Goal: Information Seeking & Learning: Learn about a topic

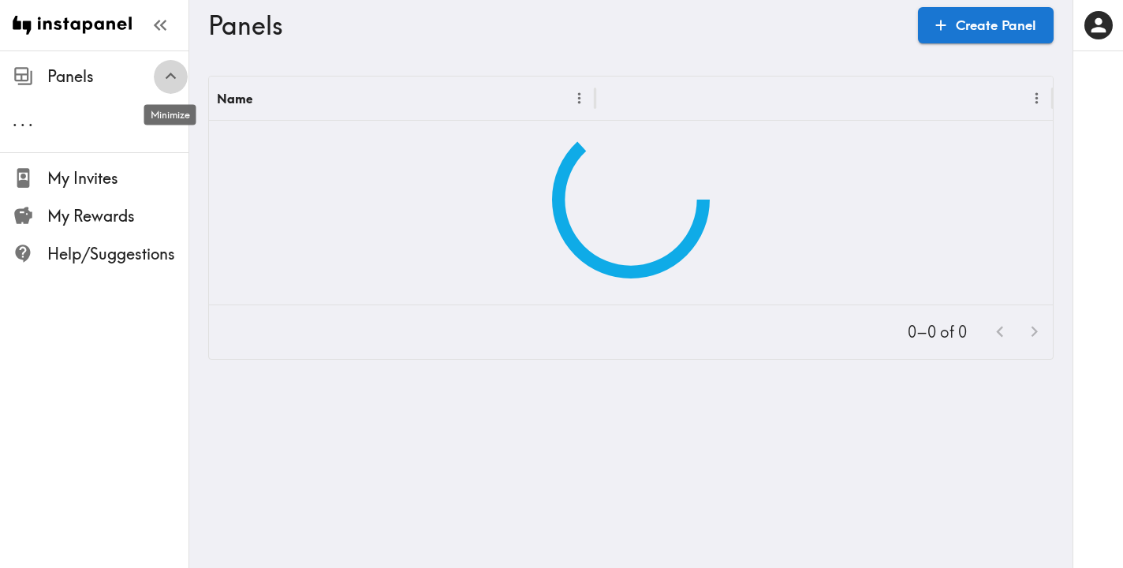
click at [167, 73] on icon "button" at bounding box center [170, 75] width 21 height 21
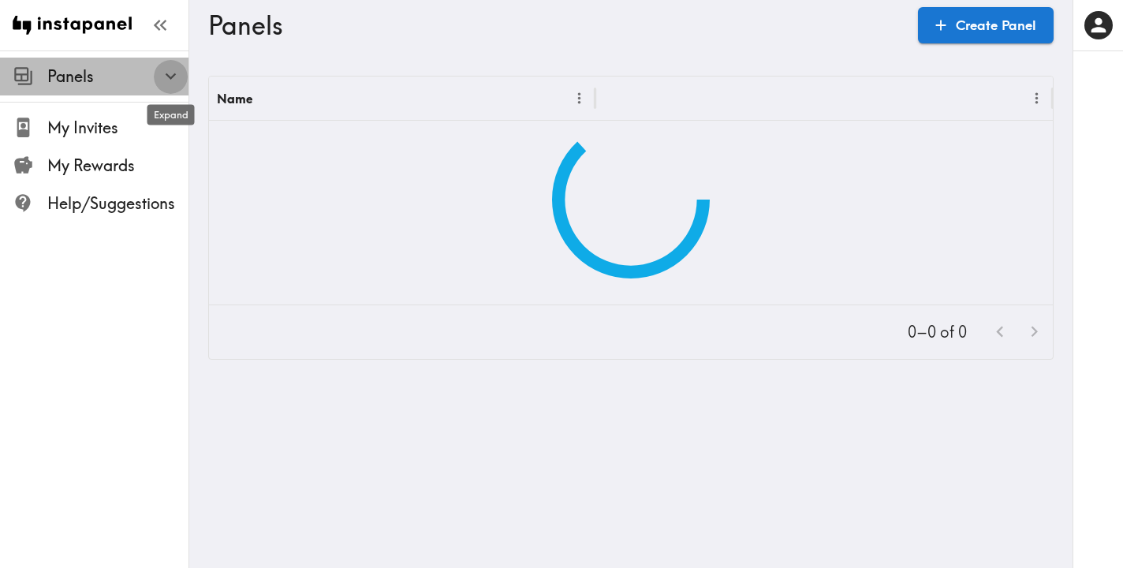
click at [167, 73] on icon "button" at bounding box center [170, 75] width 21 height 21
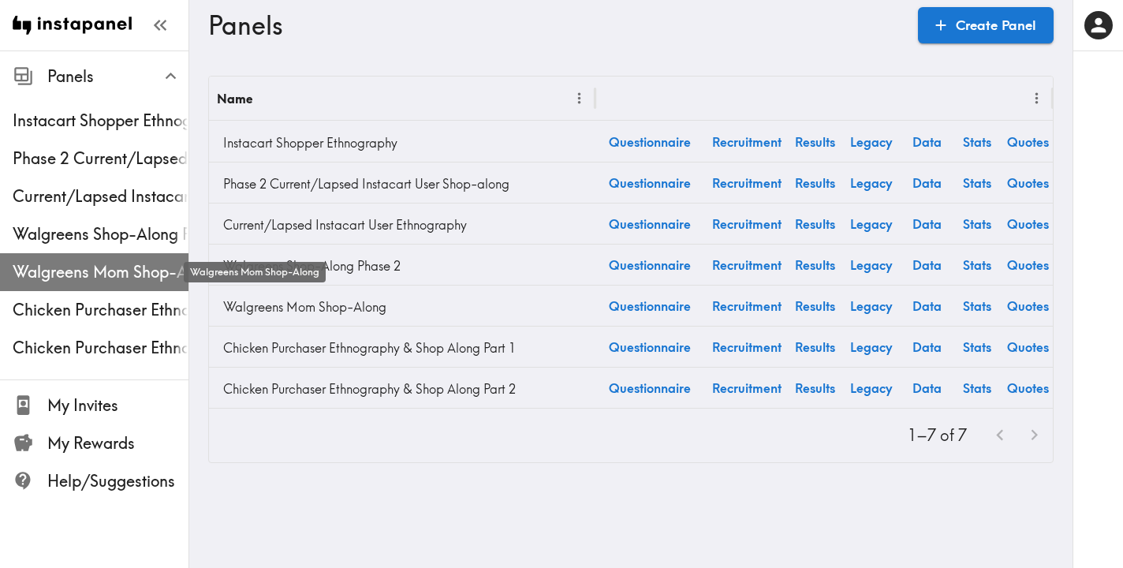
click at [97, 267] on span "Walgreens Mom Shop-Along" at bounding box center [101, 272] width 176 height 22
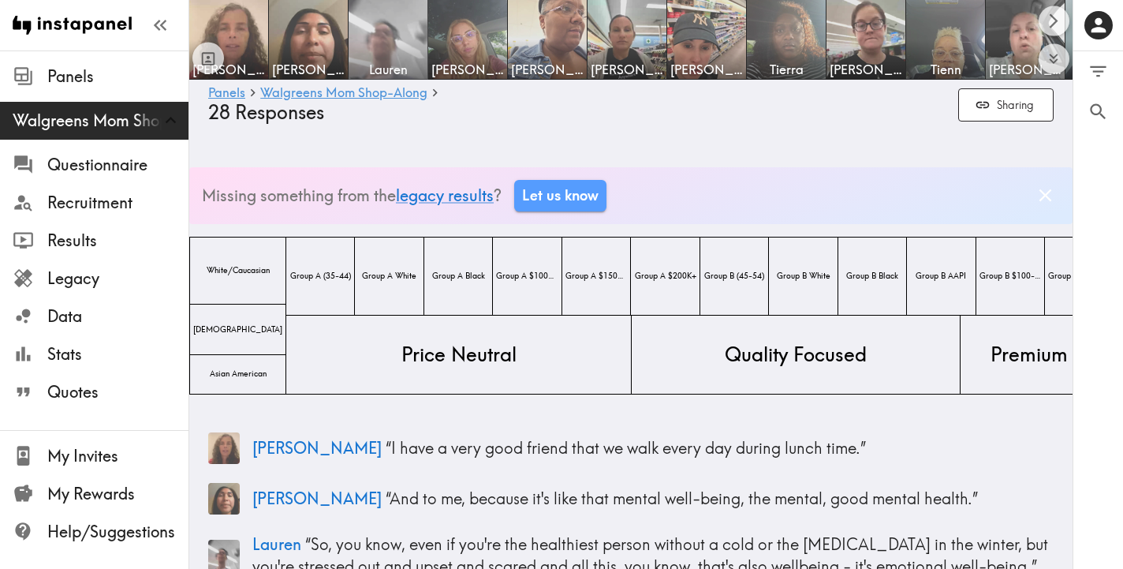
click at [398, 37] on img at bounding box center [388, 39] width 83 height 83
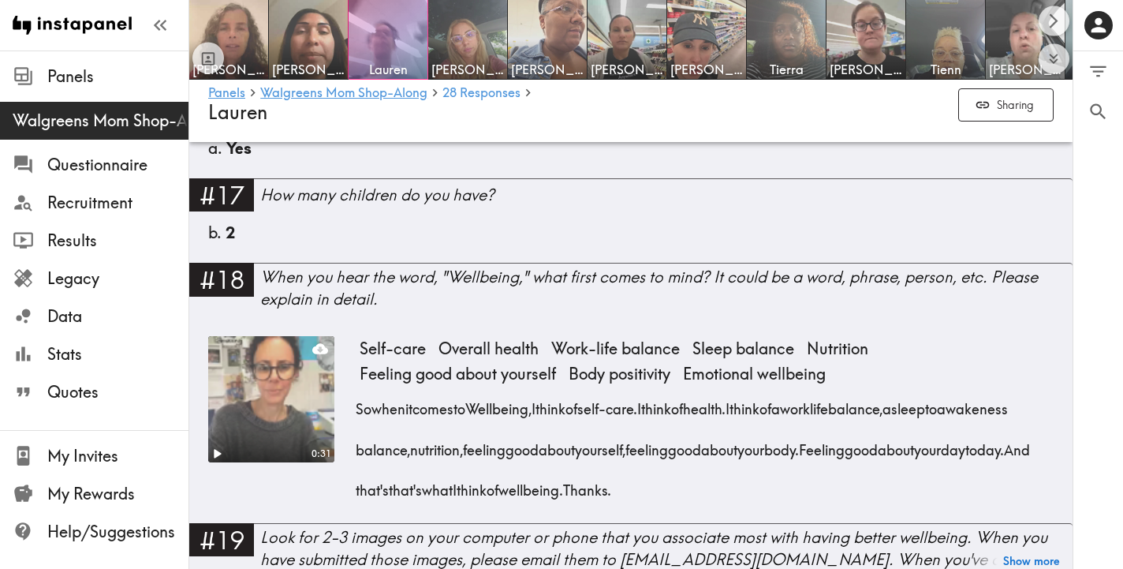
scroll to position [2379, 0]
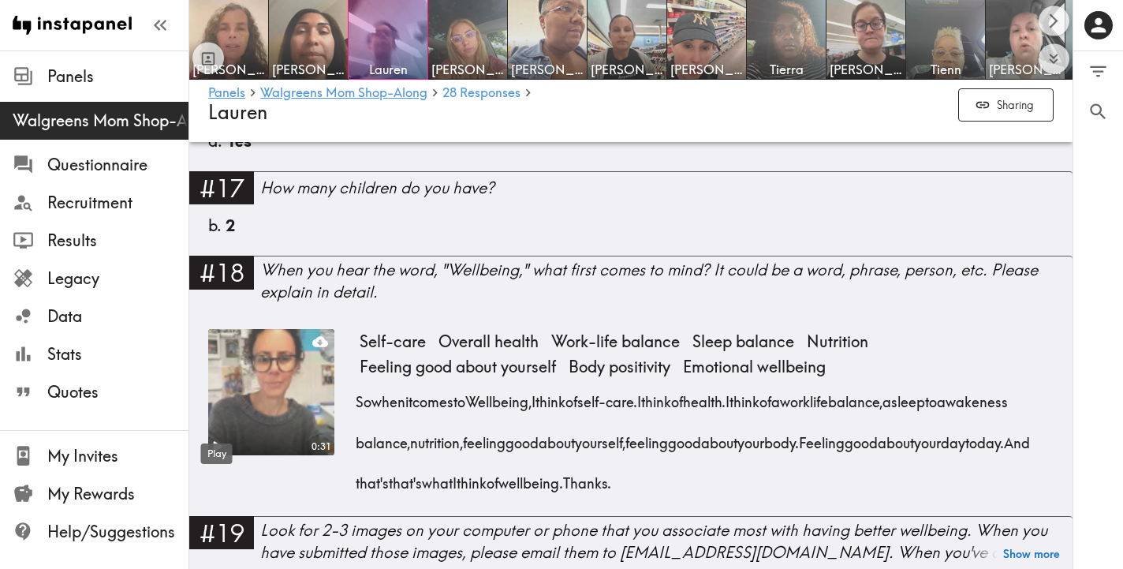
click at [216, 441] on icon "Play" at bounding box center [218, 446] width 9 height 11
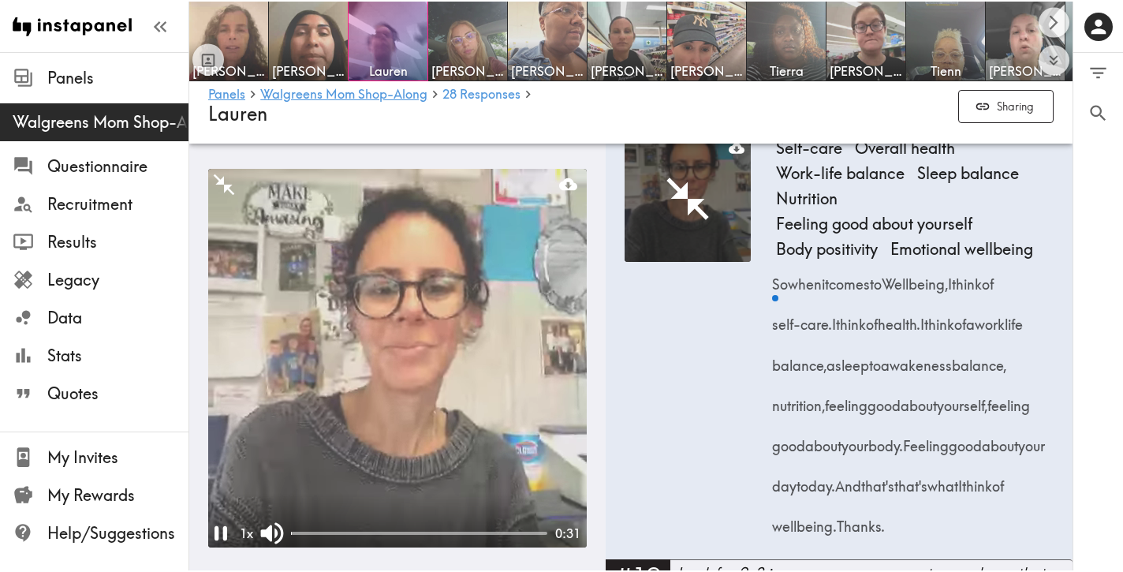
scroll to position [2831, 0]
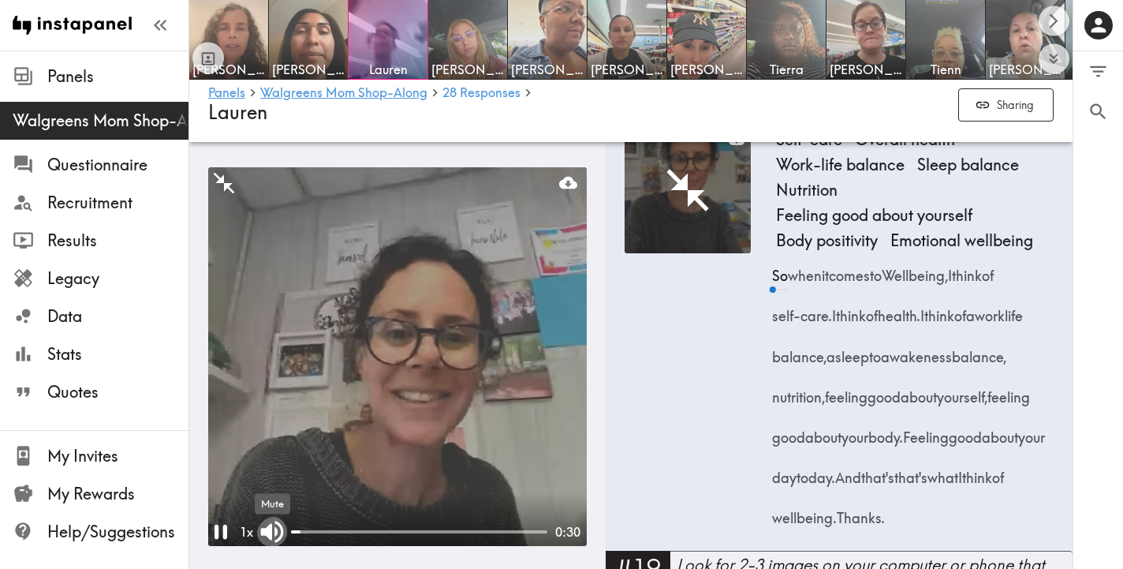
click at [270, 526] on icon "Mute" at bounding box center [272, 530] width 23 height 21
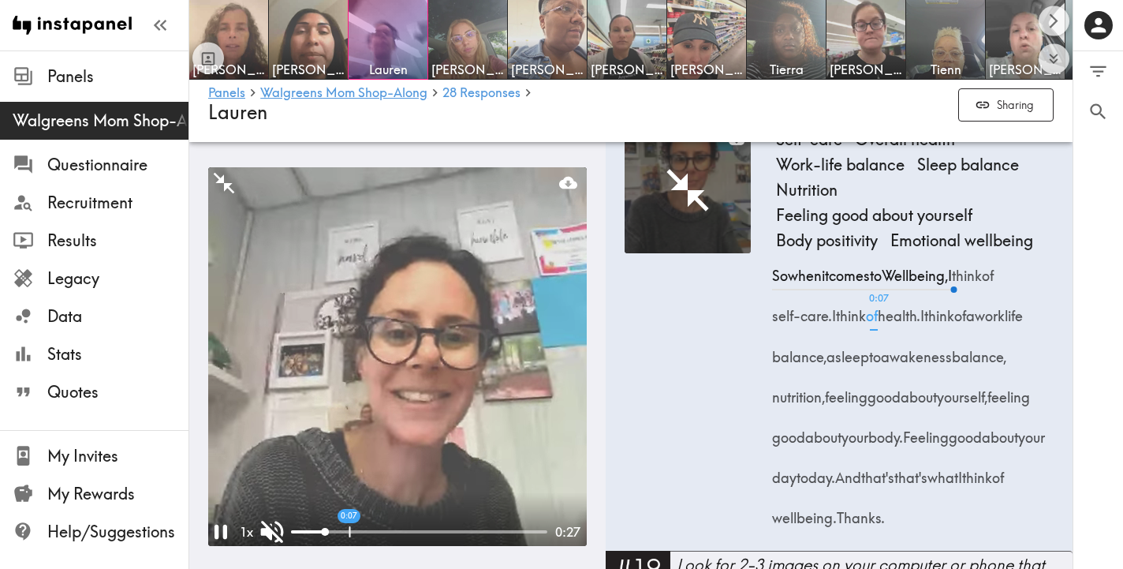
click at [349, 528] on div "0:07" at bounding box center [419, 532] width 256 height 16
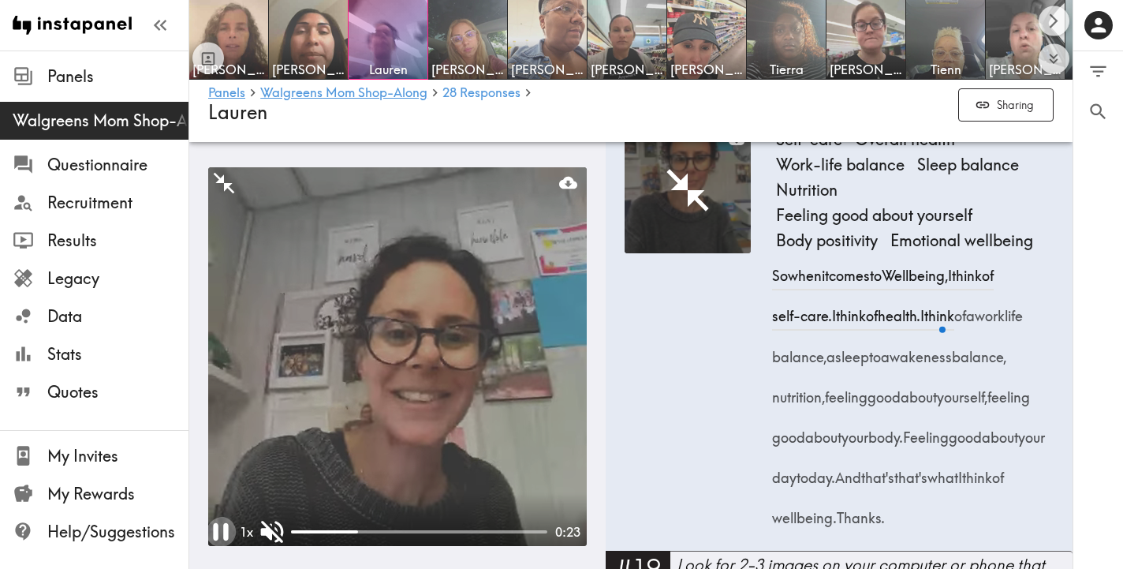
click at [218, 536] on icon "Pause" at bounding box center [221, 531] width 30 height 30
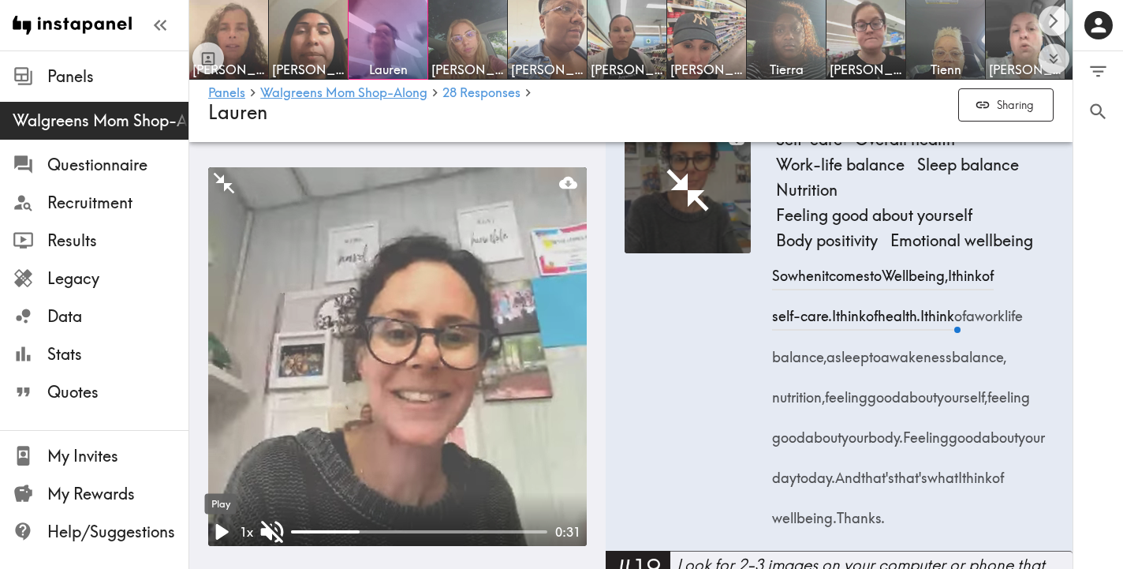
click at [218, 536] on icon "Play" at bounding box center [222, 532] width 13 height 16
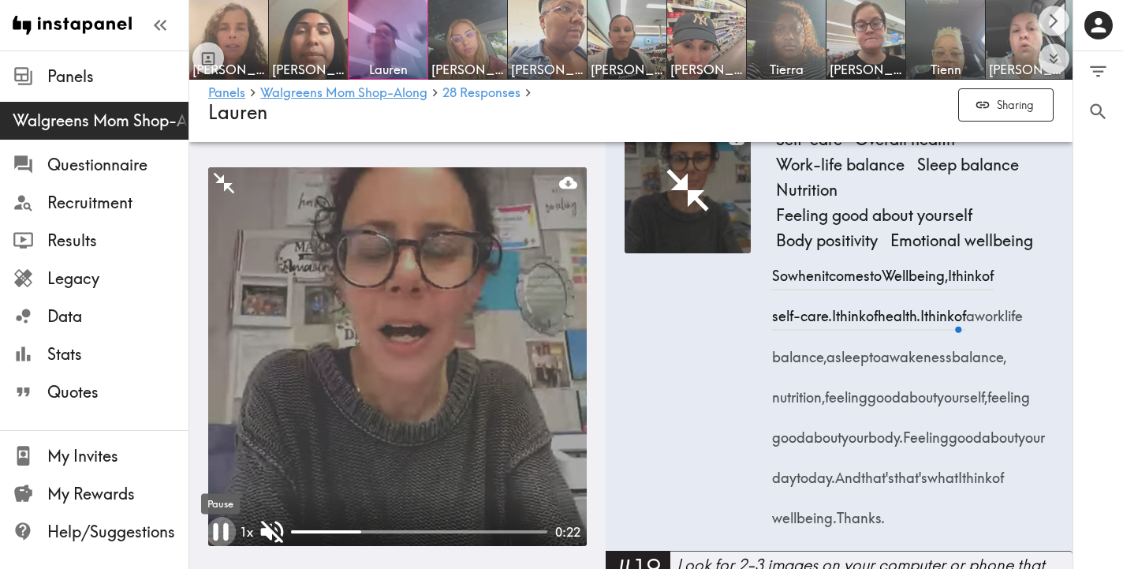
click at [218, 536] on icon "Pause" at bounding box center [221, 531] width 30 height 30
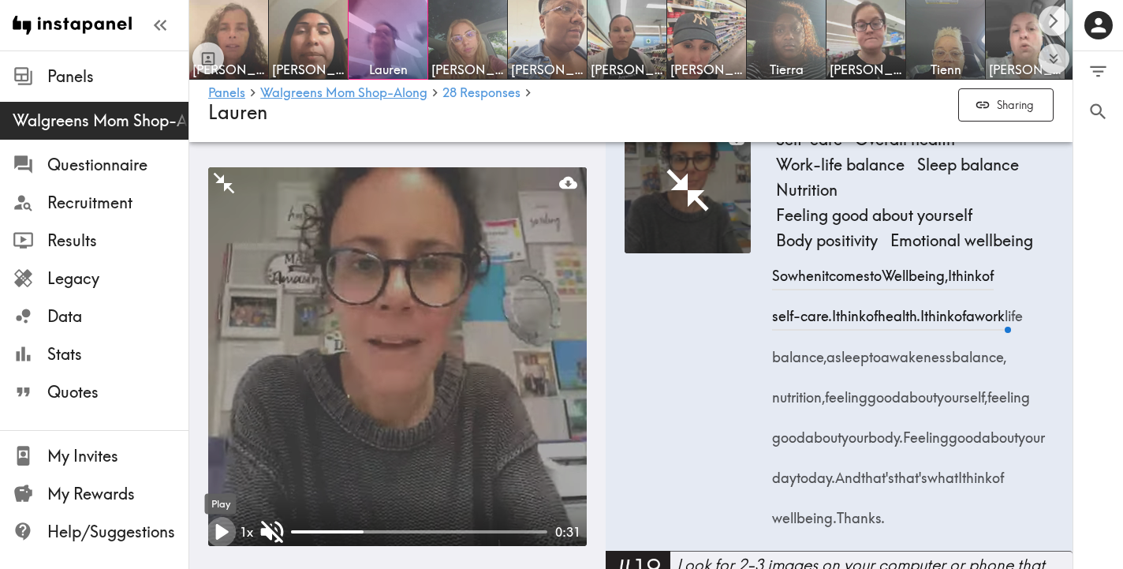
click at [222, 534] on icon "Play" at bounding box center [222, 532] width 13 height 16
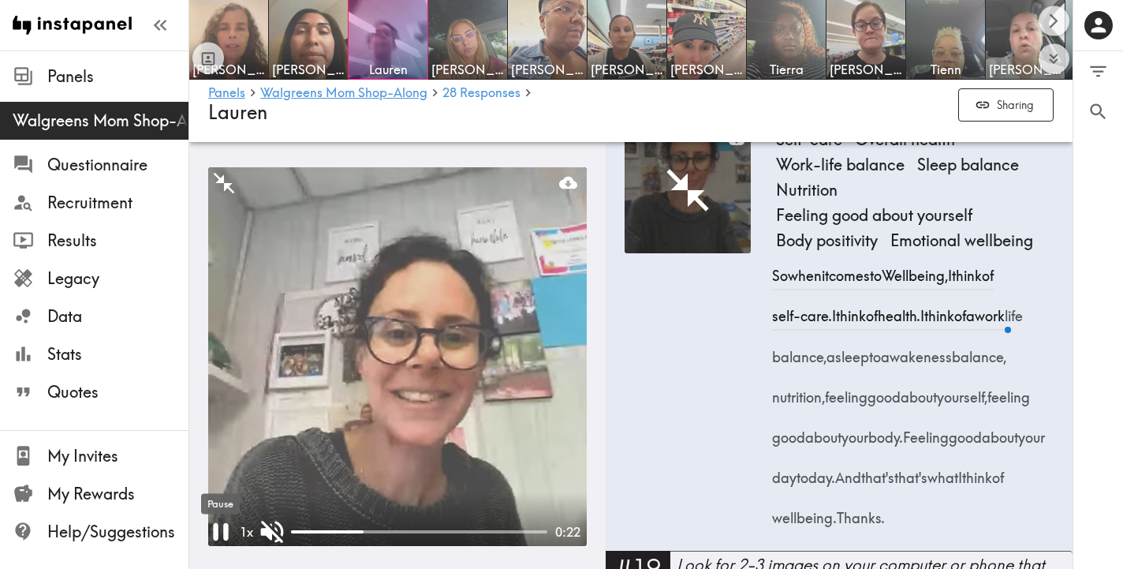
click at [222, 534] on icon "Pause" at bounding box center [221, 531] width 30 height 30
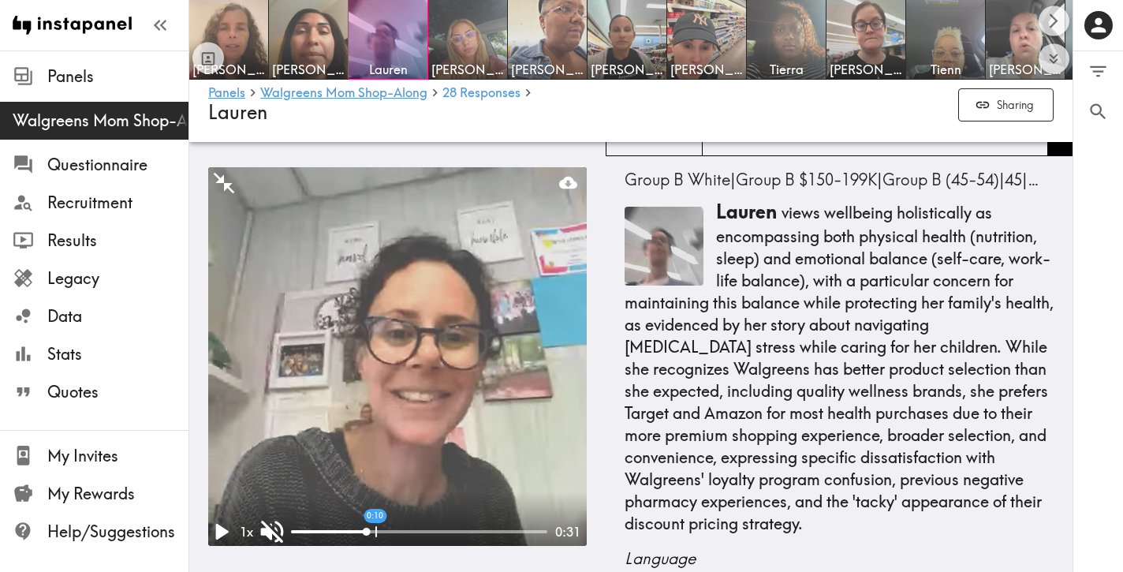
scroll to position [168, 0]
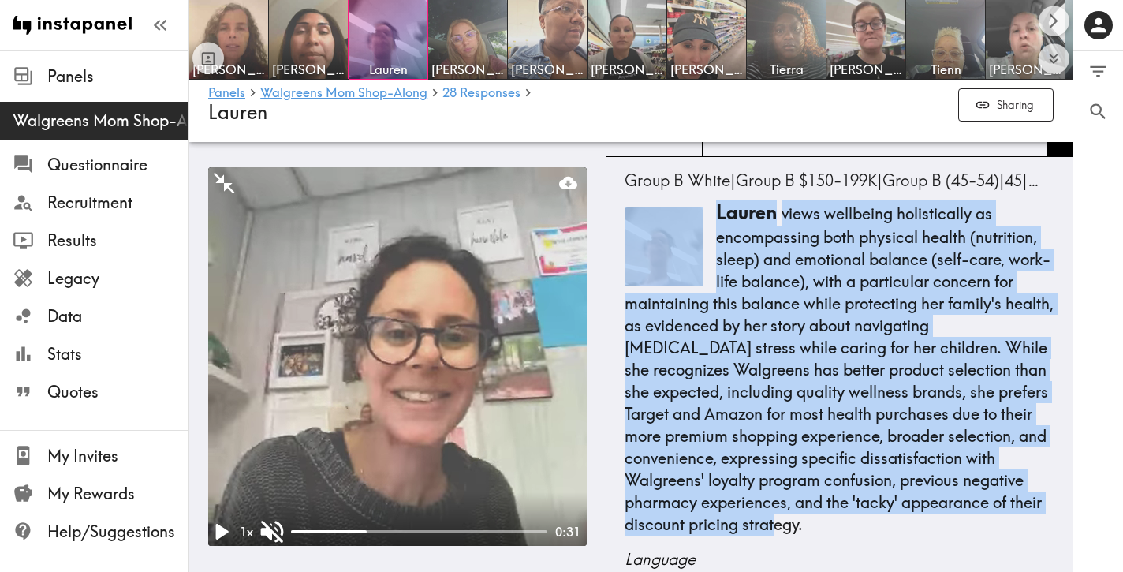
drag, startPoint x: 820, startPoint y: 531, endPoint x: 695, endPoint y: 259, distance: 299.2
click at [695, 259] on div "[PERSON_NAME] views wellbeing holistically as encompassing both physical health…" at bounding box center [838, 367] width 429 height 336
copy div "[PERSON_NAME] views wellbeing holistically as encompassing both physical health…"
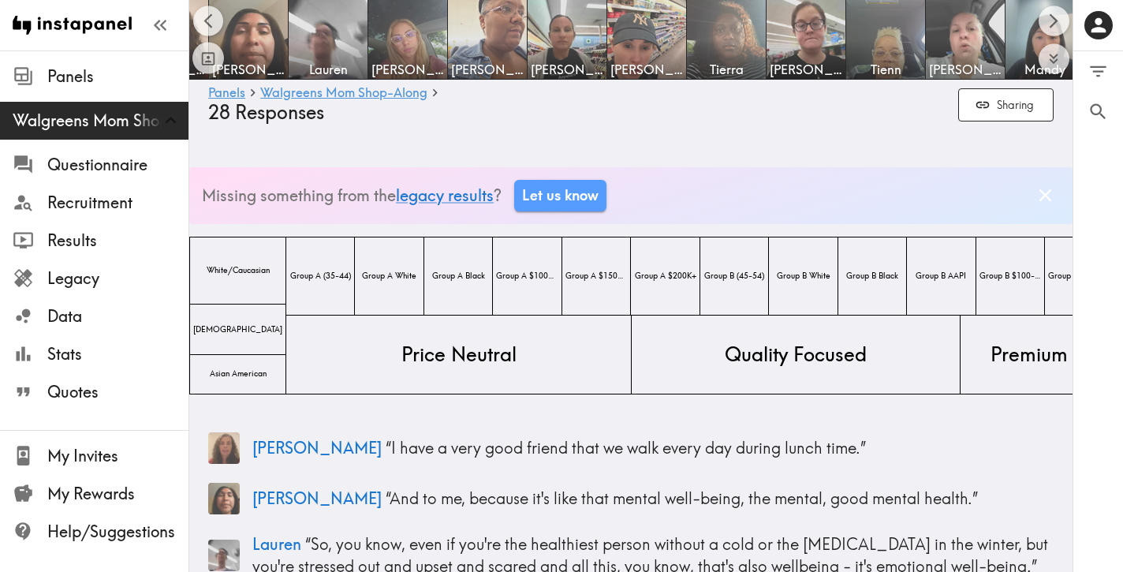
scroll to position [0, 44]
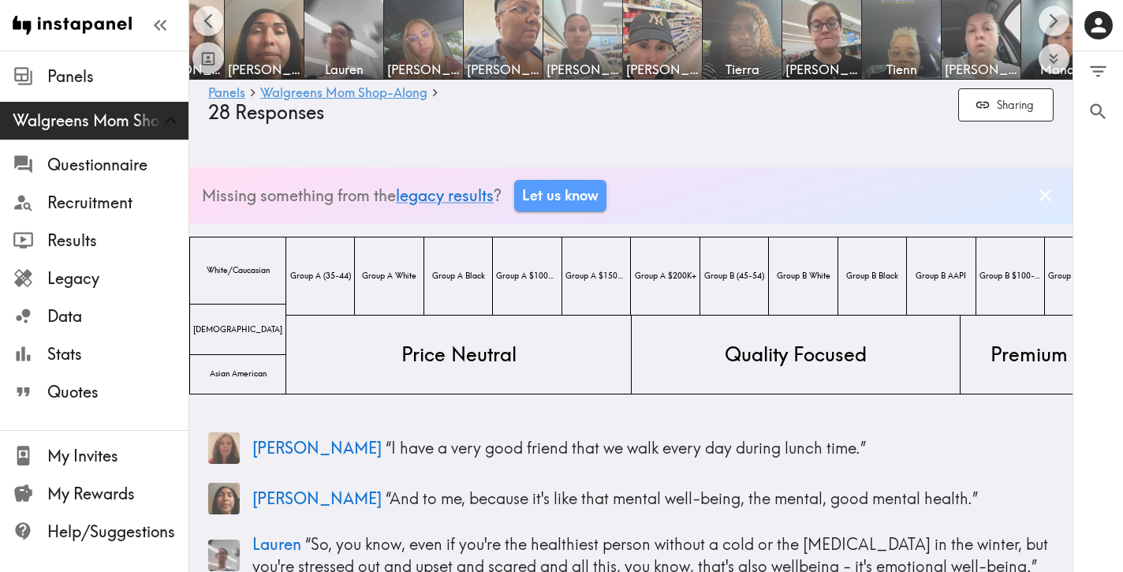
click at [587, 33] on img at bounding box center [583, 39] width 83 height 83
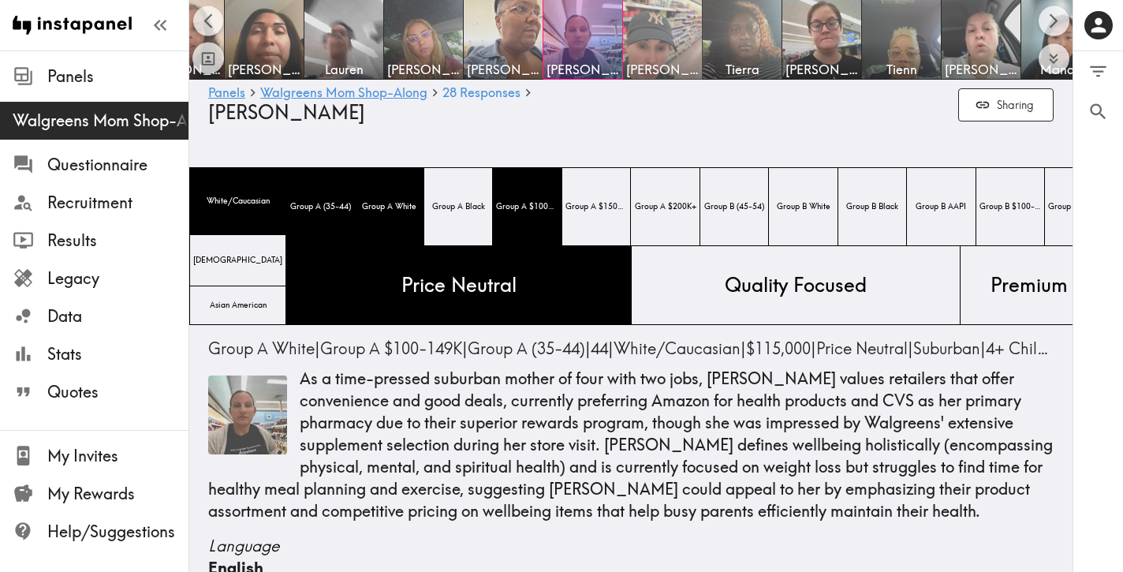
click at [662, 52] on img at bounding box center [662, 39] width 83 height 83
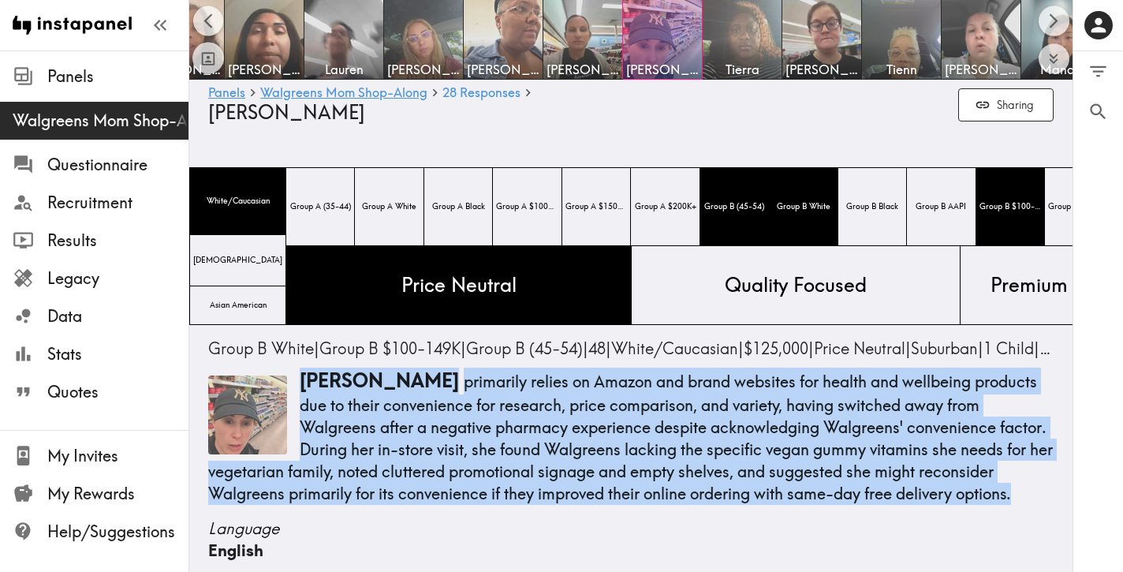
drag, startPoint x: 961, startPoint y: 498, endPoint x: 300, endPoint y: 378, distance: 671.5
click at [301, 378] on p "[PERSON_NAME] primarily relies on Amazon and brand websites for health and well…" at bounding box center [630, 435] width 845 height 137
copy p "[PERSON_NAME] primarily relies on Amazon and brand websites for health and well…"
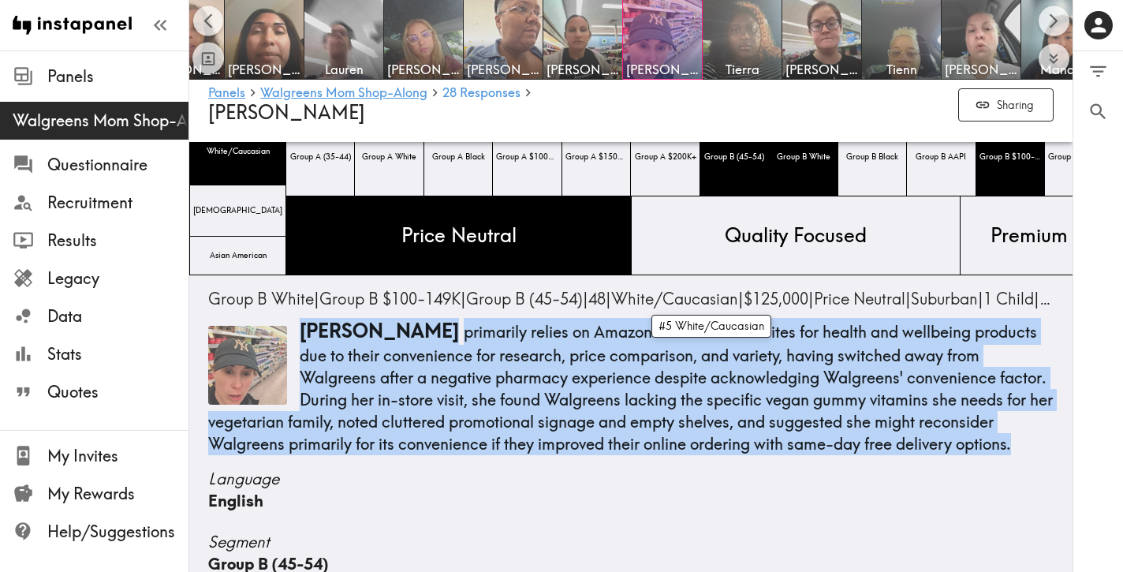
scroll to position [50, 0]
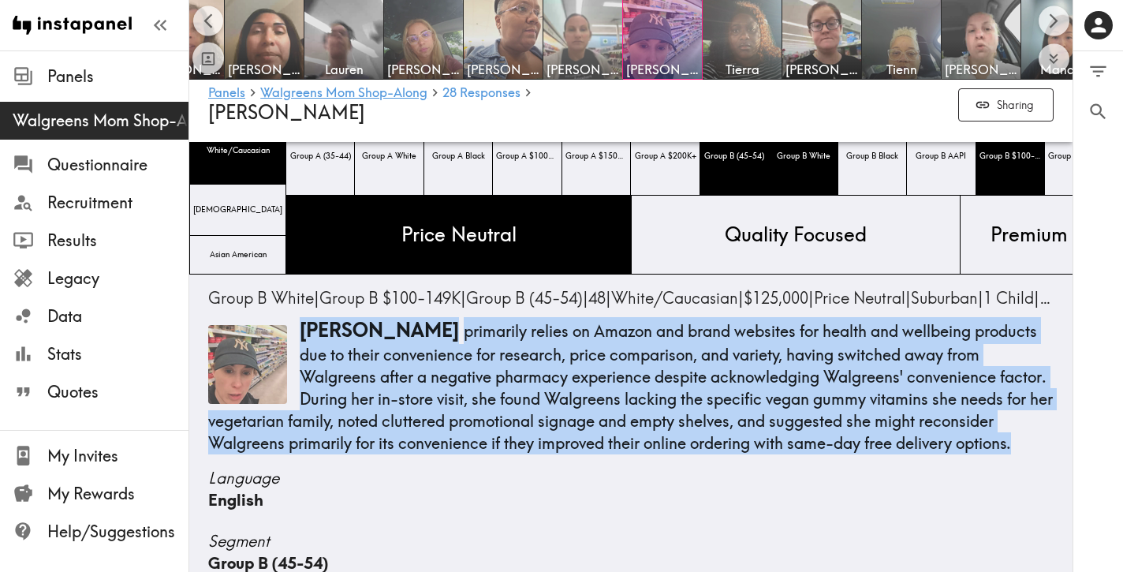
click at [579, 58] on img at bounding box center [583, 39] width 83 height 83
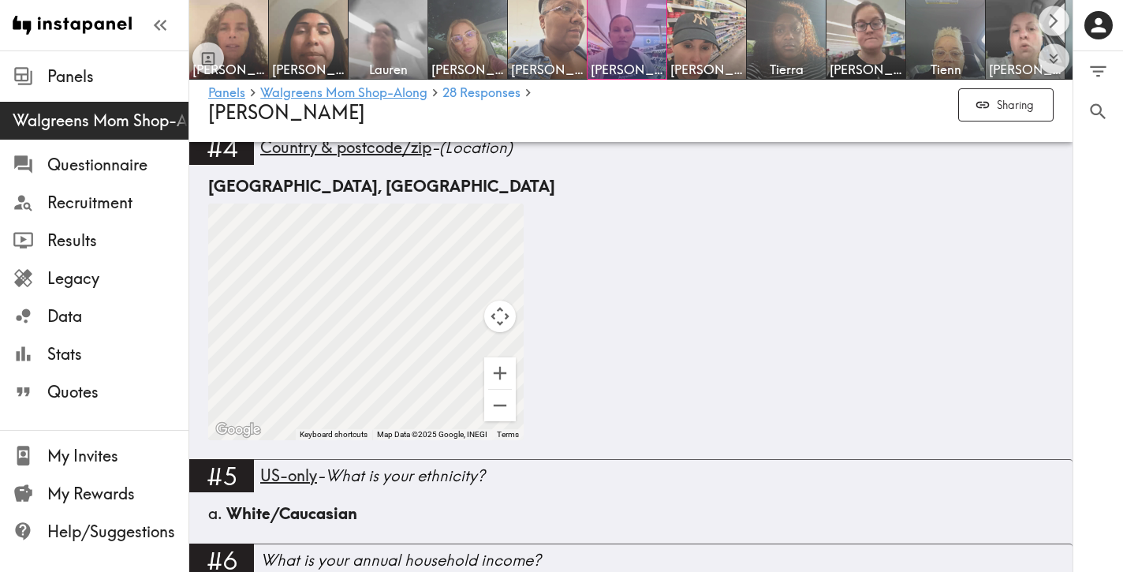
click at [395, 50] on img at bounding box center [388, 39] width 83 height 83
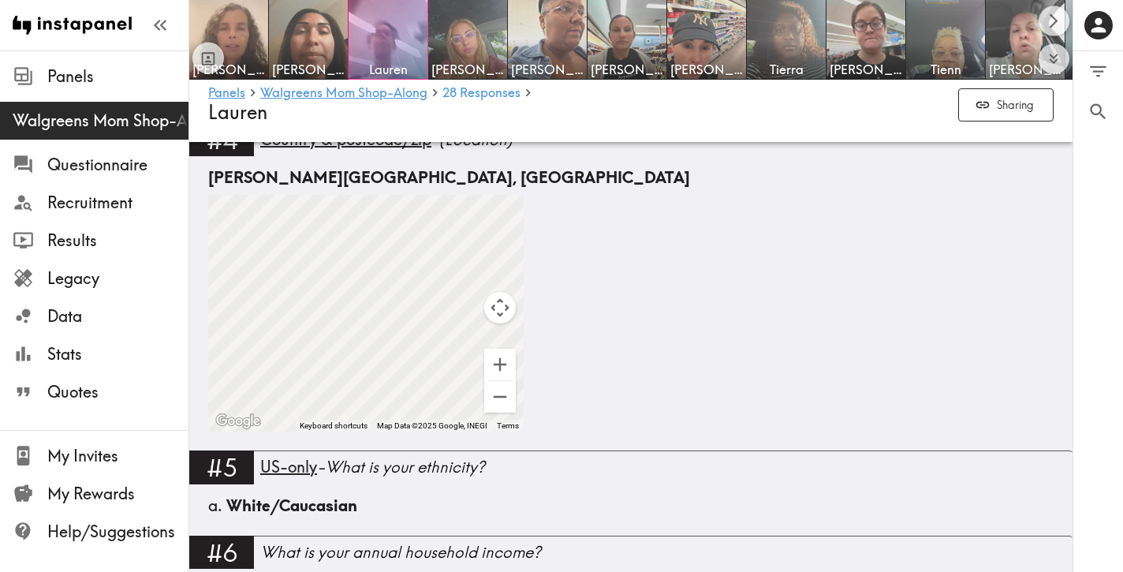
scroll to position [859, 0]
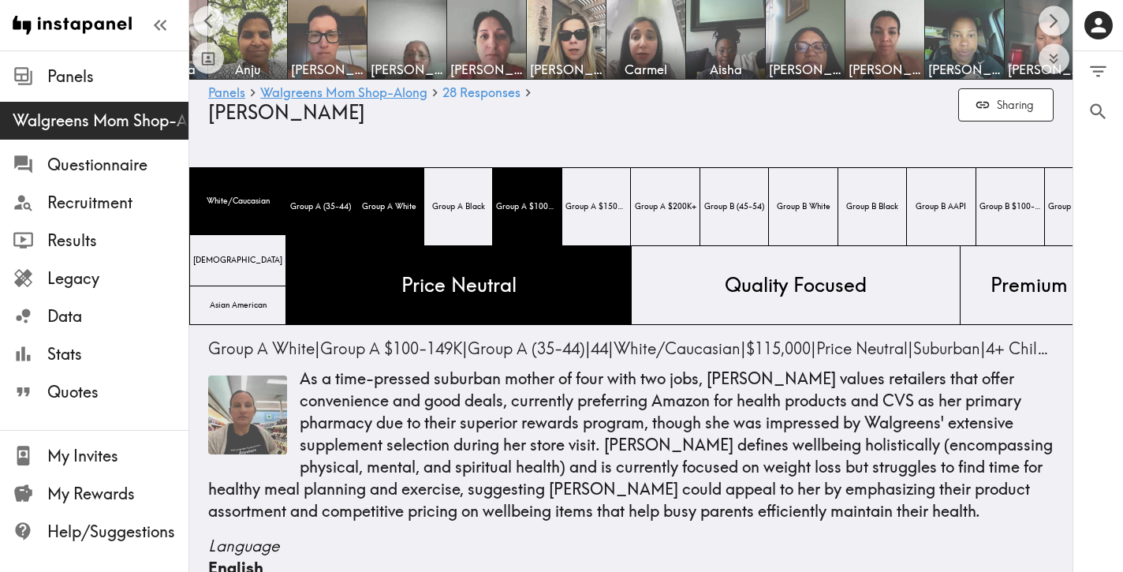
scroll to position [0, 1347]
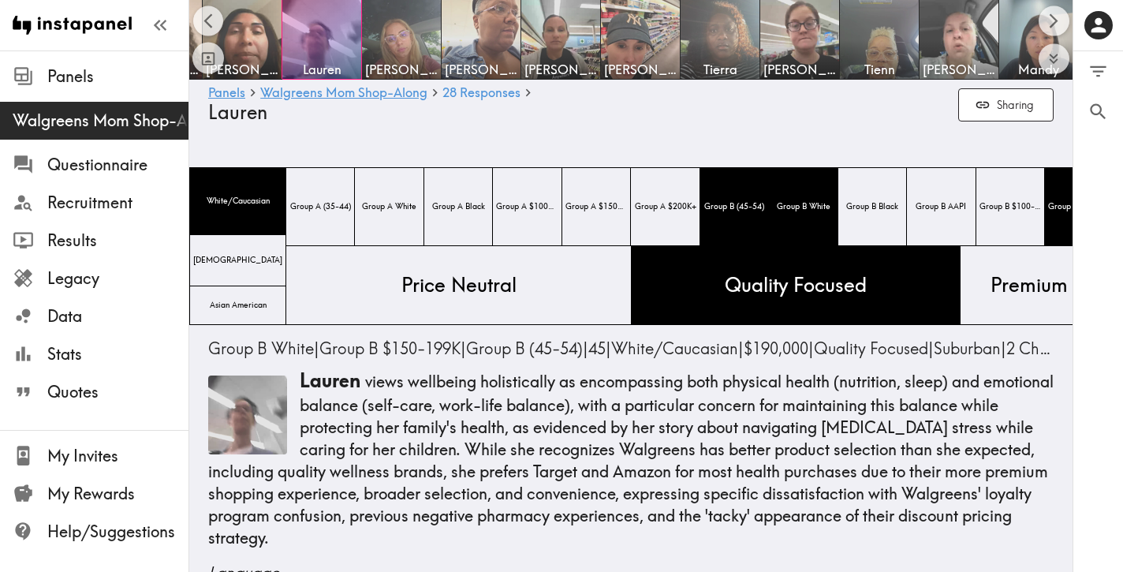
scroll to position [0, 47]
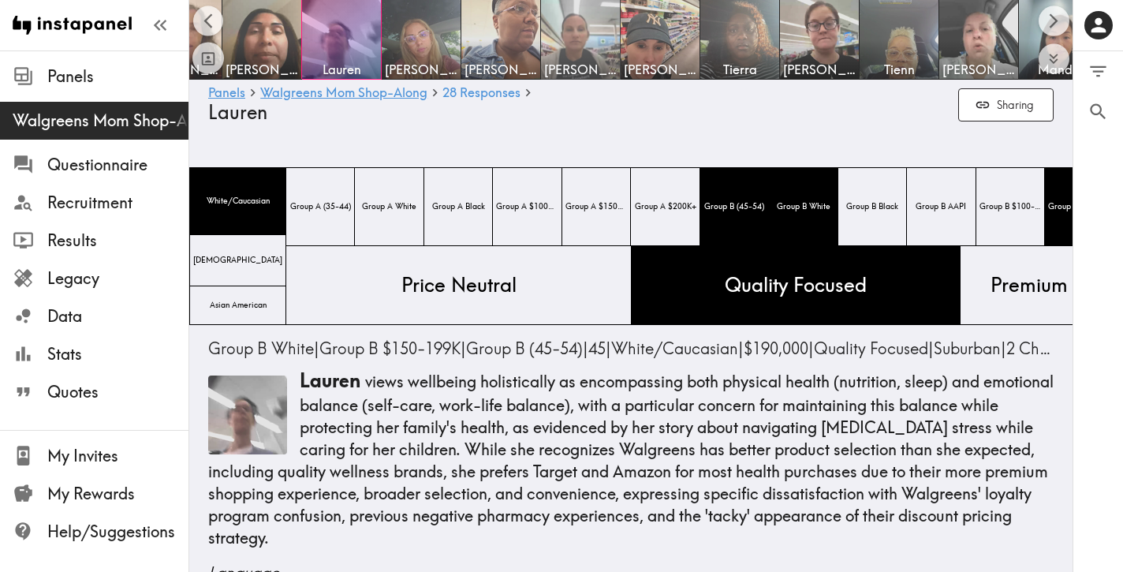
click at [602, 30] on img at bounding box center [580, 39] width 83 height 83
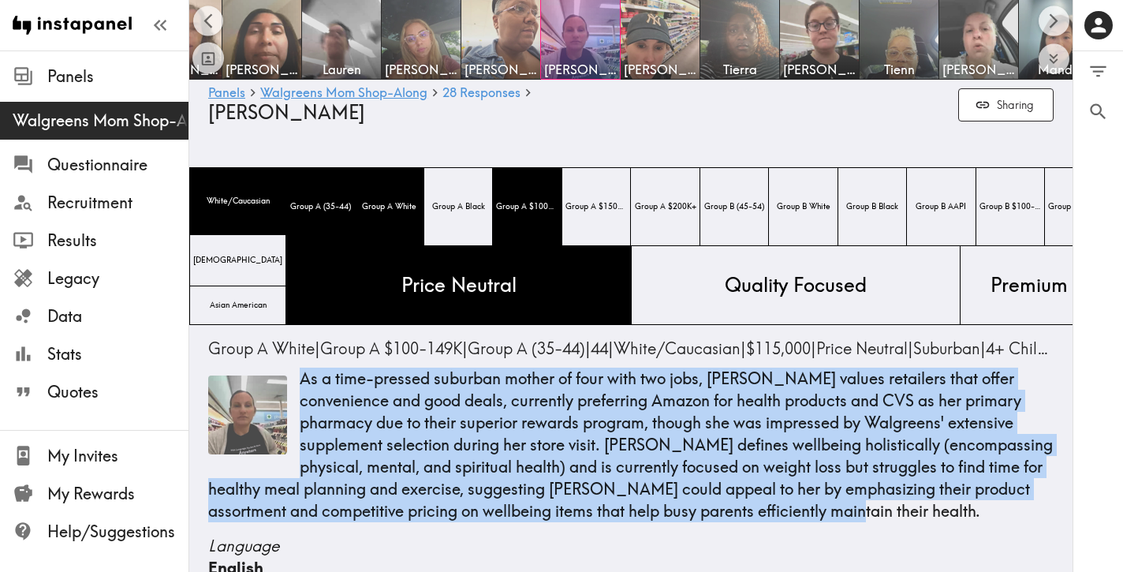
drag, startPoint x: 912, startPoint y: 508, endPoint x: 302, endPoint y: 382, distance: 623.0
click at [302, 382] on p "As a time-pressed suburban mother of four with two jobs, [PERSON_NAME] values r…" at bounding box center [630, 444] width 845 height 155
copy p "As a time-pressed suburban mother of four with two jobs, [PERSON_NAME] values r…"
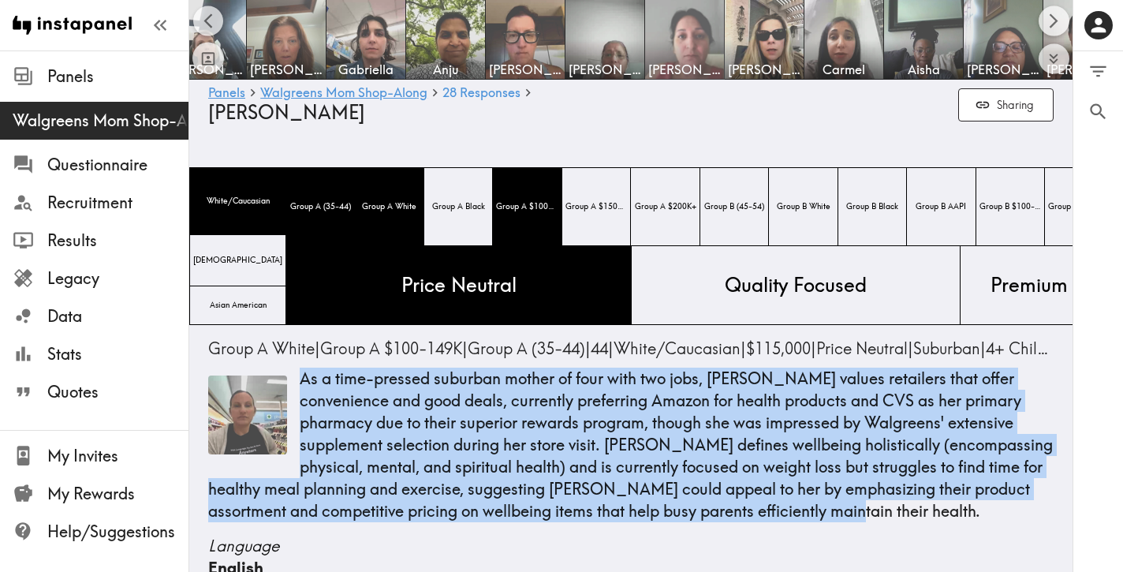
scroll to position [0, 1138]
click at [667, 35] on img at bounding box center [684, 39] width 83 height 83
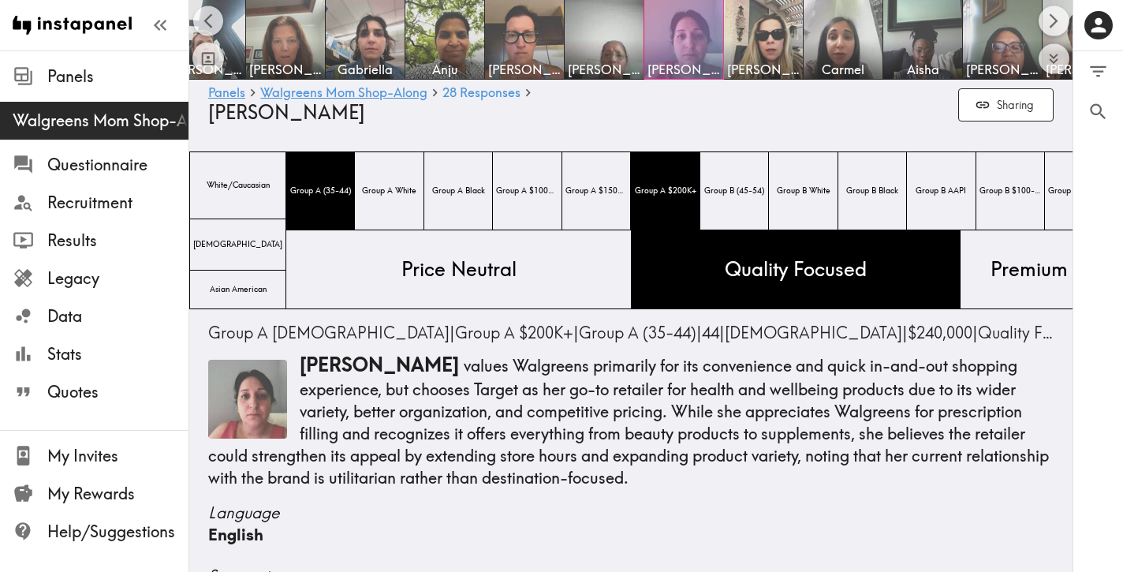
scroll to position [17, 0]
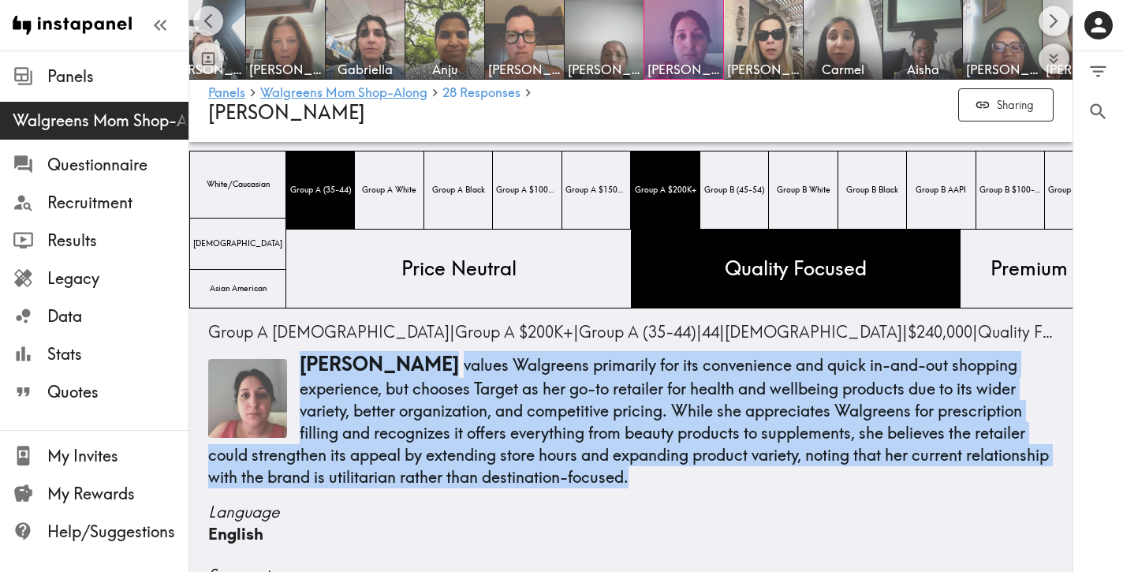
drag, startPoint x: 632, startPoint y: 483, endPoint x: 293, endPoint y: 360, distance: 361.4
click at [294, 360] on p "[PERSON_NAME] values Walgreens primarily for its convenience and quick in-and-o…" at bounding box center [630, 419] width 845 height 137
copy p "[PERSON_NAME] values Walgreens primarily for its convenience and quick in-and-o…"
drag, startPoint x: 622, startPoint y: 480, endPoint x: 300, endPoint y: 364, distance: 341.9
click at [301, 365] on p "[PERSON_NAME] values Walgreens primarily for its convenience and quick in-and-o…" at bounding box center [630, 419] width 845 height 137
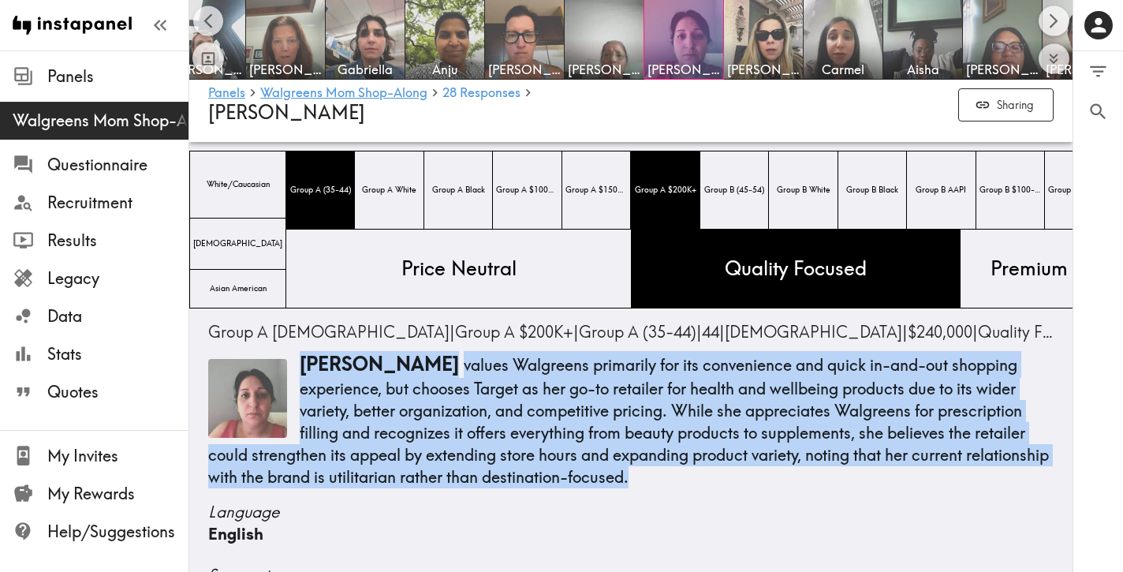
copy p "[PERSON_NAME] values Walgreens primarily for its convenience and quick in-and-o…"
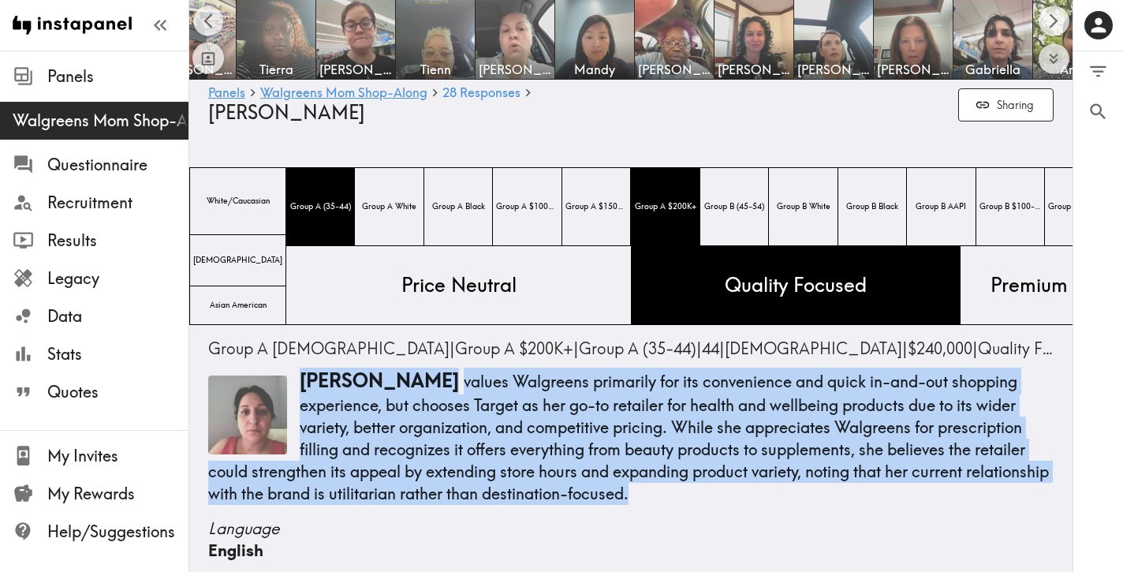
scroll to position [0, 505]
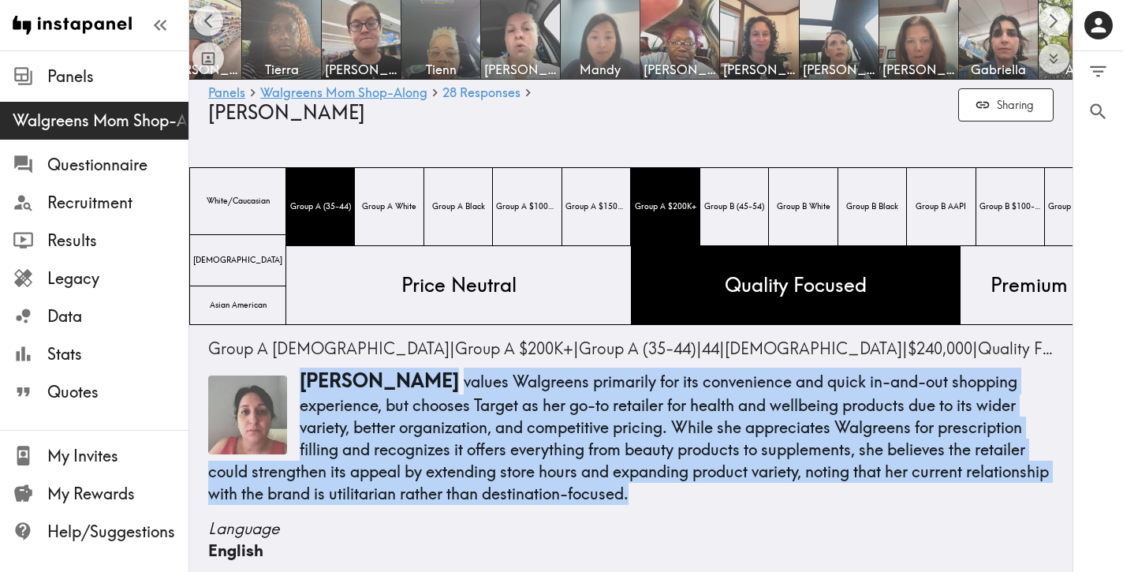
click at [628, 39] on img at bounding box center [600, 39] width 83 height 83
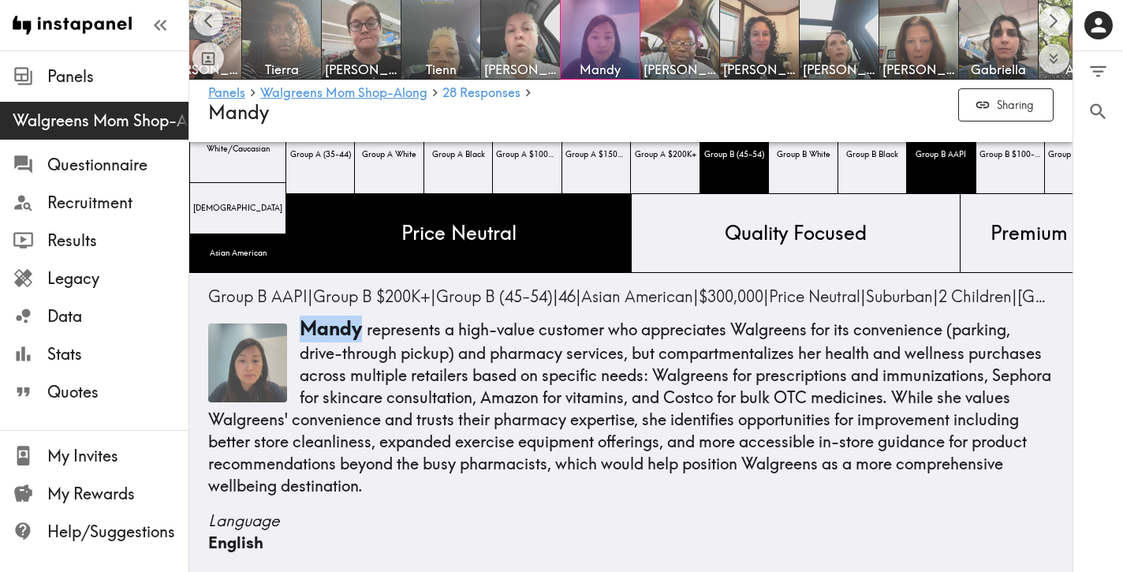
scroll to position [65, 0]
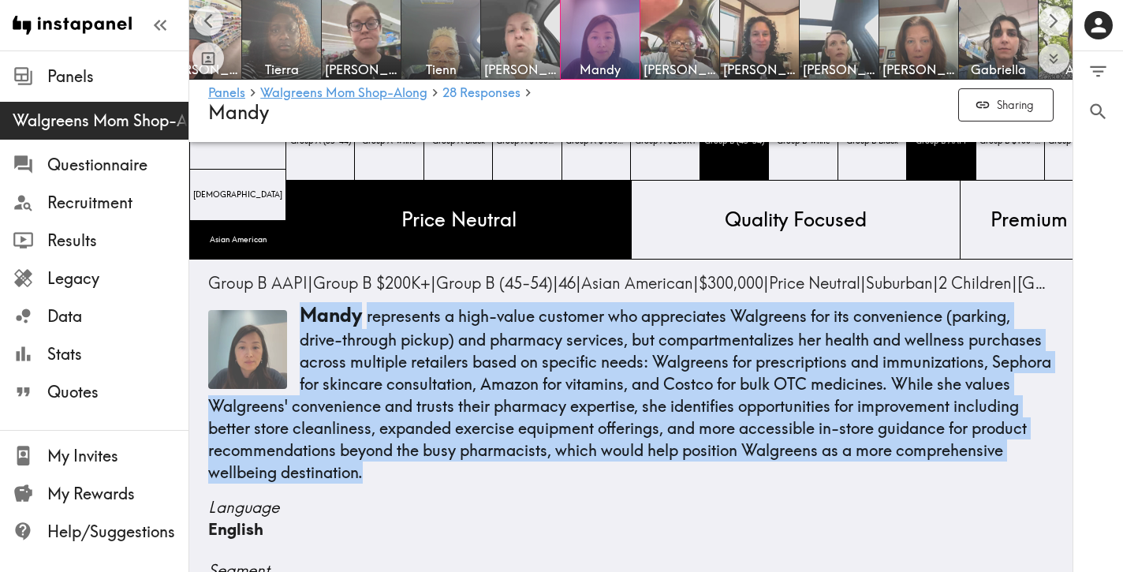
drag, startPoint x: 499, startPoint y: 475, endPoint x: 299, endPoint y: 326, distance: 249.6
click at [299, 326] on p "Mandy represents a high-value customer who appreciates Walgreens for its conven…" at bounding box center [630, 392] width 845 height 181
copy p "Mandy represents a high-value customer who appreciates Walgreens for its conven…"
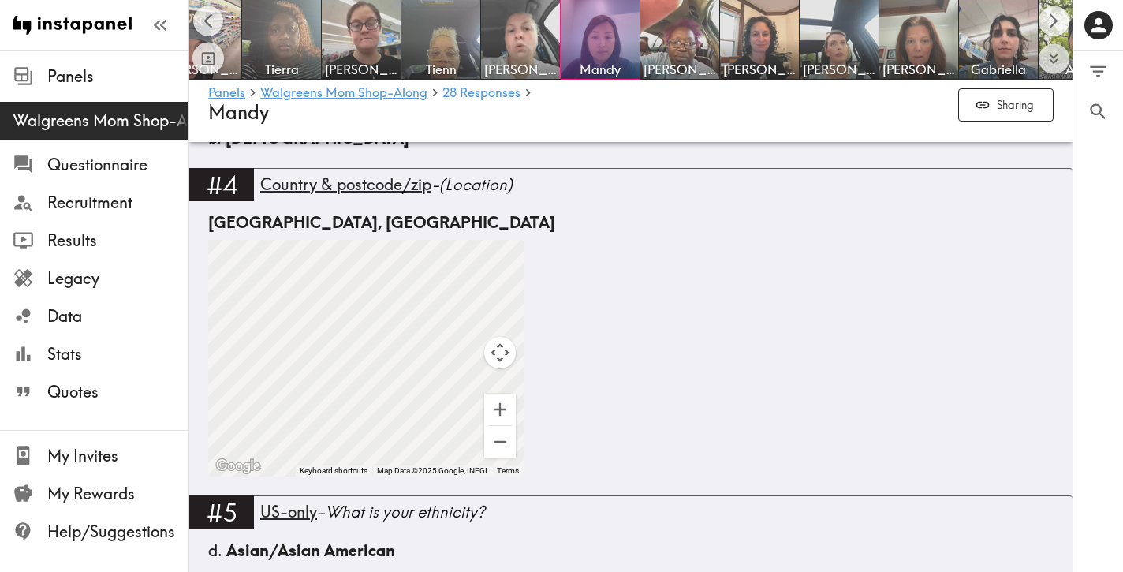
scroll to position [811, 0]
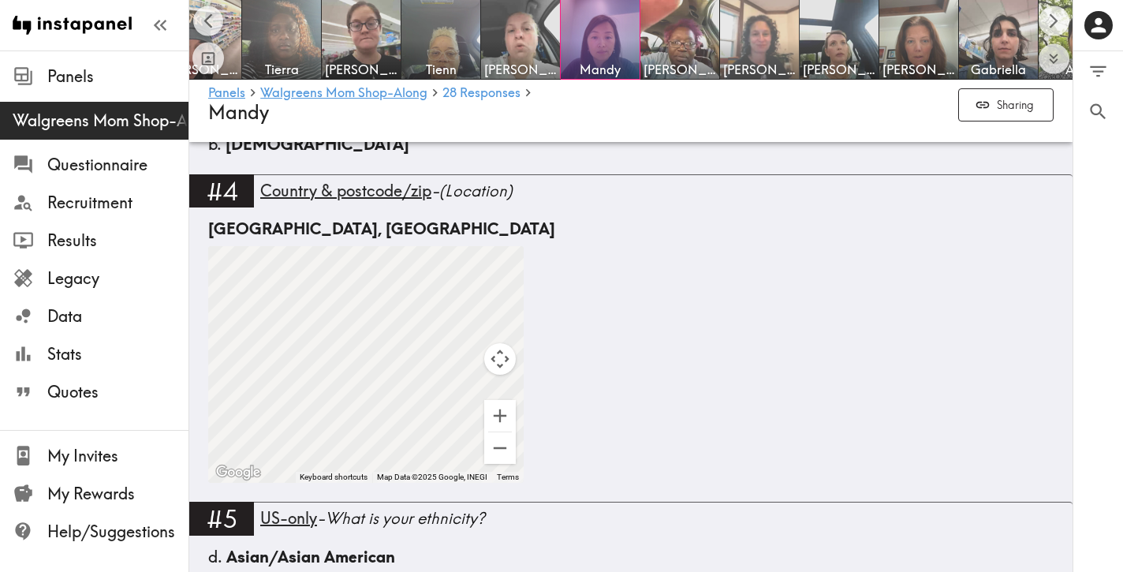
click at [764, 15] on img at bounding box center [759, 39] width 83 height 83
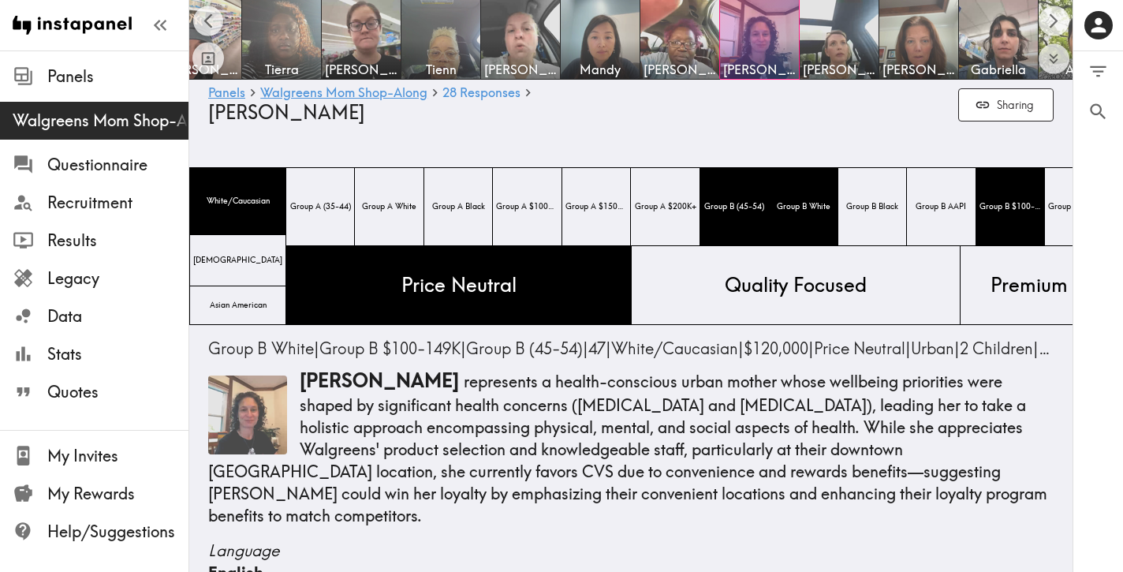
click at [1117, 206] on div "0 0 Filter Responses Add matching question Search Question or answer text Quest…" at bounding box center [1098, 311] width 50 height 520
click at [1118, 206] on div "0 0 Filter Responses Add matching question Search Question or answer text Quest…" at bounding box center [1098, 311] width 50 height 520
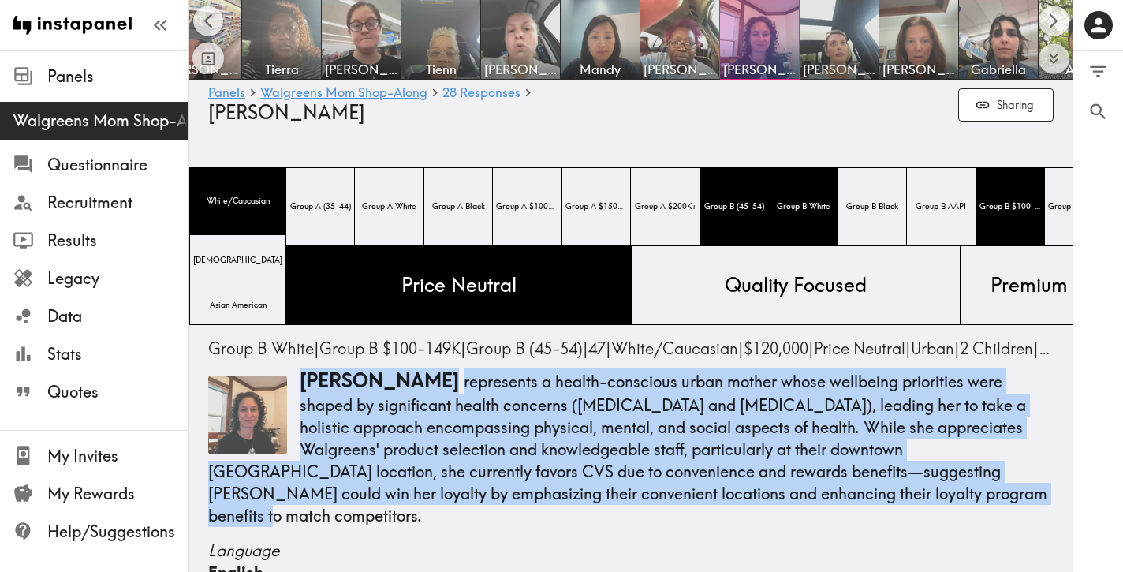
drag, startPoint x: 856, startPoint y: 491, endPoint x: 288, endPoint y: 388, distance: 577.8
click at [288, 388] on p "[PERSON_NAME] represents a health-conscious urban mother whose wellbeing priori…" at bounding box center [630, 446] width 845 height 159
copy p "[PERSON_NAME] represents a health-conscious urban mother whose wellbeing priori…"
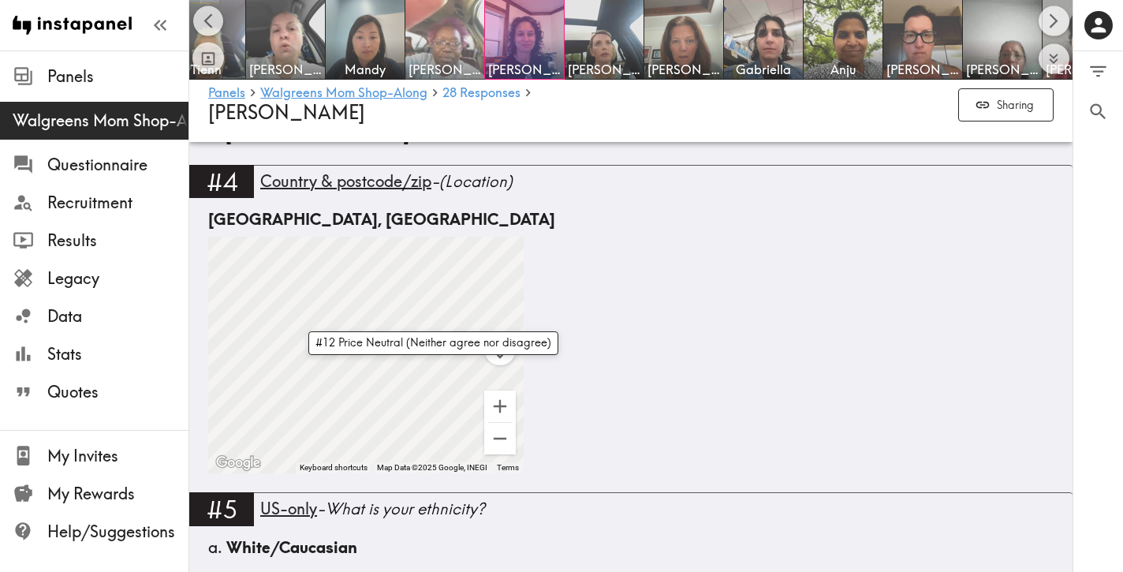
scroll to position [0, 756]
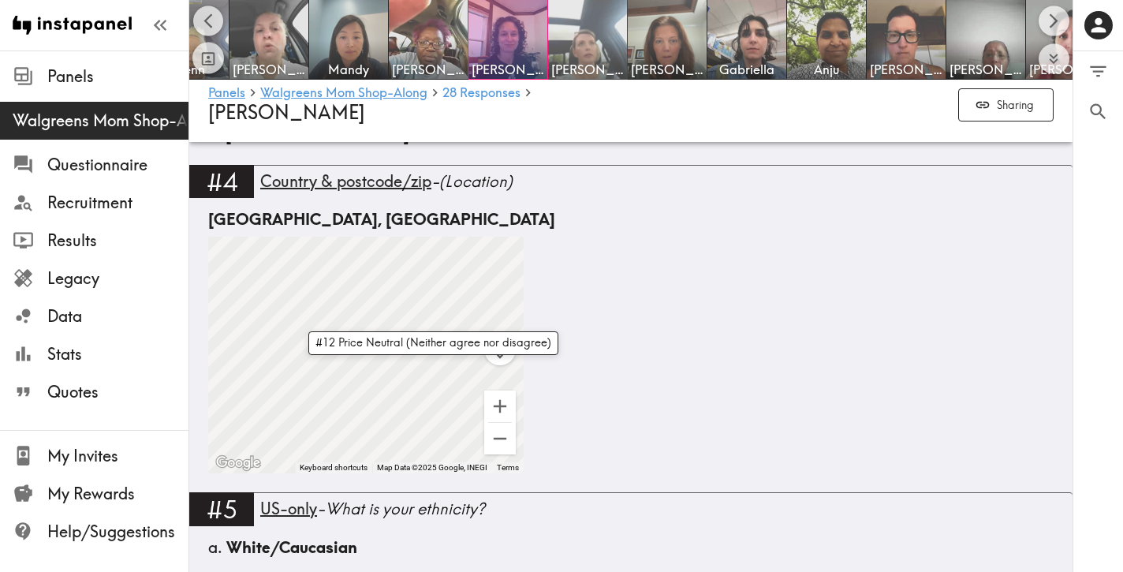
click at [599, 37] on img at bounding box center [587, 39] width 83 height 83
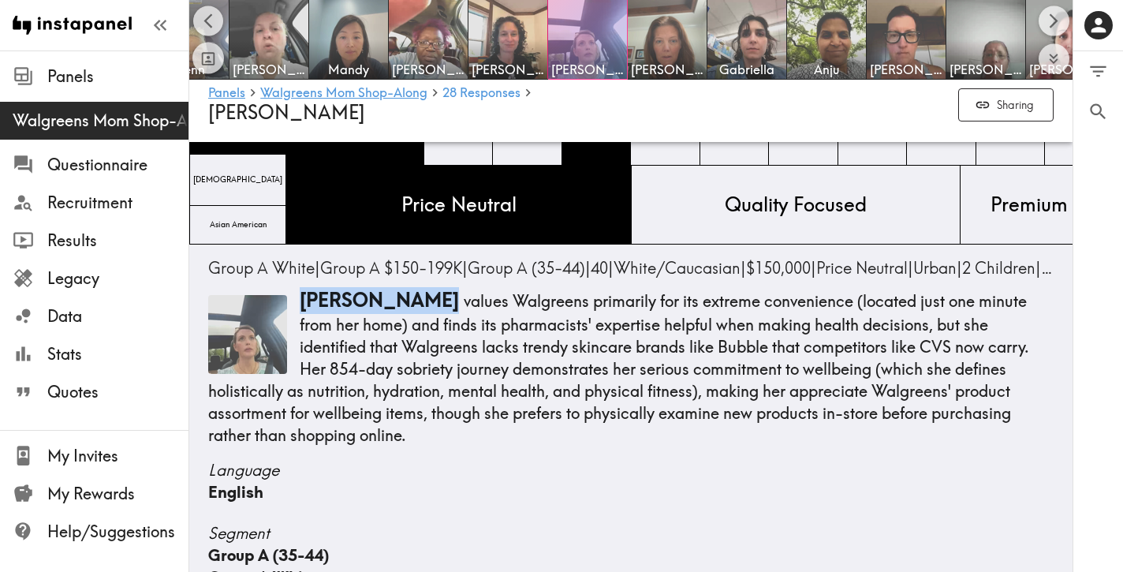
scroll to position [100, 0]
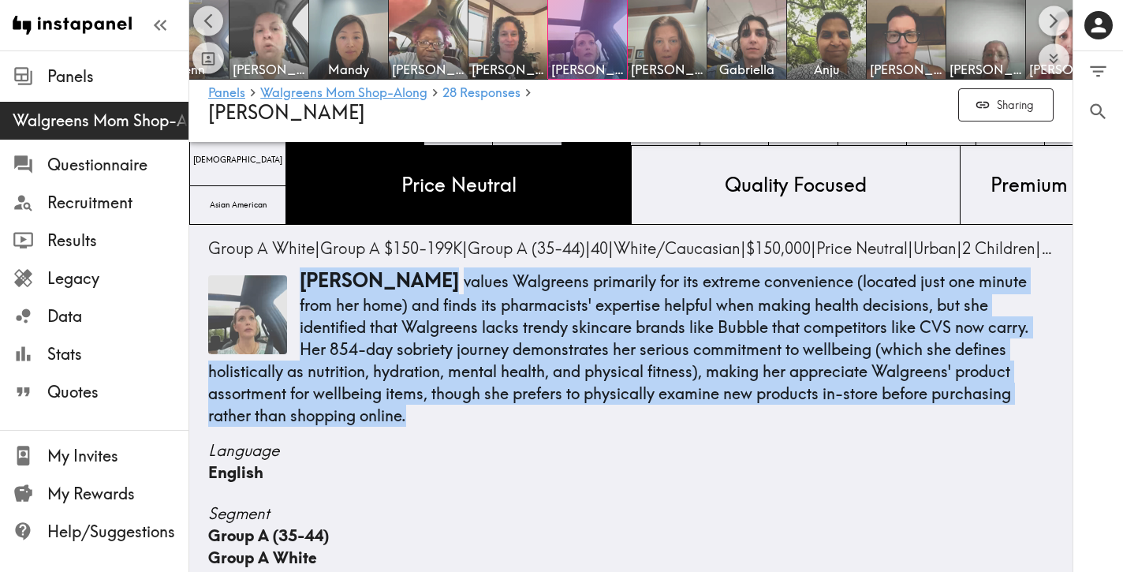
drag, startPoint x: 360, startPoint y: 415, endPoint x: 299, endPoint y: 282, distance: 146.0
click at [299, 282] on p "[PERSON_NAME] values Walgreens primarily for its extreme convenience (located j…" at bounding box center [630, 346] width 845 height 159
copy p "[PERSON_NAME] values Walgreens primarily for its extreme convenience (located j…"
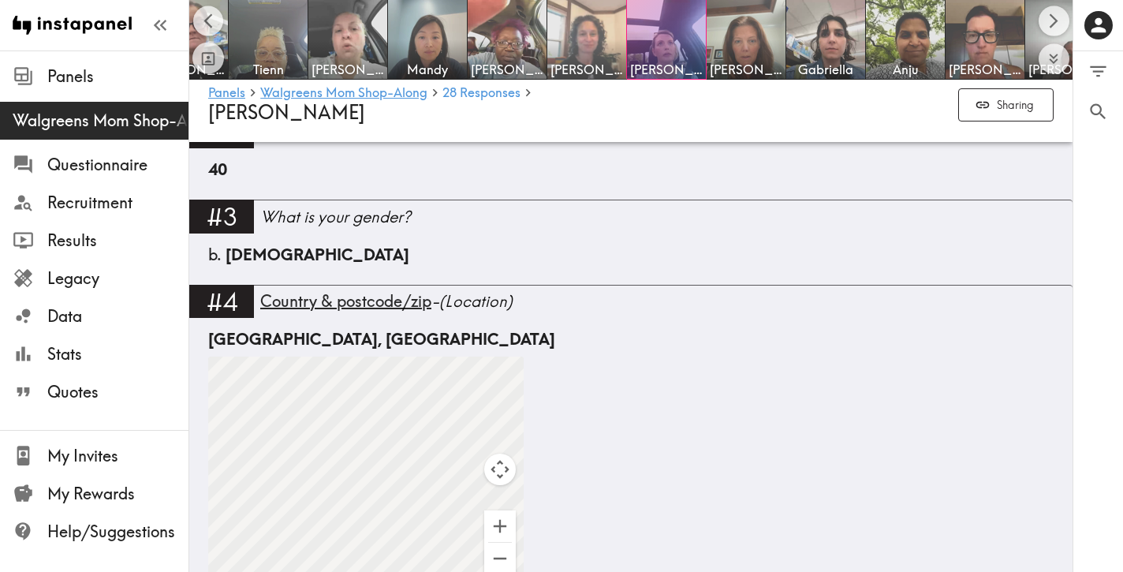
scroll to position [0, 676]
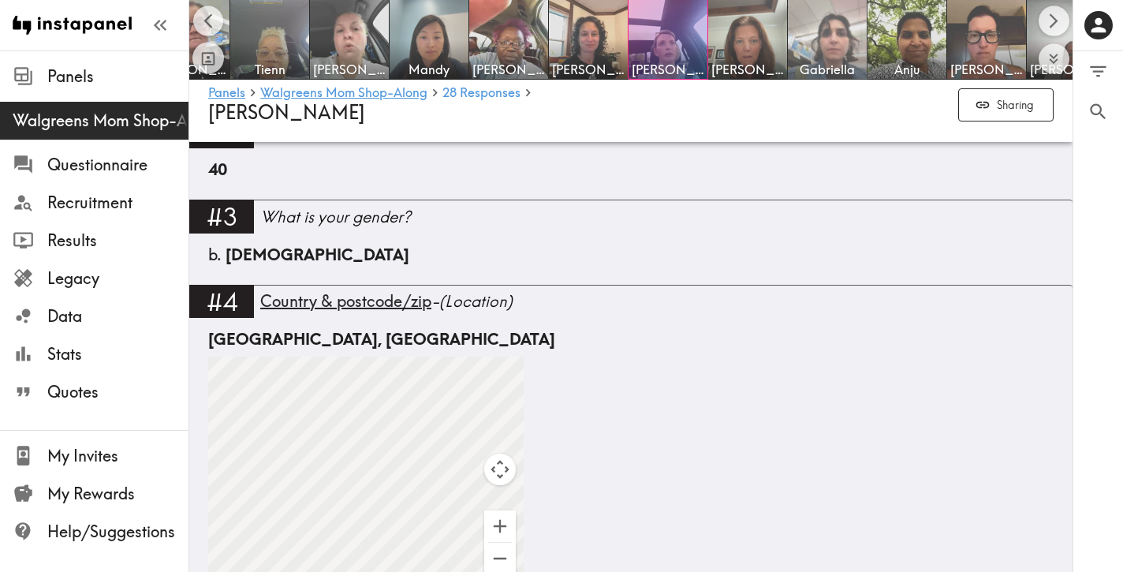
click at [825, 35] on img at bounding box center [827, 39] width 83 height 83
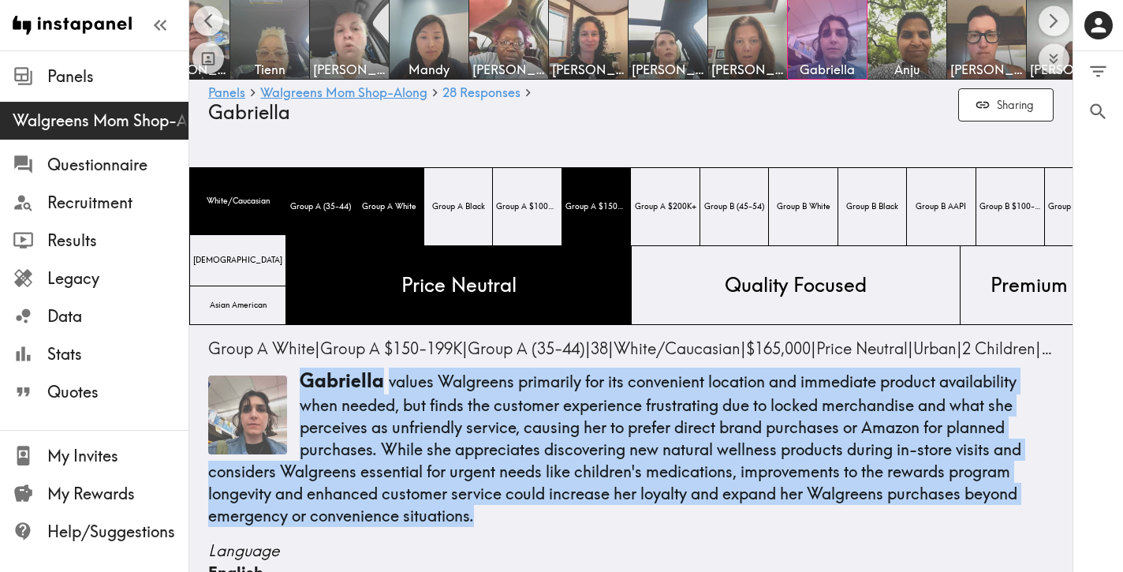
drag, startPoint x: 519, startPoint y: 513, endPoint x: 302, endPoint y: 376, distance: 256.6
click at [302, 376] on p "Gabriella values Walgreens primarily for its convenient location and immediate …" at bounding box center [630, 446] width 845 height 159
copy p "Gabriella values Walgreens primarily for its convenient location and immediate …"
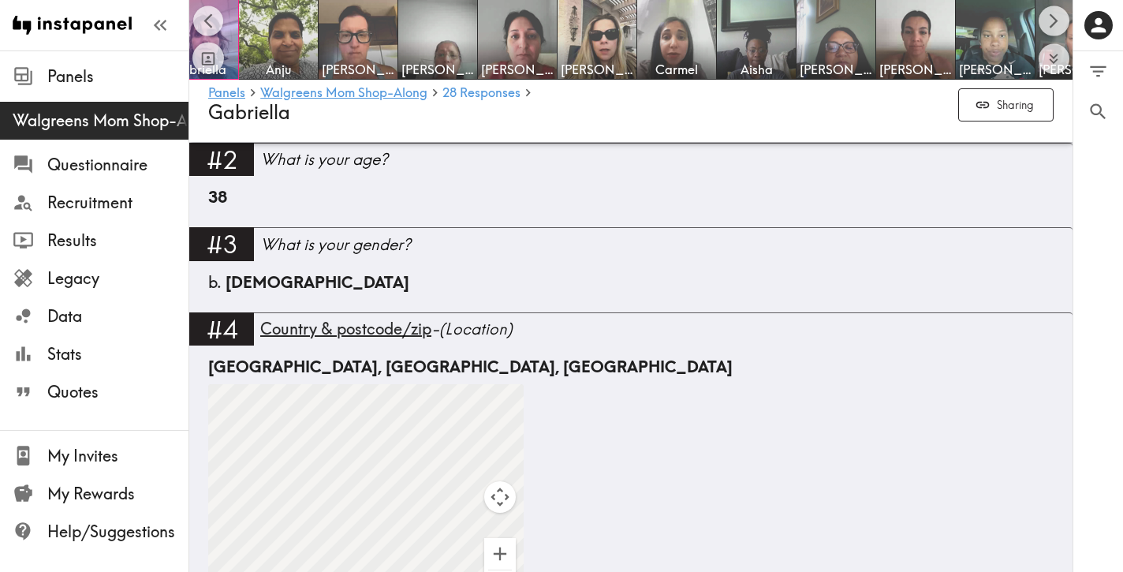
scroll to position [0, 1347]
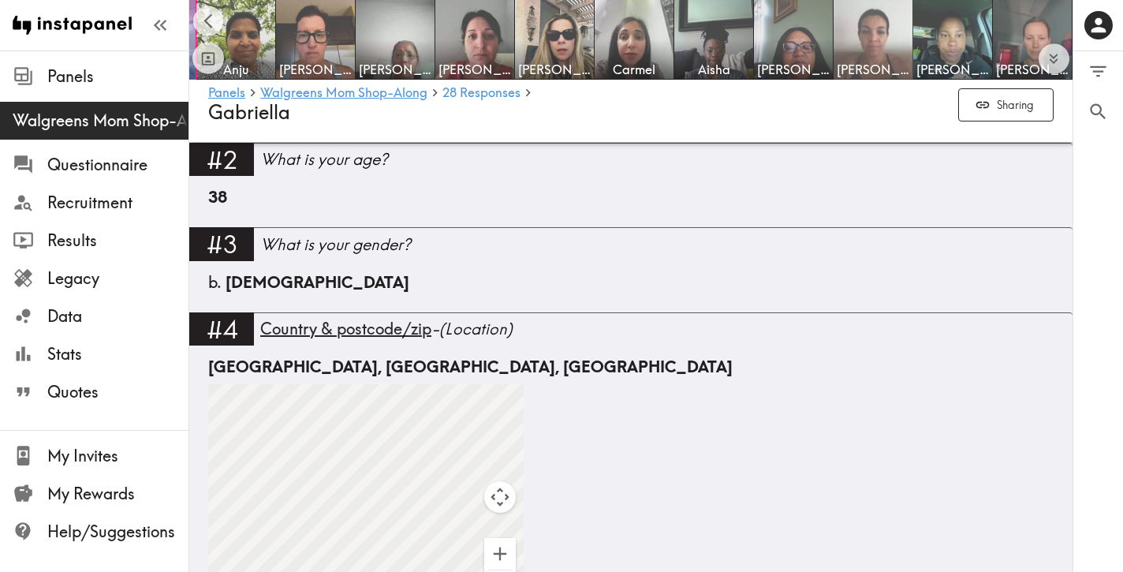
click at [879, 18] on img at bounding box center [873, 39] width 83 height 83
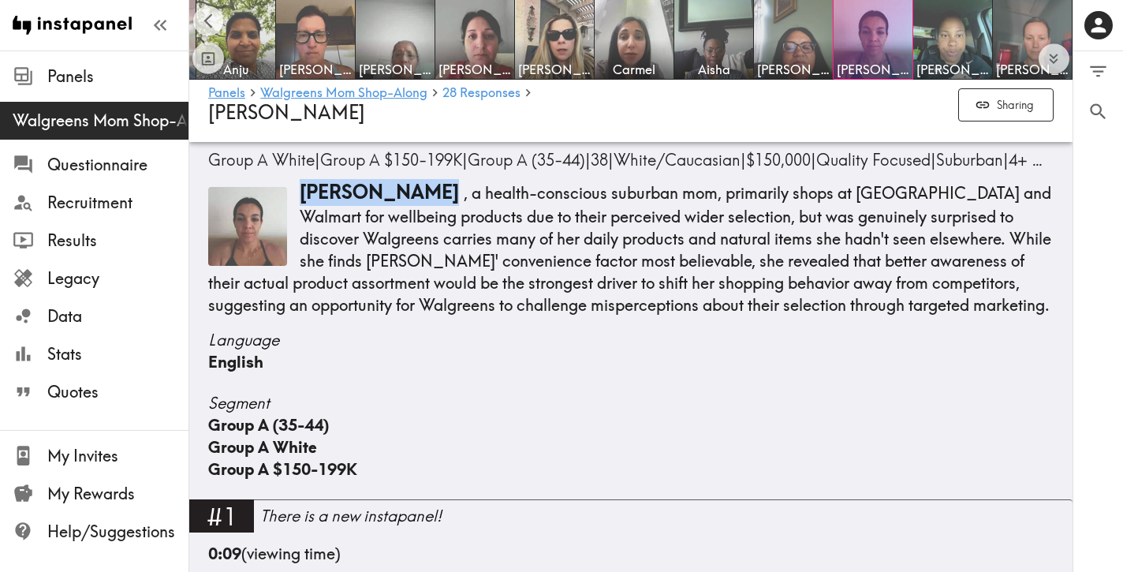
scroll to position [103, 0]
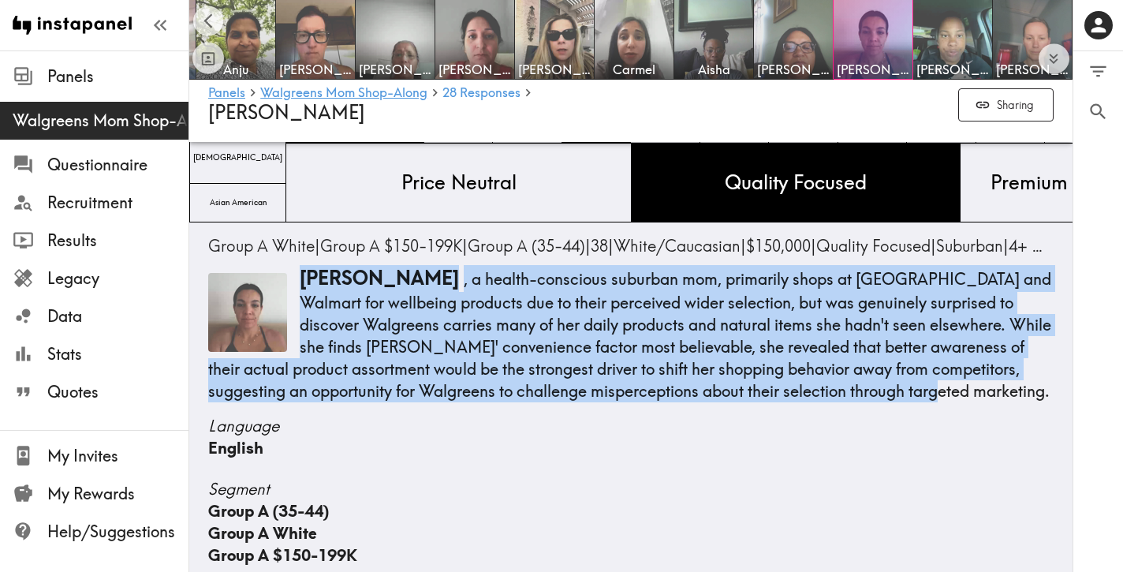
drag, startPoint x: 766, startPoint y: 391, endPoint x: 301, endPoint y: 283, distance: 477.6
click at [301, 283] on p "[PERSON_NAME] , a health-conscious suburban mom, primarily shops at [GEOGRAPHIC…" at bounding box center [630, 333] width 845 height 137
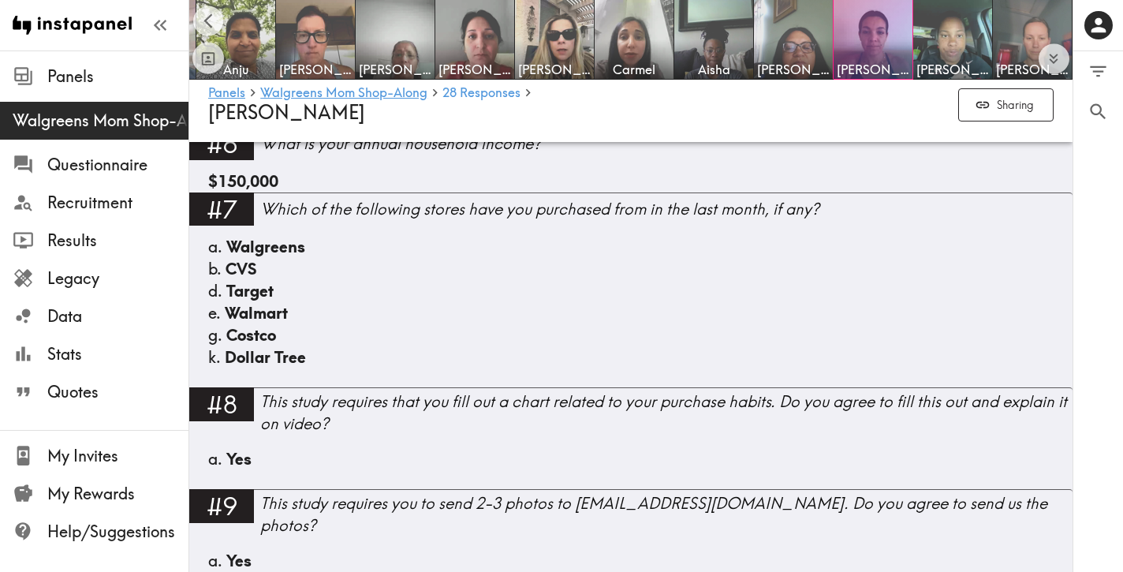
scroll to position [1222, 0]
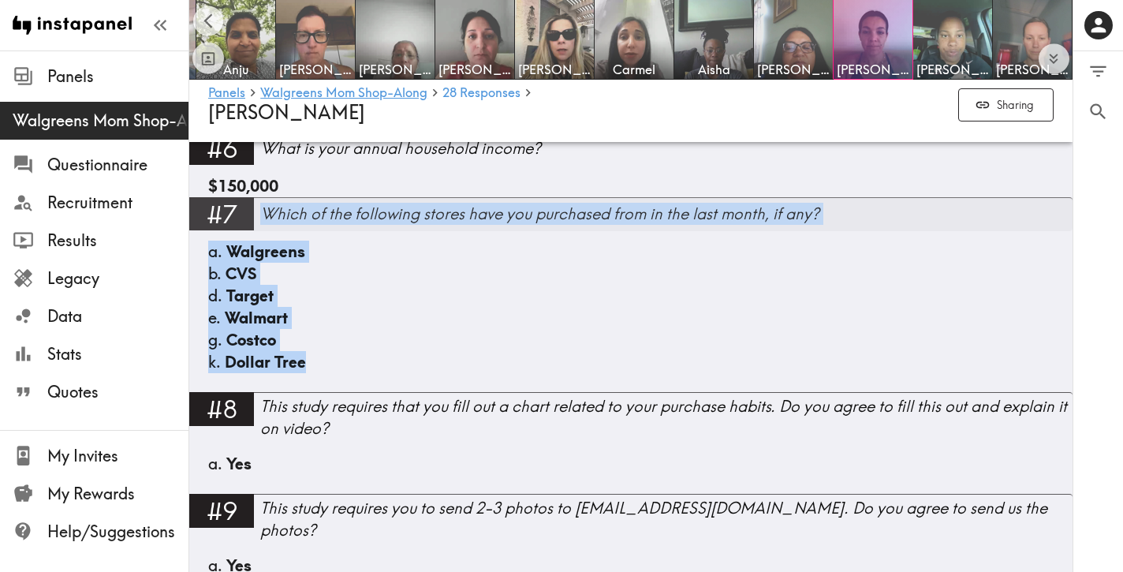
drag, startPoint x: 330, startPoint y: 363, endPoint x: 261, endPoint y: 214, distance: 164.4
click at [261, 214] on div "#7 Which of the following stores have you purchased from in the last month, if …" at bounding box center [630, 294] width 883 height 195
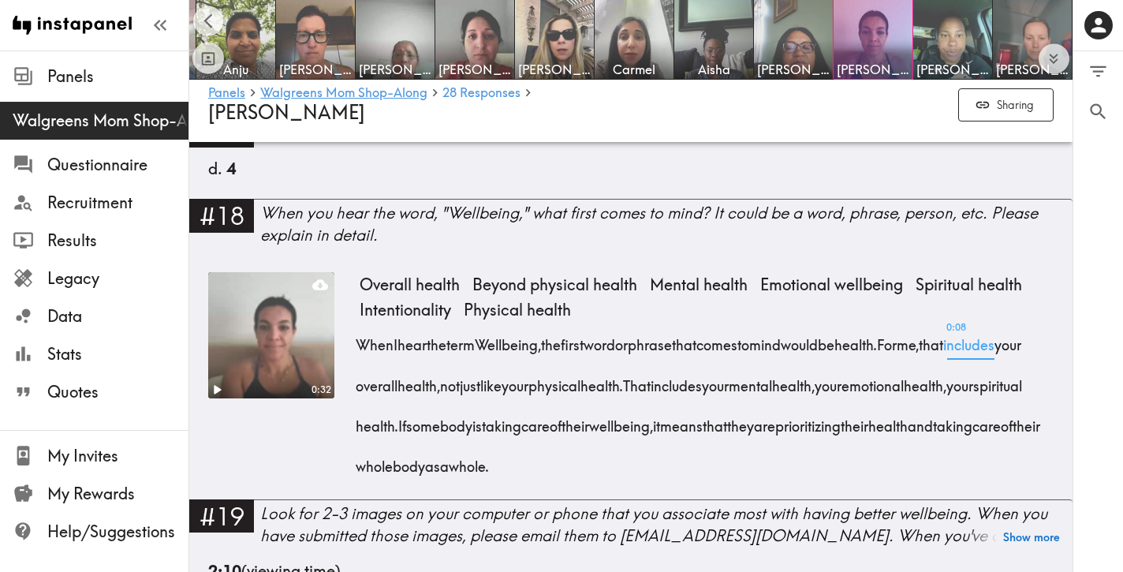
scroll to position [2352, 0]
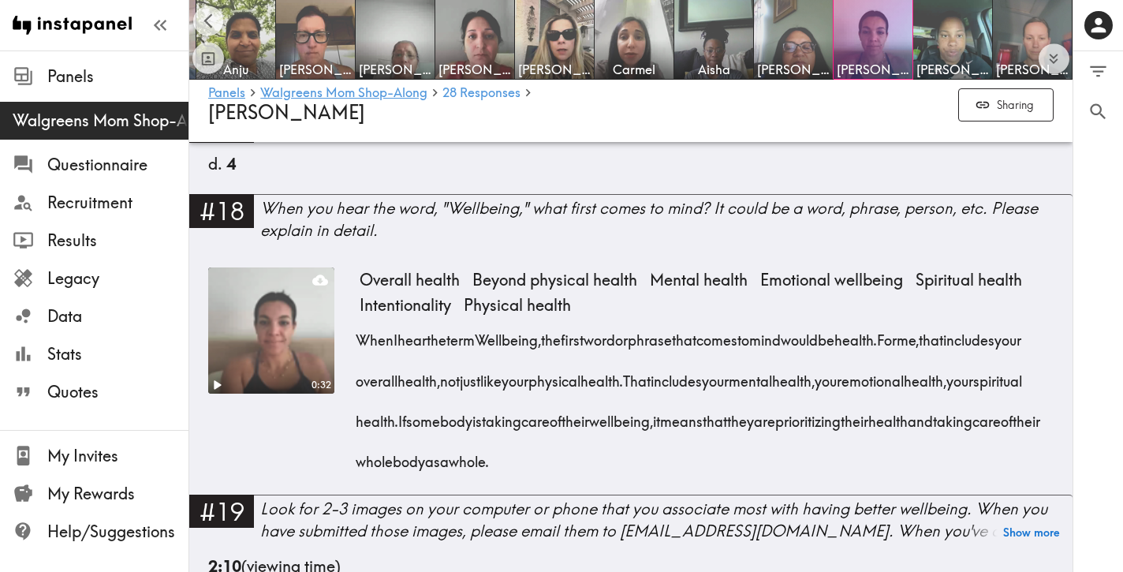
drag, startPoint x: 835, startPoint y: 442, endPoint x: 353, endPoint y: 333, distance: 494.1
click at [353, 333] on div "0:32 Overall health Beyond physical health Mental health Emotional wellbeing Sp…" at bounding box center [630, 380] width 845 height 227
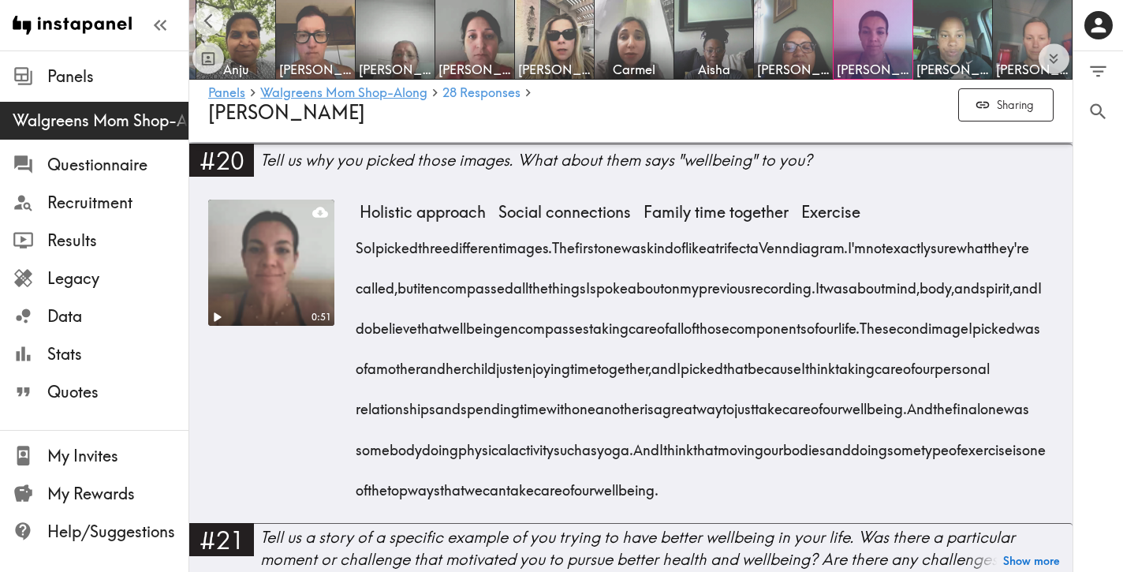
scroll to position [2813, 0]
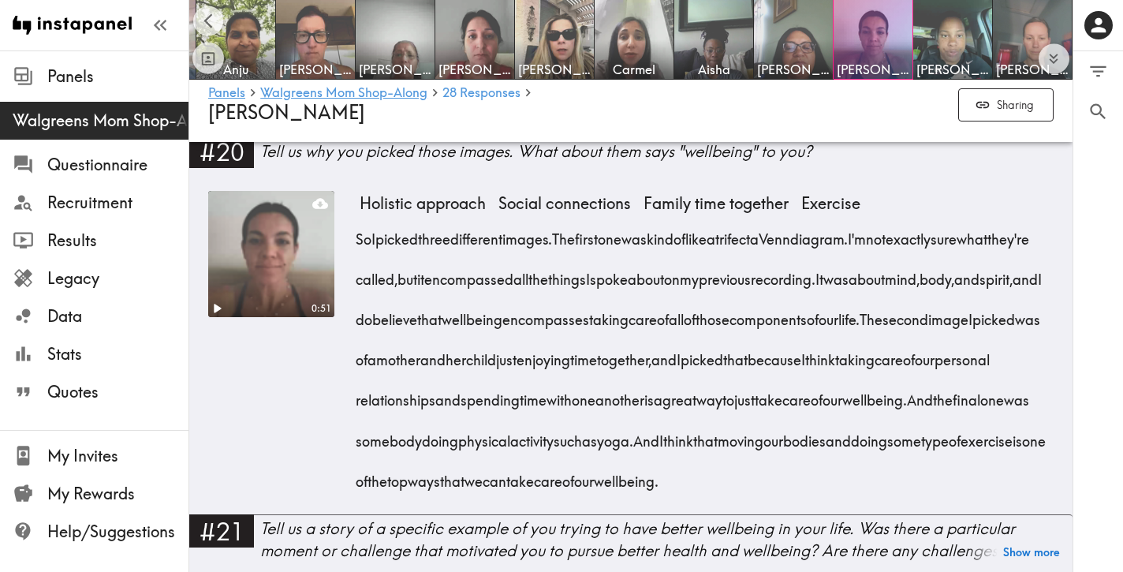
drag, startPoint x: 516, startPoint y: 507, endPoint x: 353, endPoint y: 227, distance: 323.6
click at [354, 227] on div "0:51 Holistic approach Social connections Family time together Exercise So I pi…" at bounding box center [630, 352] width 845 height 322
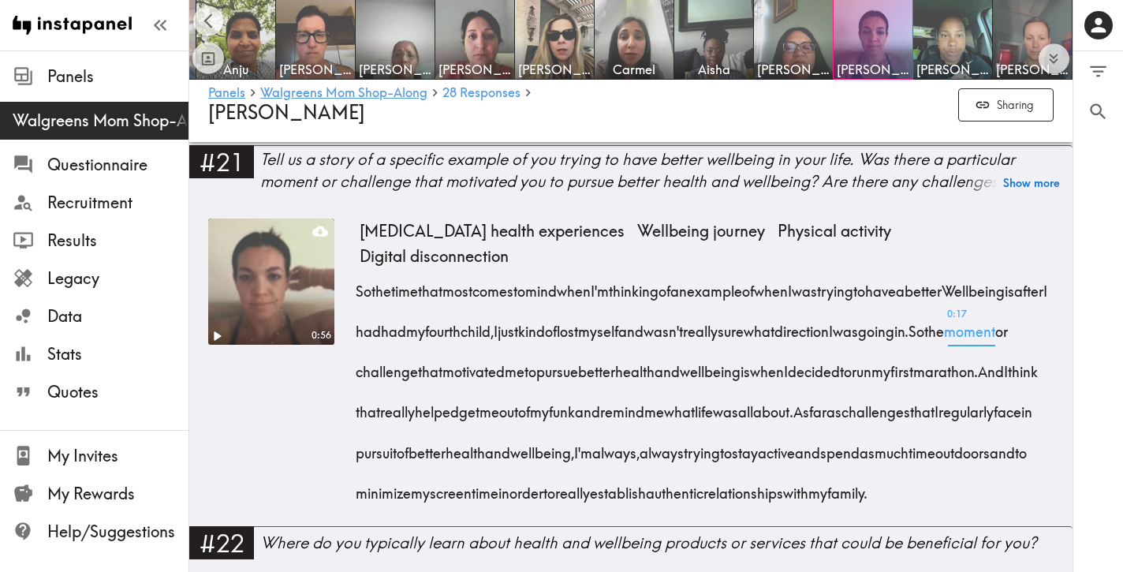
scroll to position [3186, 0]
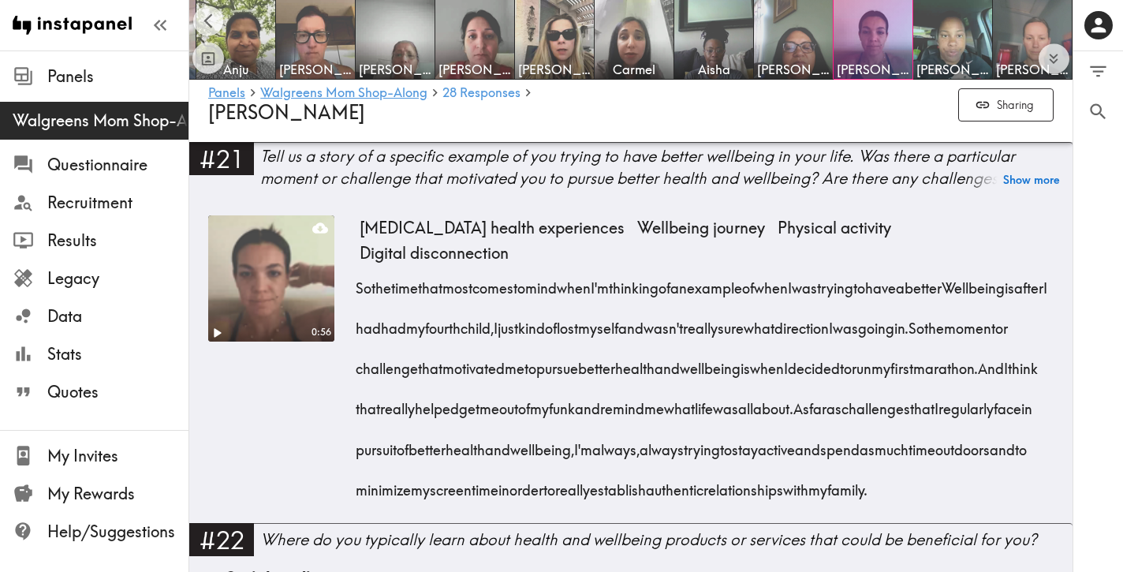
drag, startPoint x: 762, startPoint y: 526, endPoint x: 352, endPoint y: 289, distance: 473.8
click at [352, 289] on div "0:56 [MEDICAL_DATA] health experiences Wellbeing journey Physical activity Digi…" at bounding box center [630, 369] width 845 height 308
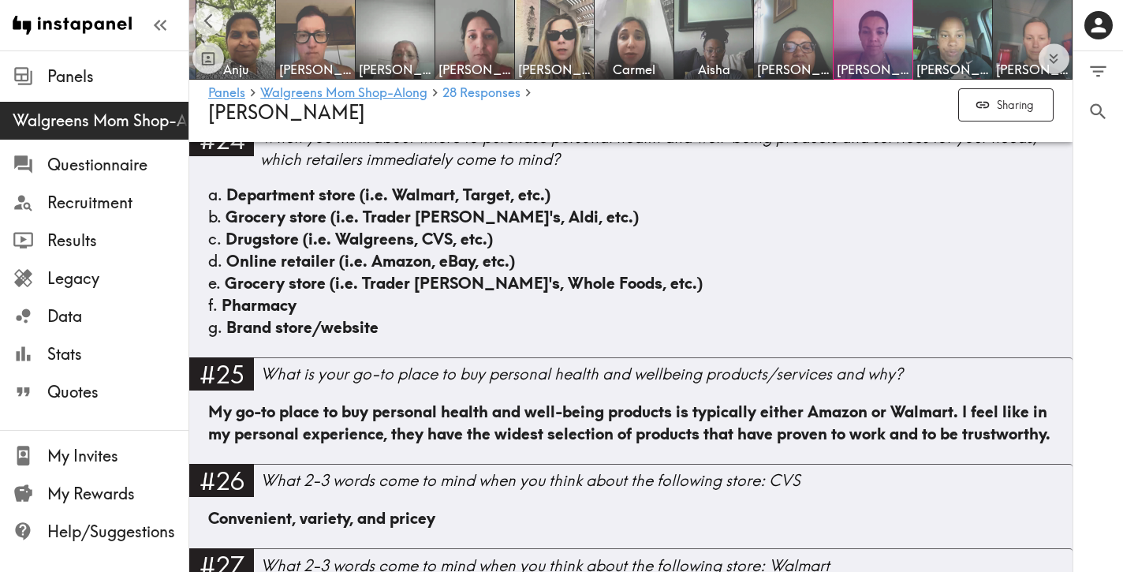
scroll to position [3847, 0]
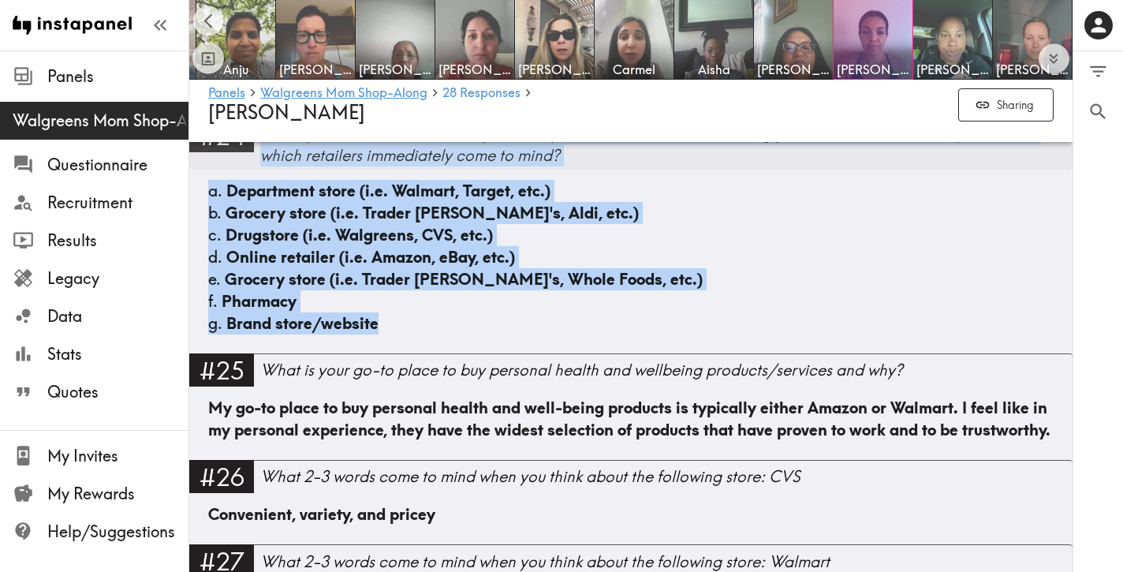
drag, startPoint x: 411, startPoint y: 369, endPoint x: 266, endPoint y: 168, distance: 247.9
click at [266, 168] on div "#24 When you think about where to purchase personal health and well-being produ…" at bounding box center [630, 236] width 883 height 234
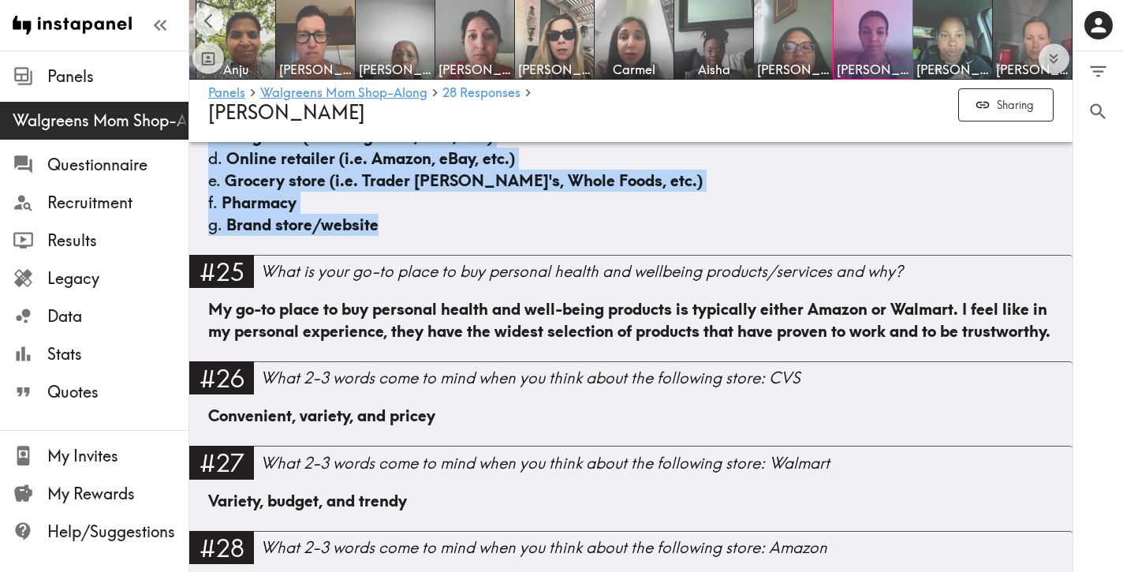
scroll to position [3947, 0]
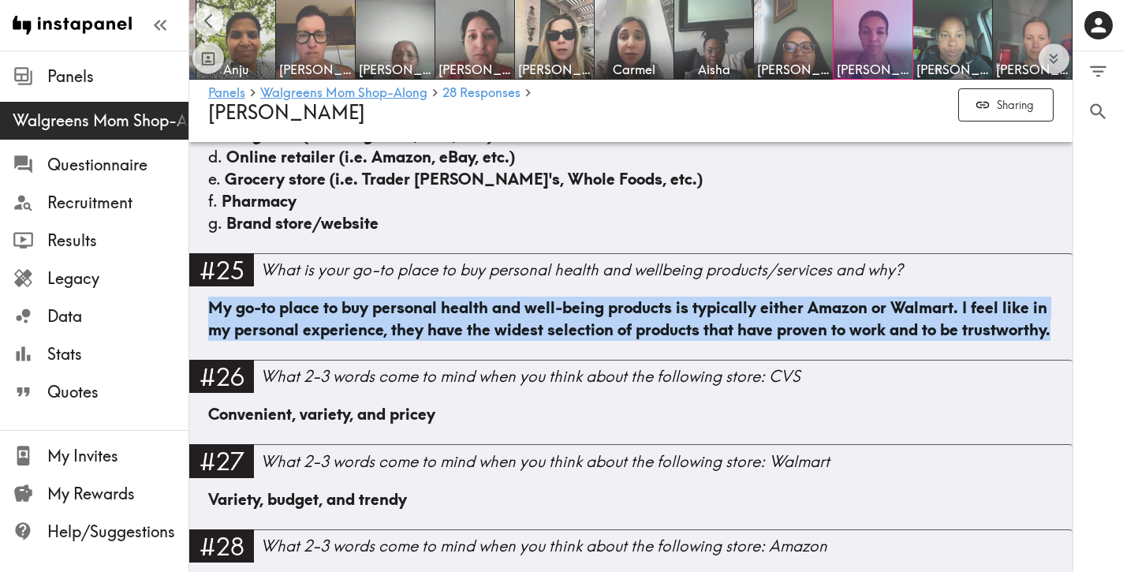
drag, startPoint x: 1052, startPoint y: 365, endPoint x: 208, endPoint y: 342, distance: 844.0
click at [208, 342] on div "My go-to place to buy personal health and well-being products is typically eith…" at bounding box center [630, 327] width 845 height 63
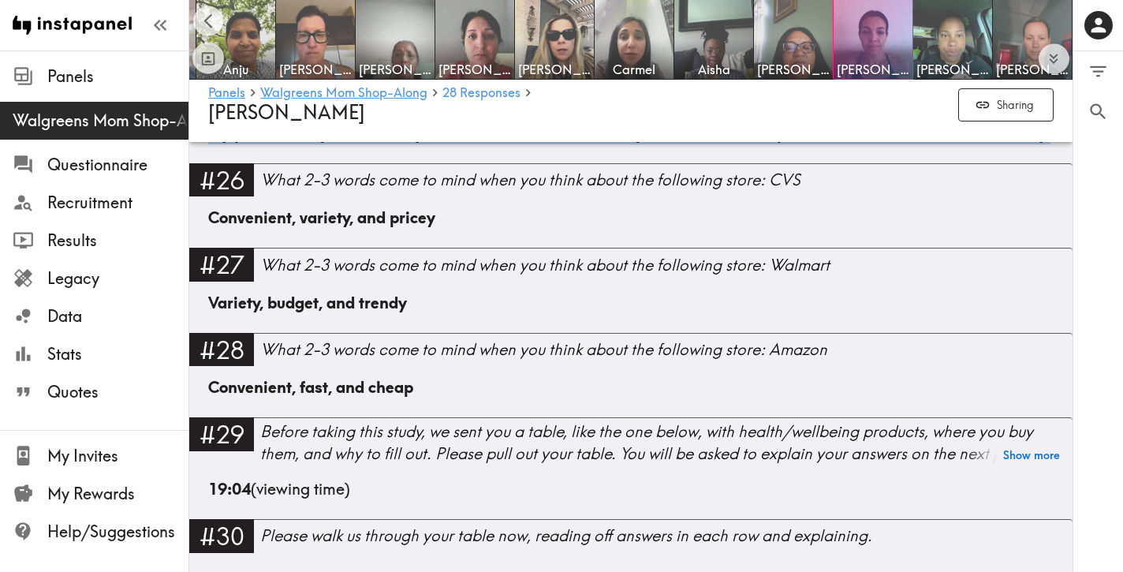
scroll to position [4142, 0]
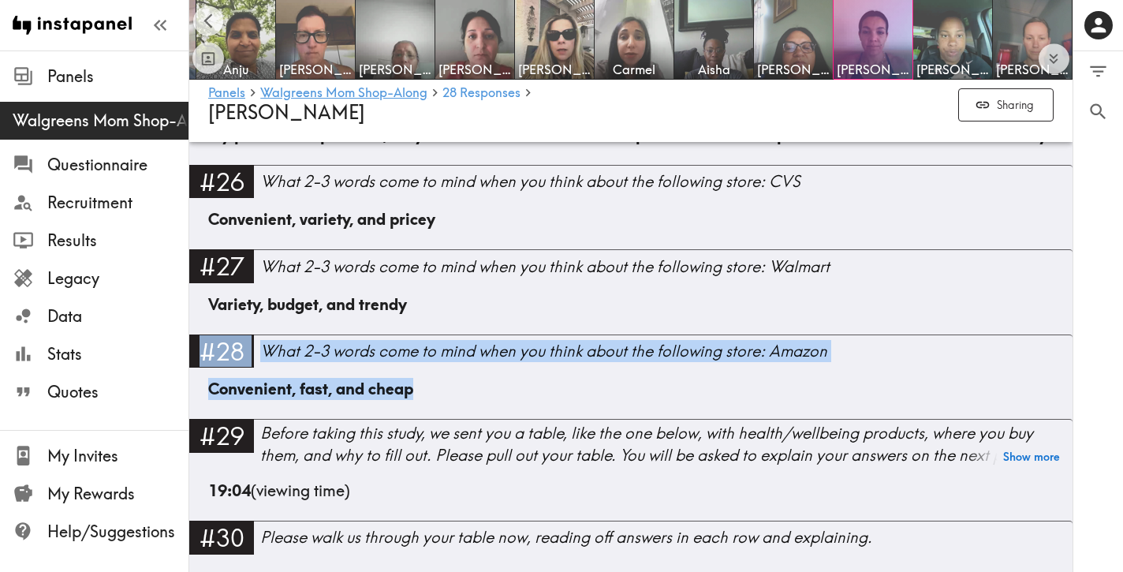
drag, startPoint x: 448, startPoint y: 428, endPoint x: 296, endPoint y: 367, distance: 163.8
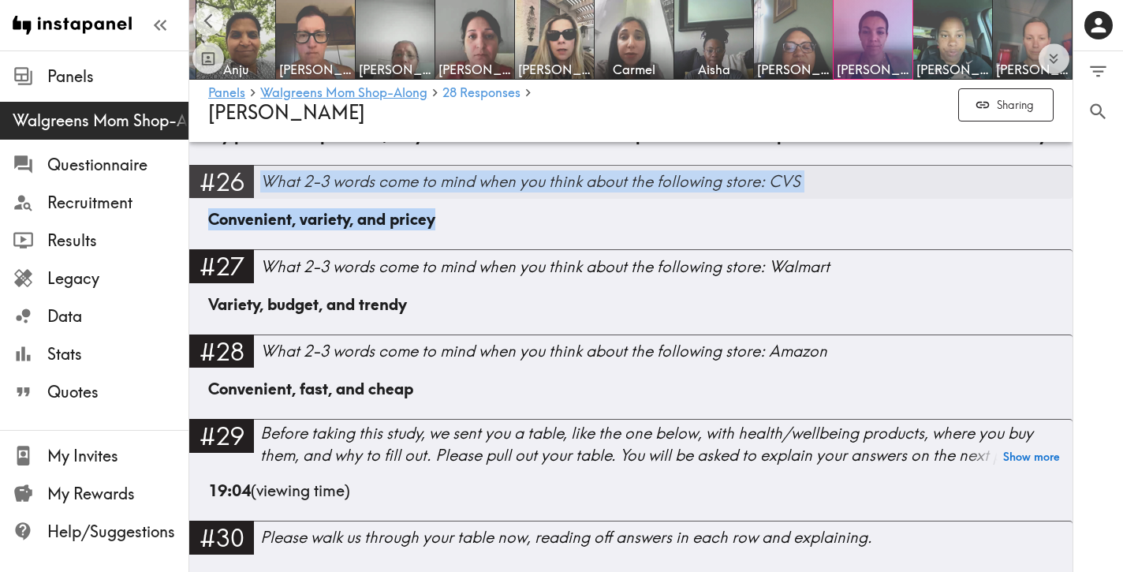
drag, startPoint x: 453, startPoint y: 258, endPoint x: 267, endPoint y: 224, distance: 189.9
click at [267, 224] on div "#26 What 2-3 words come to mind when you think about the following store: CVS C…" at bounding box center [630, 207] width 883 height 84
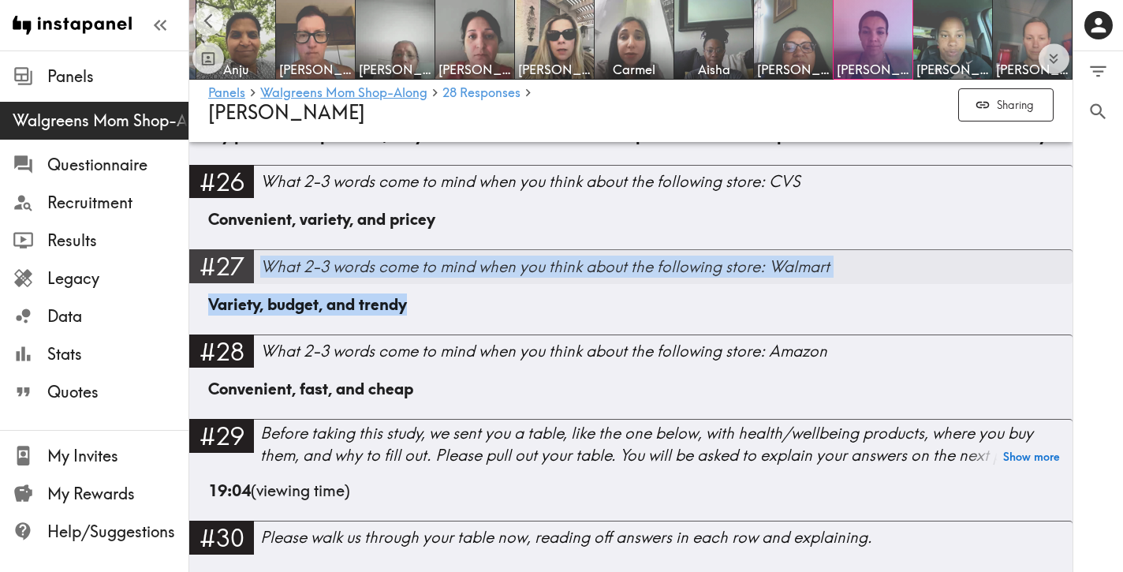
drag, startPoint x: 427, startPoint y: 342, endPoint x: 264, endPoint y: 308, distance: 166.7
click at [264, 308] on div "#27 What 2-3 words come to mind when you think about the following store: Walma…" at bounding box center [630, 291] width 883 height 84
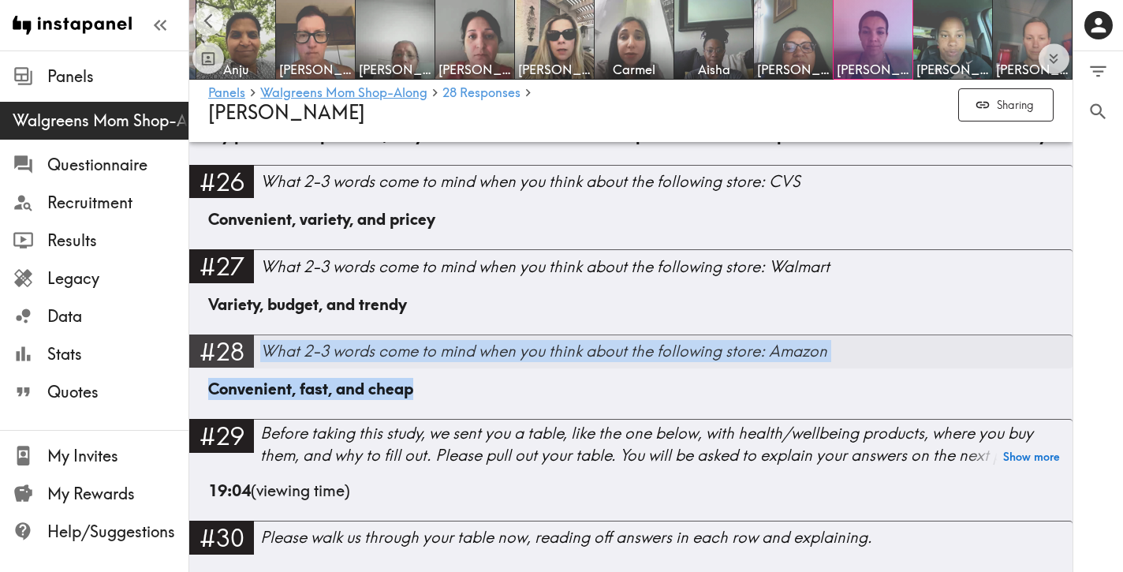
drag, startPoint x: 424, startPoint y: 430, endPoint x: 267, endPoint y: 388, distance: 163.1
click at [267, 388] on div "#28 What 2-3 words come to mind when you think about the following store: Amazo…" at bounding box center [630, 376] width 883 height 84
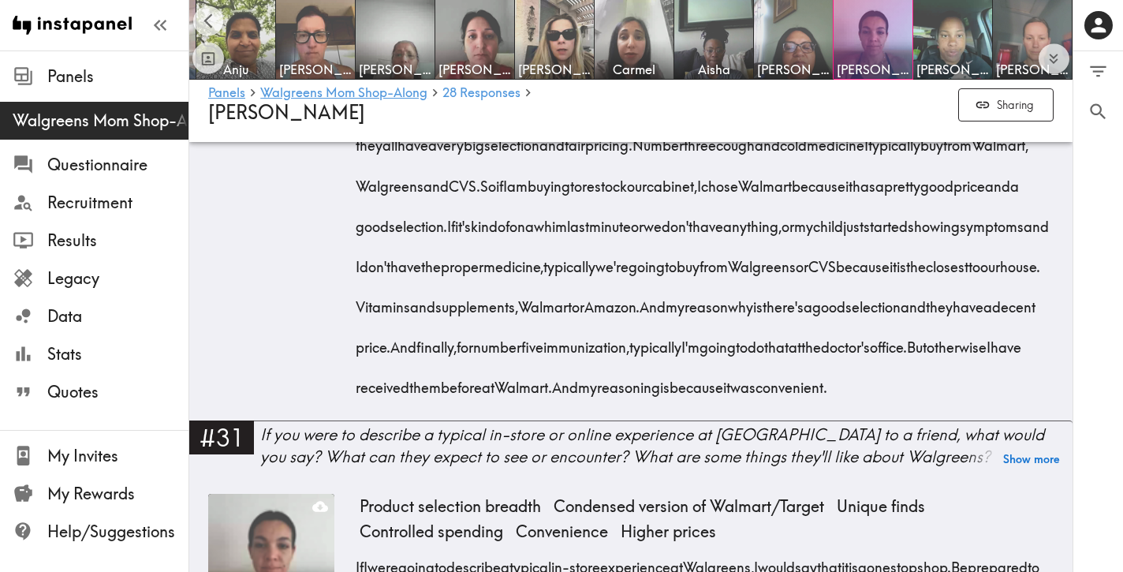
scroll to position [4767, 0]
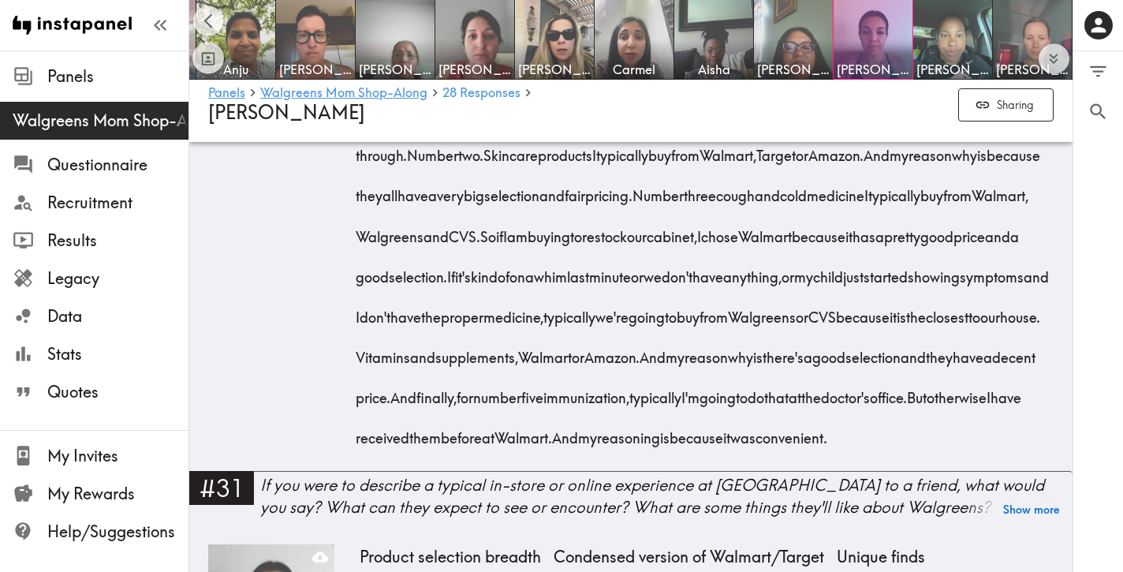
drag, startPoint x: 983, startPoint y: 521, endPoint x: 304, endPoint y: 140, distance: 778.4
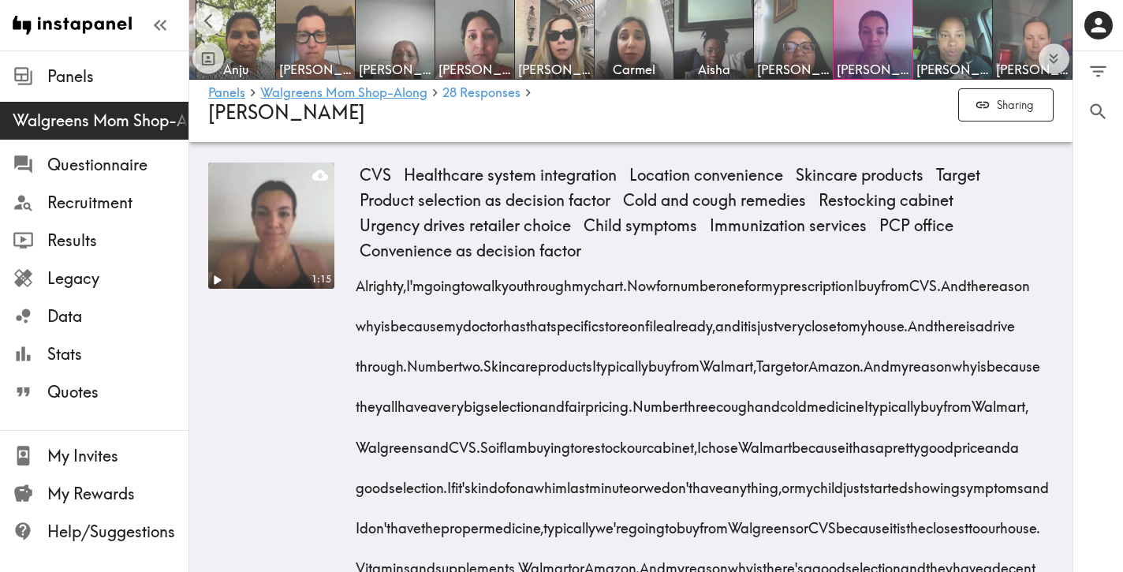
scroll to position [4554, 0]
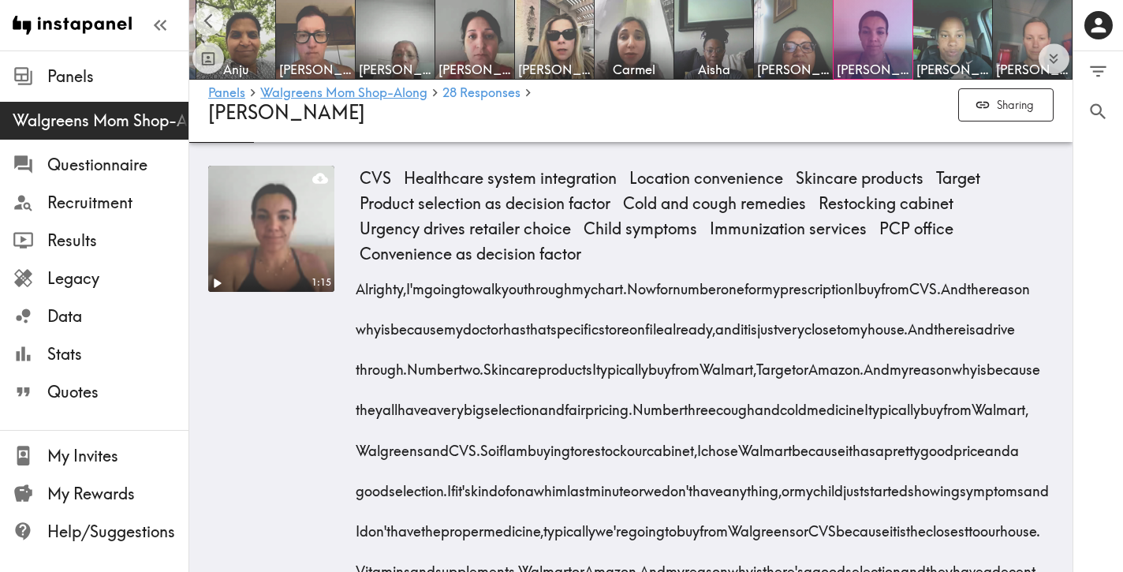
click at [998, 267] on div "CVS Healthcare system integration Location convenience Skincare products Target…" at bounding box center [700, 216] width 694 height 101
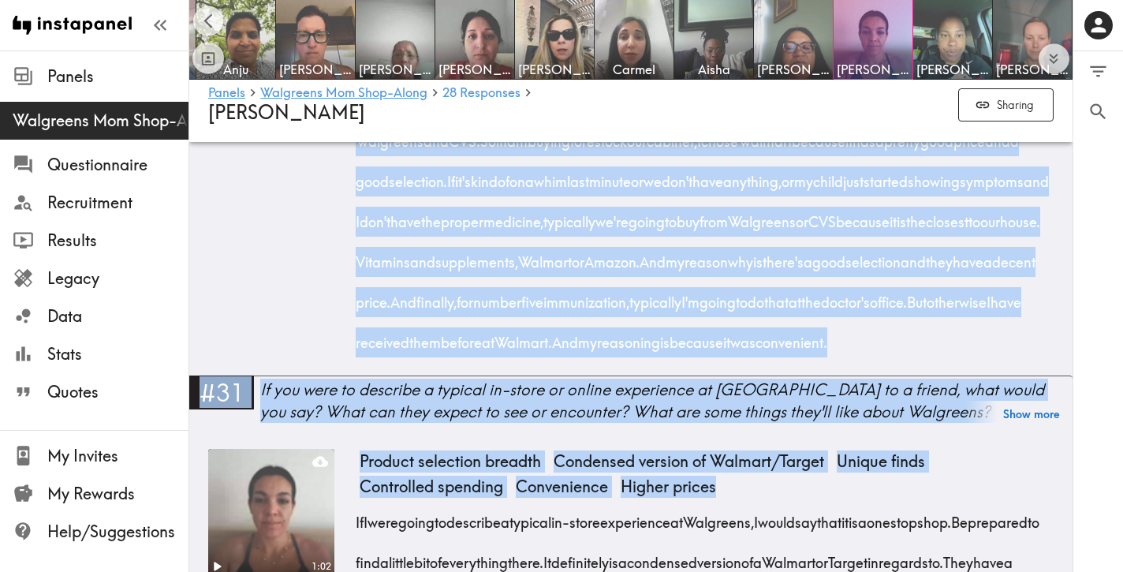
scroll to position [5025, 0]
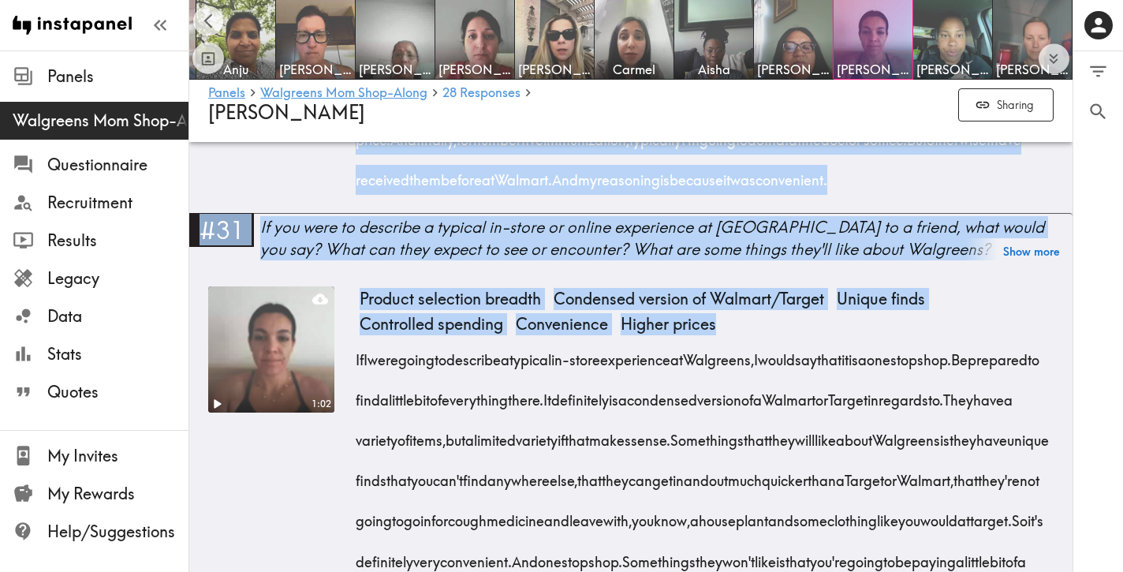
drag, startPoint x: 358, startPoint y: 330, endPoint x: 995, endPoint y: 260, distance: 640.9
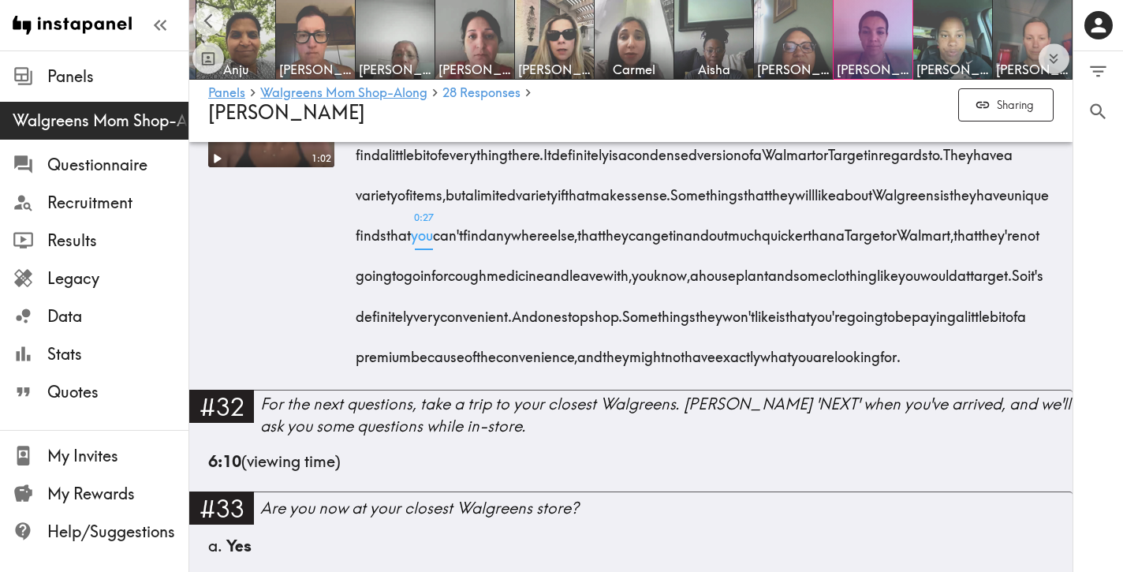
scroll to position [5272, 0]
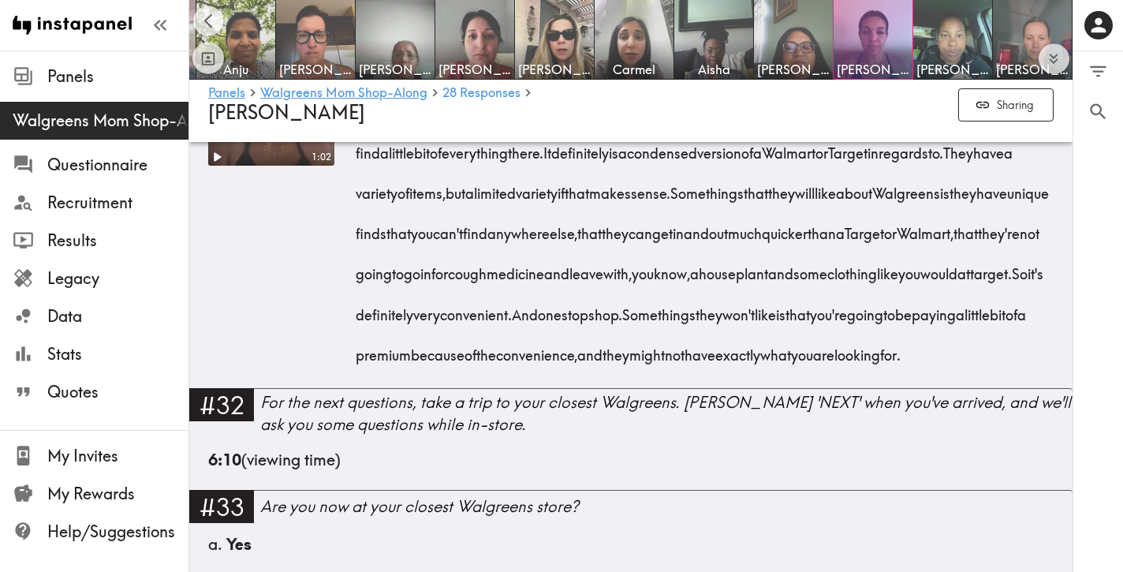
drag, startPoint x: 825, startPoint y: 470, endPoint x: 352, endPoint y: 188, distance: 550.2
click at [353, 188] on div "1:02 Product selection breadth Condensed version of Walmart/Target Unique finds…" at bounding box center [630, 213] width 845 height 348
drag, startPoint x: 818, startPoint y: 481, endPoint x: 349, endPoint y: 186, distance: 554.8
click at [351, 186] on div "1:02 Product selection breadth Condensed version of Walmart/Target Unique finds…" at bounding box center [630, 213] width 845 height 348
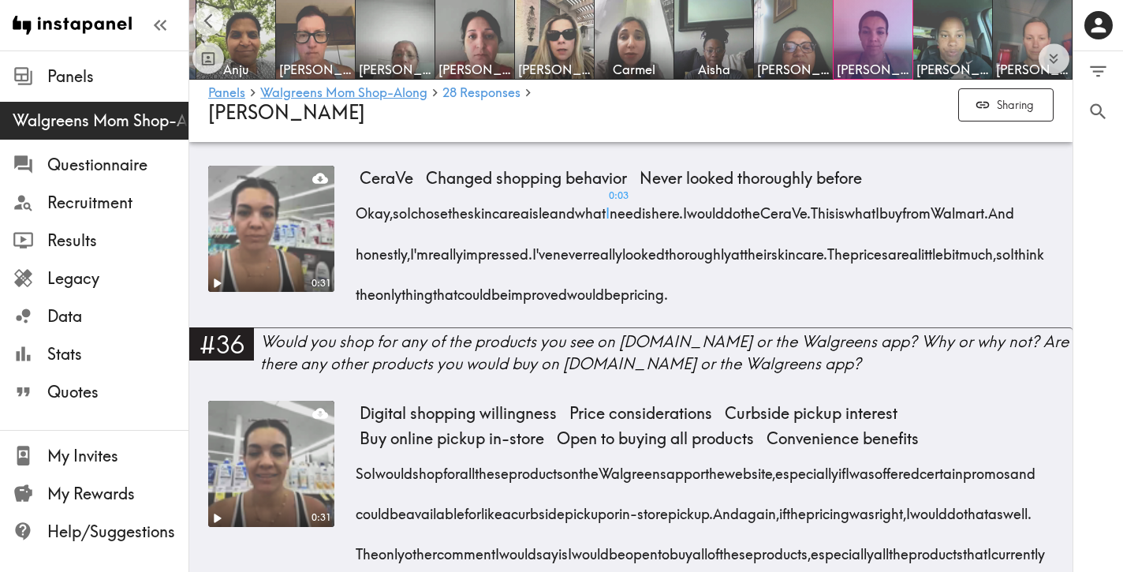
scroll to position [5856, 0]
drag, startPoint x: 919, startPoint y: 417, endPoint x: 350, endPoint y: 335, distance: 574.4
click at [350, 326] on div "0:31 CeraVe Changed shopping behavior Never looked thoroughly before Okay, so I…" at bounding box center [630, 246] width 845 height 162
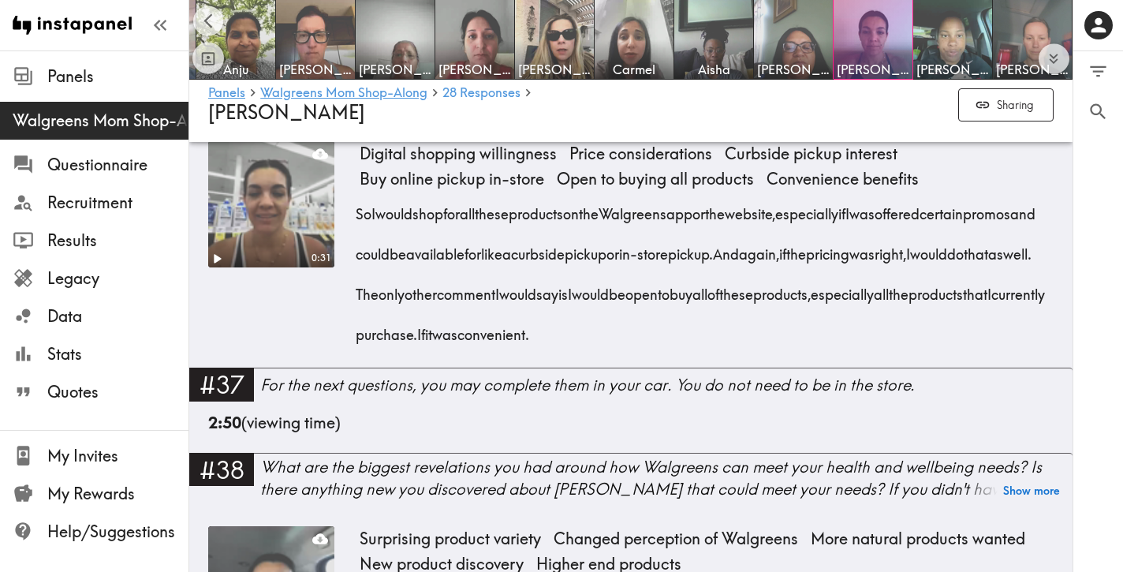
scroll to position [6121, 0]
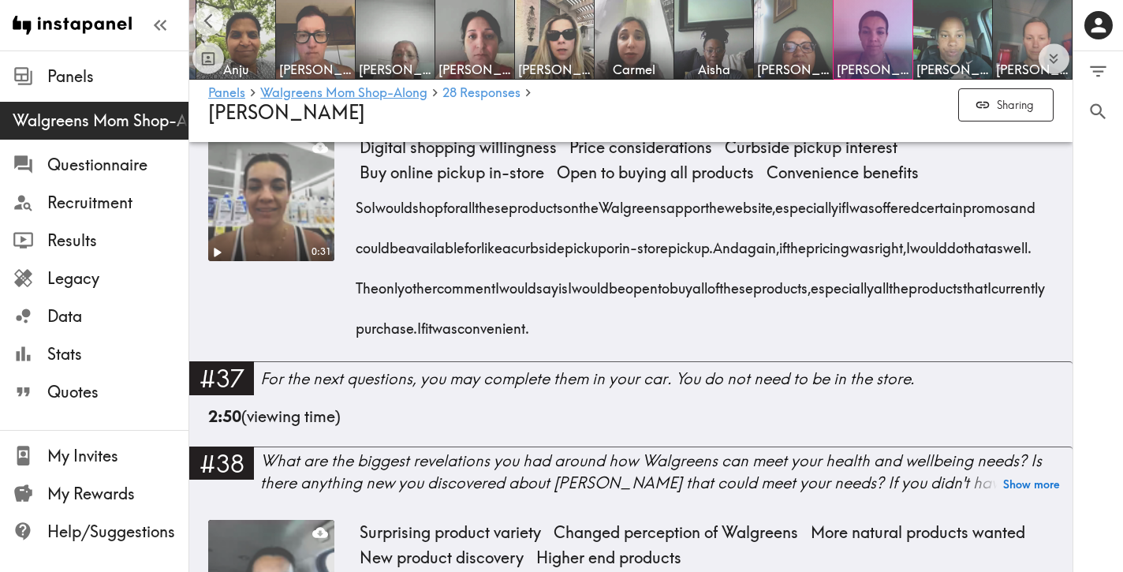
drag, startPoint x: 891, startPoint y: 458, endPoint x: 355, endPoint y: 312, distance: 555.7
click at [360, 312] on div "So I would shop for all these products on the Walgreens app or the website, esp…" at bounding box center [707, 263] width 694 height 162
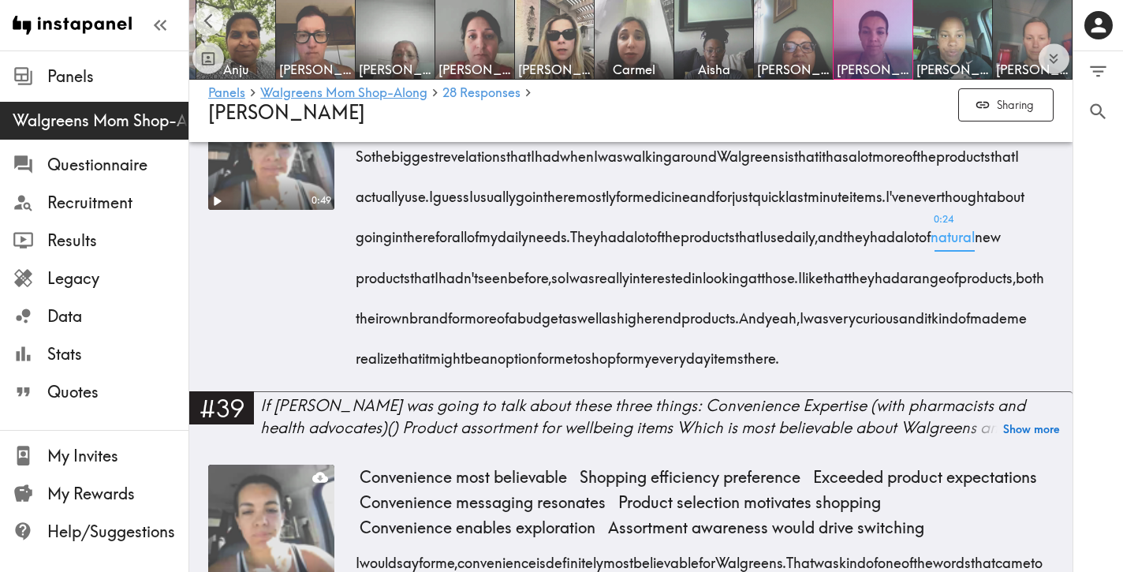
scroll to position [6565, 0]
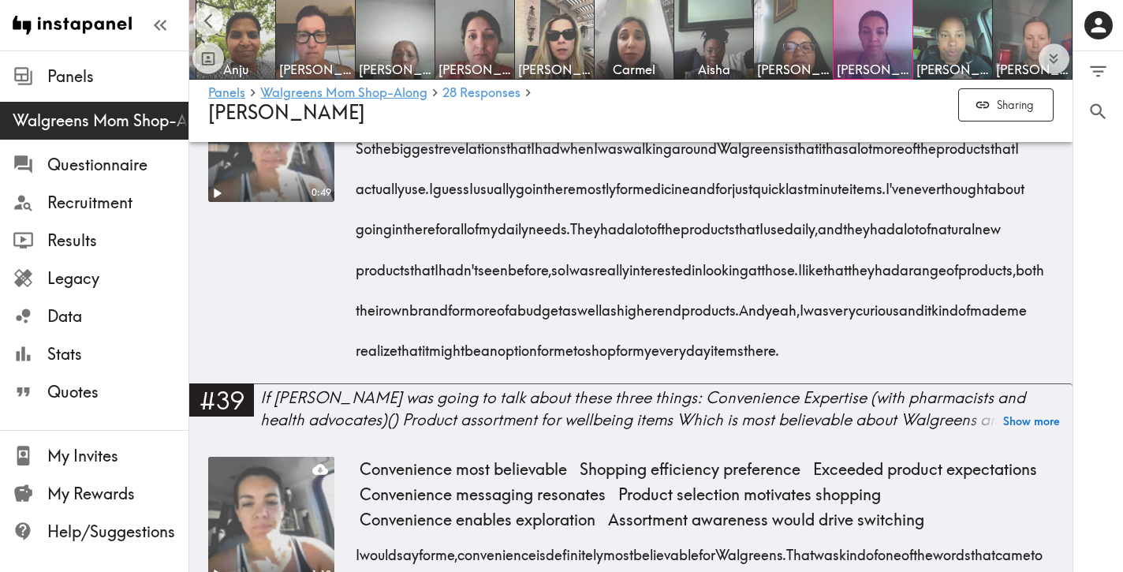
drag, startPoint x: 647, startPoint y: 513, endPoint x: 359, endPoint y: 269, distance: 377.6
click at [360, 269] on div "So the biggest revelations that I had when I was walking around [GEOGRAPHIC_DAT…" at bounding box center [707, 244] width 694 height 242
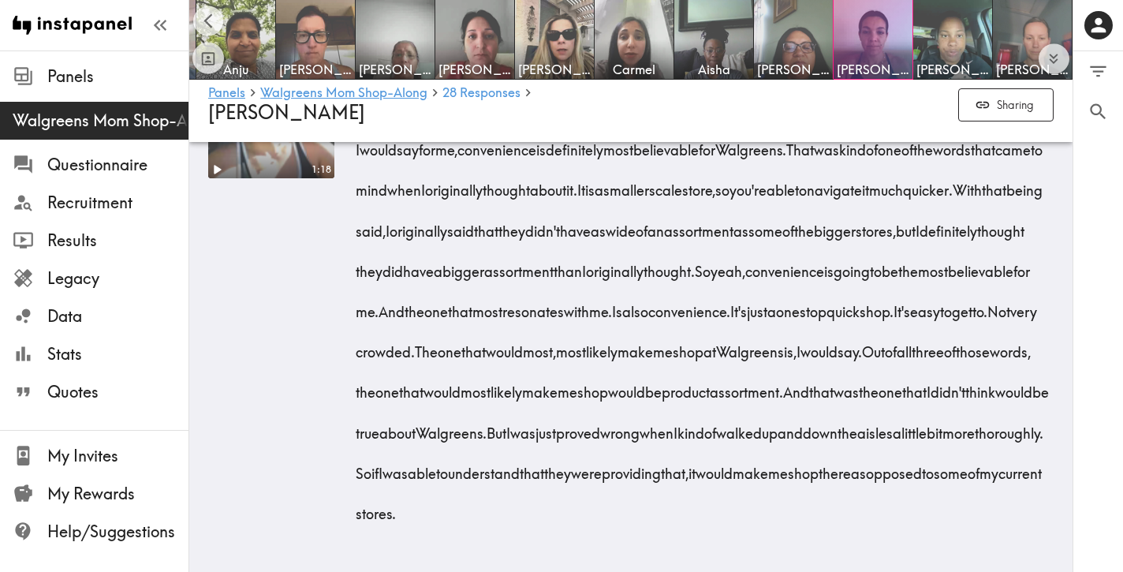
scroll to position [7195, 0]
drag, startPoint x: 356, startPoint y: 222, endPoint x: 699, endPoint y: 516, distance: 451.3
click at [699, 516] on div "I would say for me, convenience is definitely most believable for Walgreens. Th…" at bounding box center [707, 327] width 694 height 404
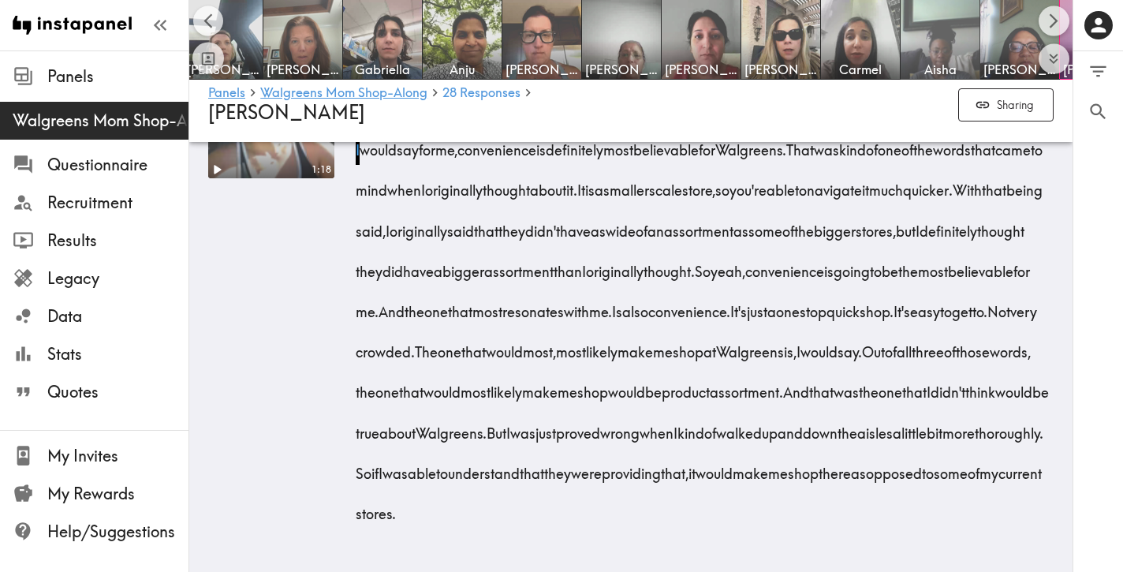
scroll to position [0, 1095]
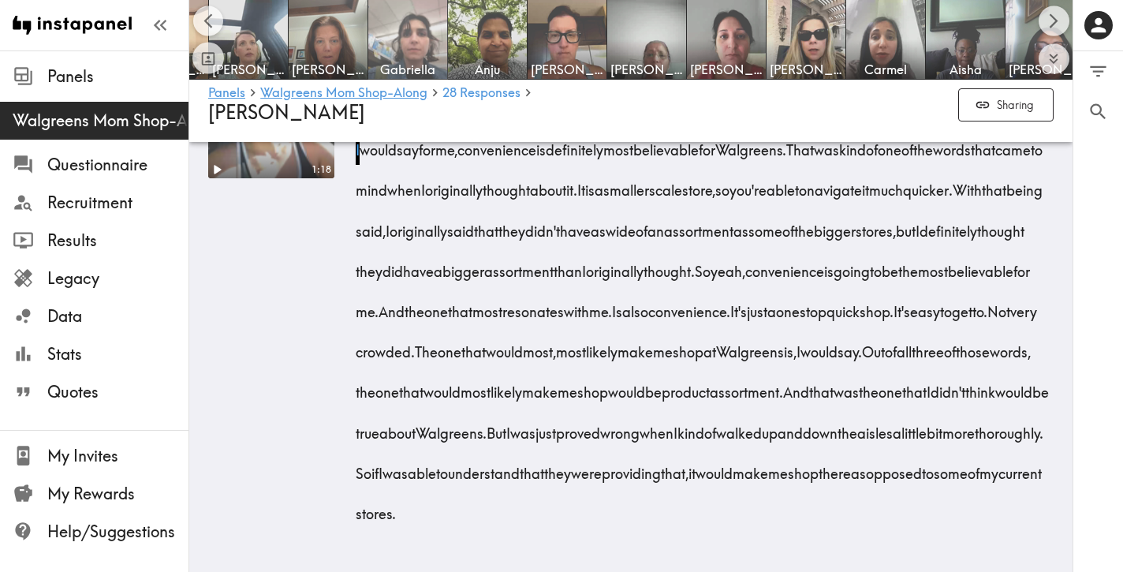
click at [423, 51] on img at bounding box center [408, 39] width 83 height 83
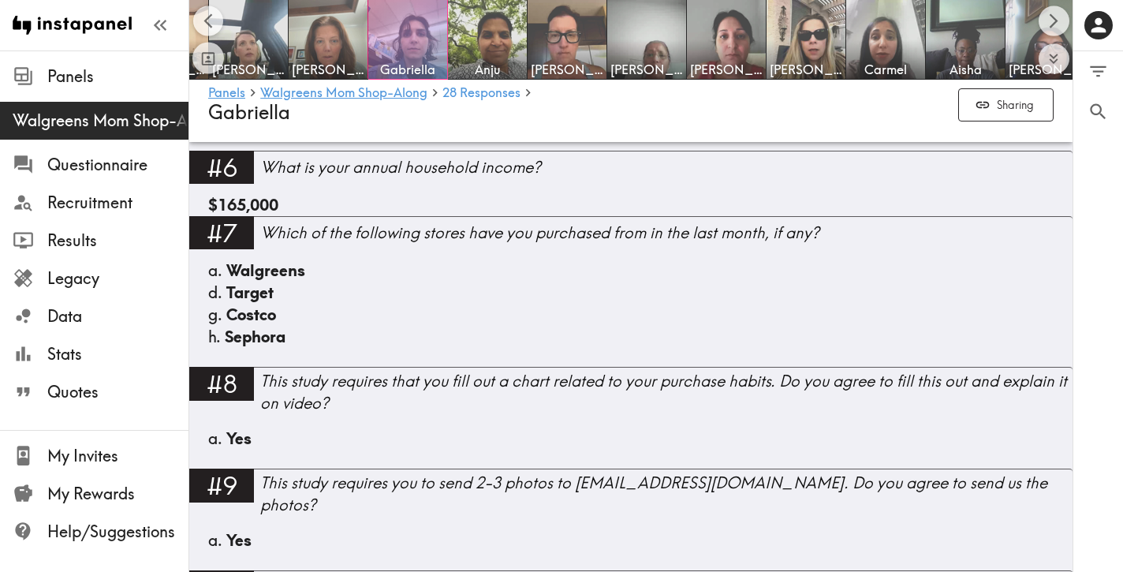
scroll to position [1210, 0]
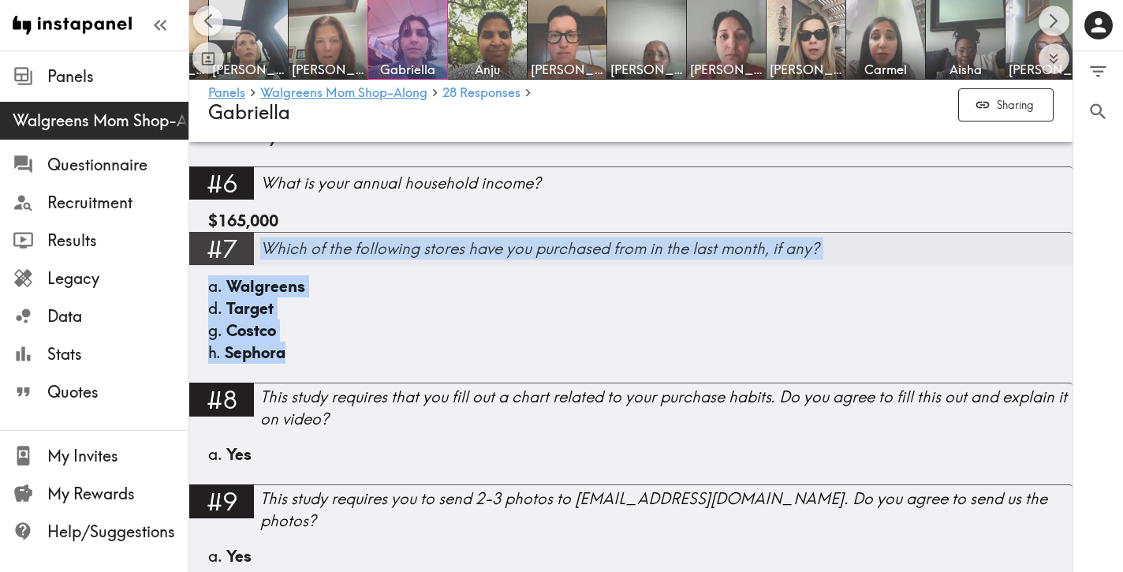
drag, startPoint x: 309, startPoint y: 351, endPoint x: 265, endPoint y: 247, distance: 113.1
click at [265, 247] on div "#7 Which of the following stores have you purchased from in the last month, if …" at bounding box center [630, 307] width 883 height 151
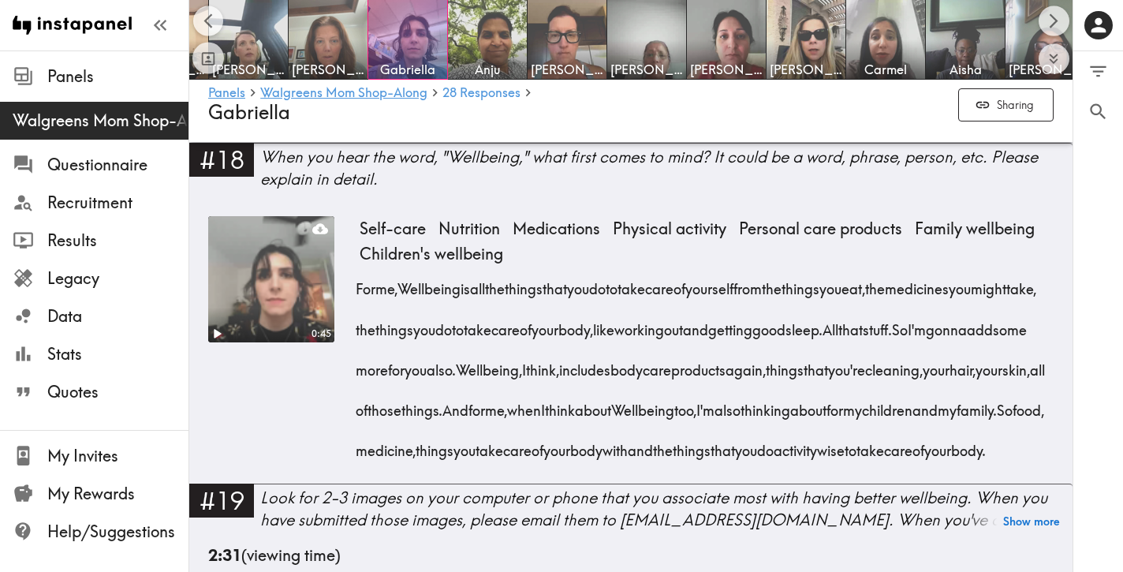
scroll to position [2367, 0]
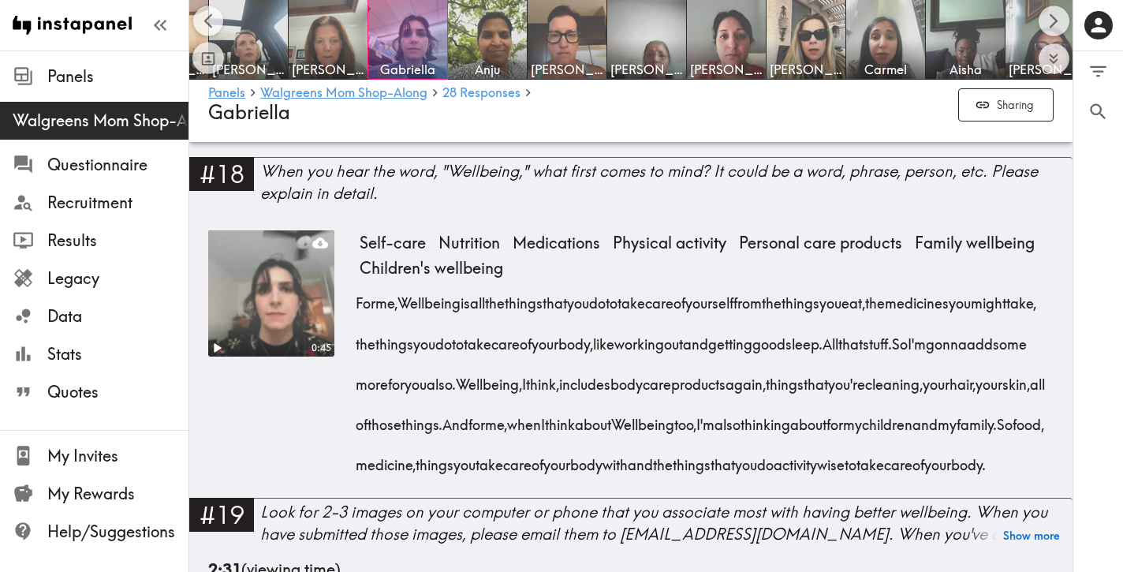
drag, startPoint x: 788, startPoint y: 494, endPoint x: 355, endPoint y: 292, distance: 478.3
click at [355, 292] on div "0:45 Self-care Nutrition Medications Physical activity Personal care products F…" at bounding box center [630, 363] width 845 height 267
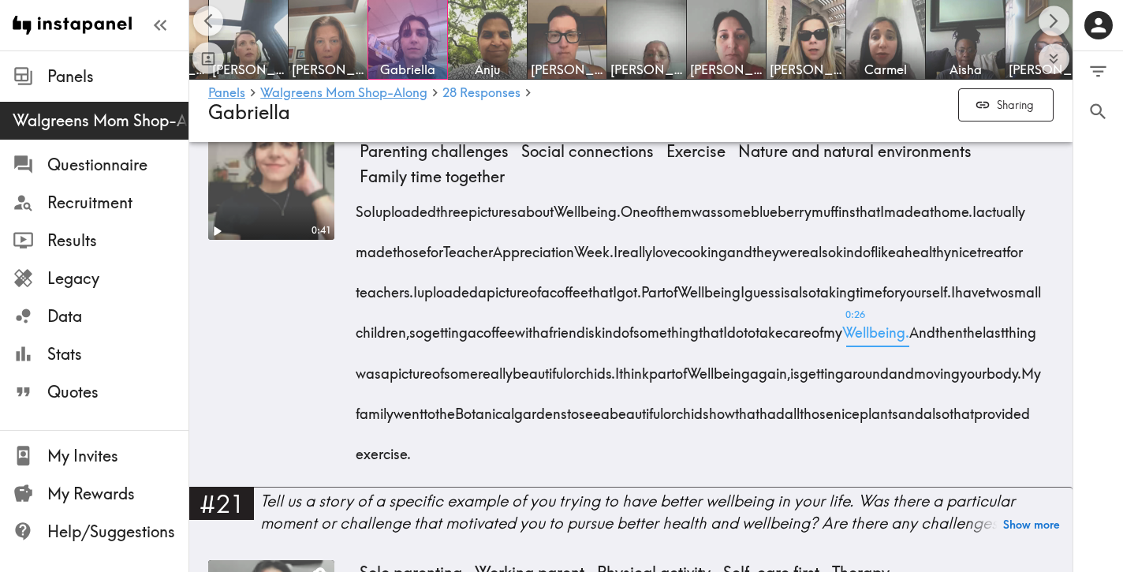
scroll to position [2904, 0]
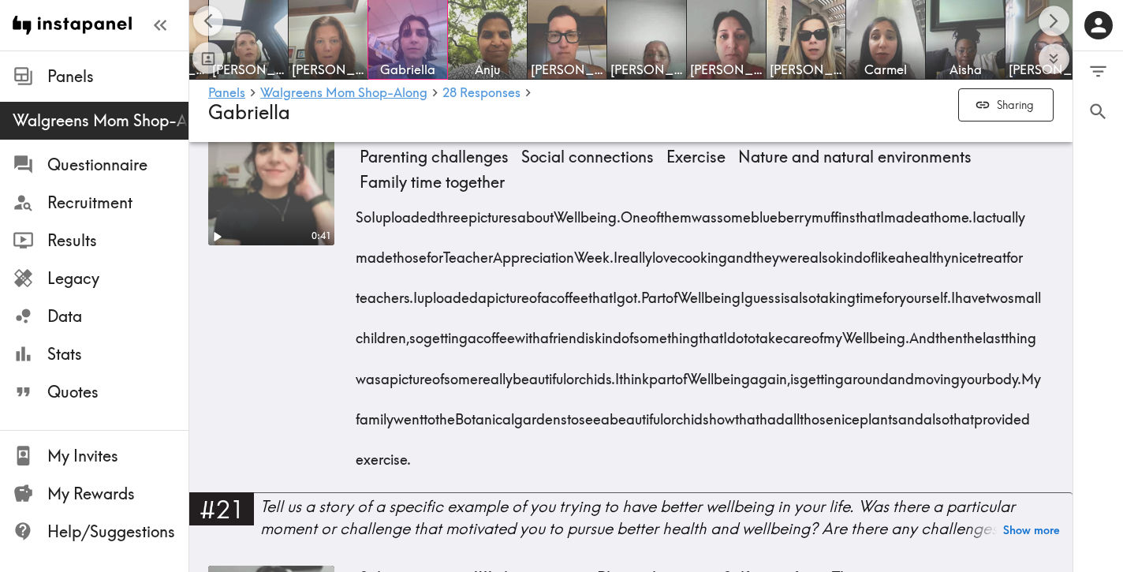
drag, startPoint x: 945, startPoint y: 487, endPoint x: 356, endPoint y: 255, distance: 632.5
click at [360, 255] on div "So I uploaded three pictures about Wellbeing. One of them was some blueberry mu…" at bounding box center [707, 333] width 694 height 282
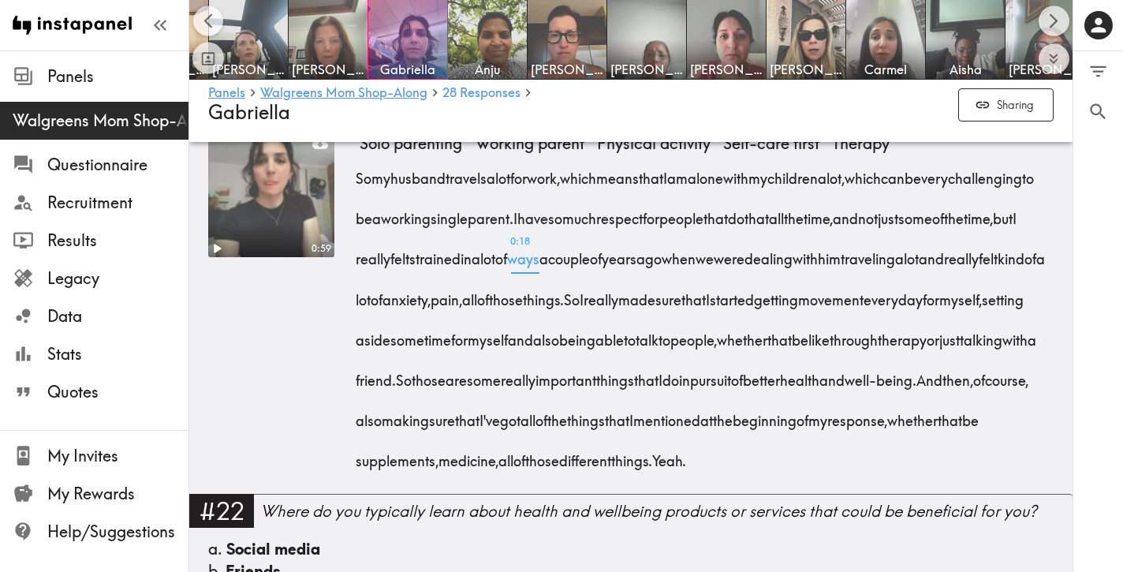
scroll to position [3329, 0]
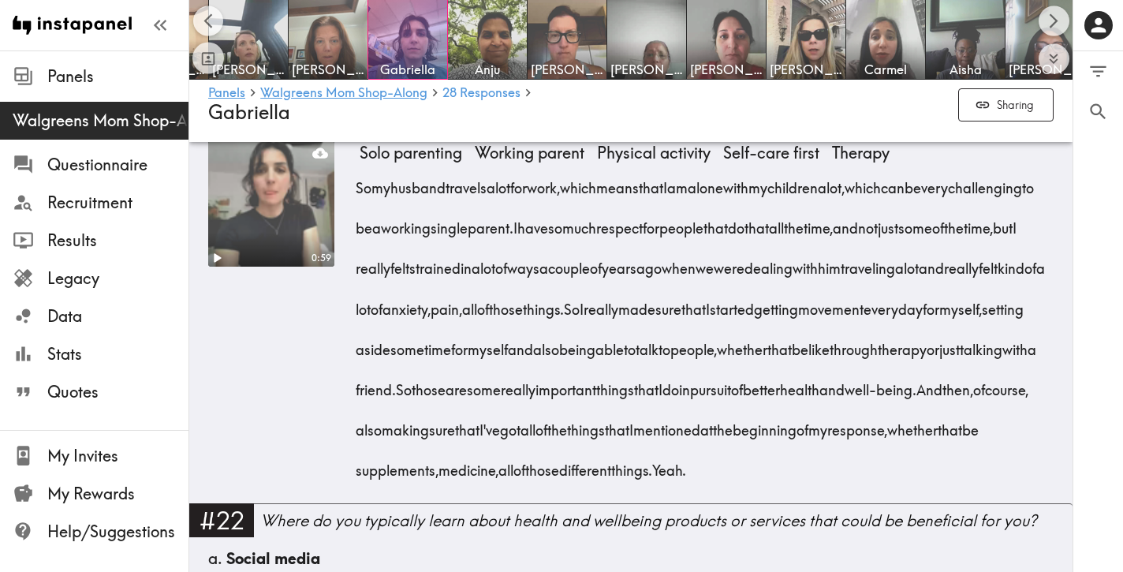
drag, startPoint x: 645, startPoint y: 538, endPoint x: 359, endPoint y: 222, distance: 425.9
click at [360, 222] on div "So my husband travels a lot for work, which means that I am alone with my child…" at bounding box center [707, 323] width 694 height 323
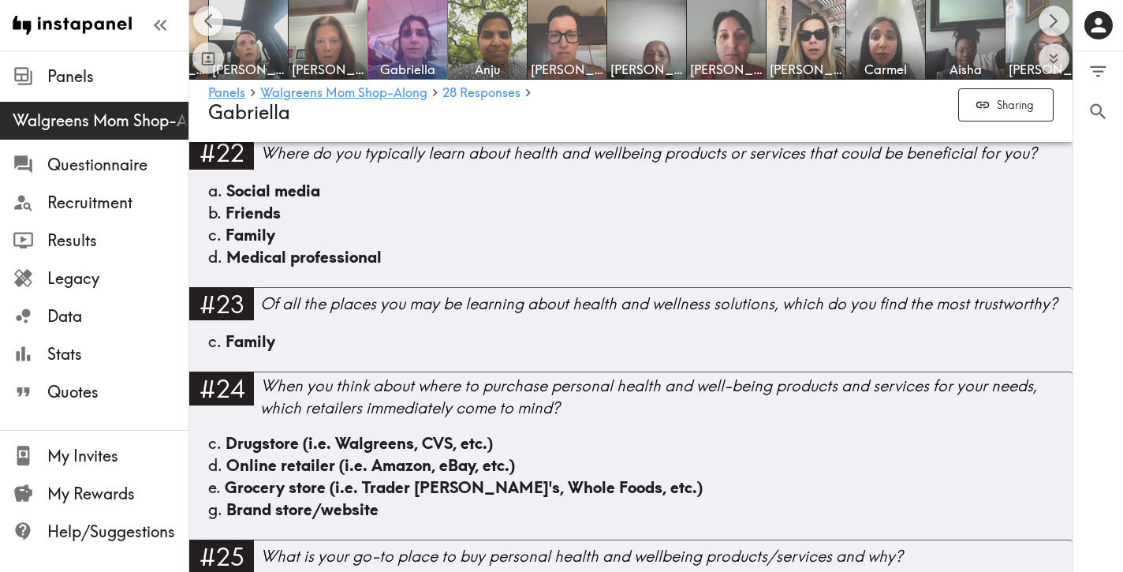
scroll to position [3693, 0]
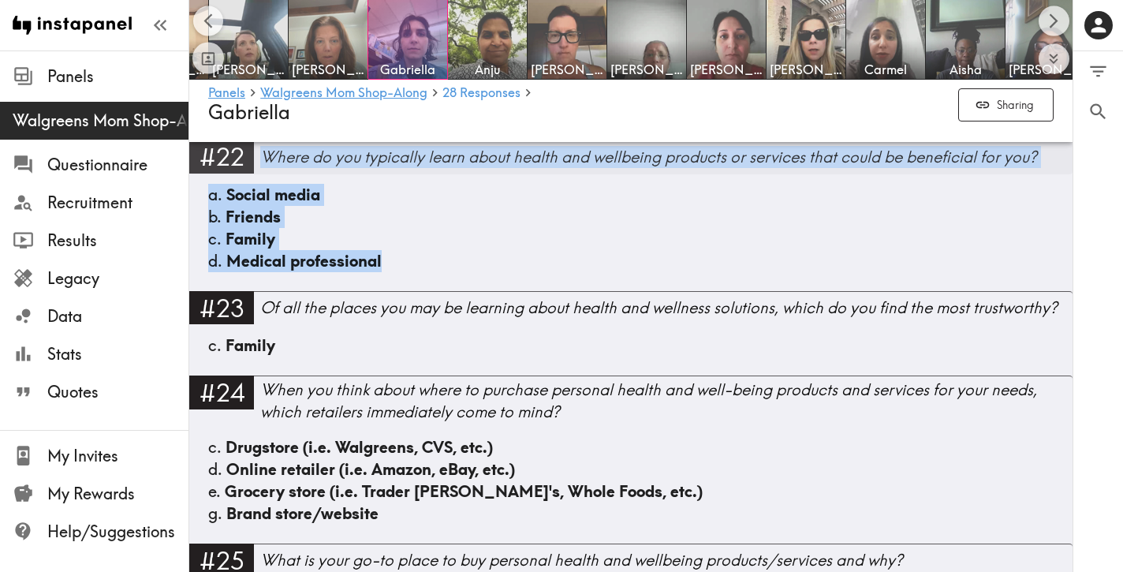
drag, startPoint x: 423, startPoint y: 329, endPoint x: 263, endPoint y: 214, distance: 196.7
click at [263, 214] on div "#22 Where do you typically learn about health and wellbeing products or service…" at bounding box center [630, 215] width 883 height 151
drag, startPoint x: 413, startPoint y: 326, endPoint x: 265, endPoint y: 221, distance: 182.0
click at [265, 221] on div "#22 Where do you typically learn about health and wellbeing products or service…" at bounding box center [630, 215] width 883 height 151
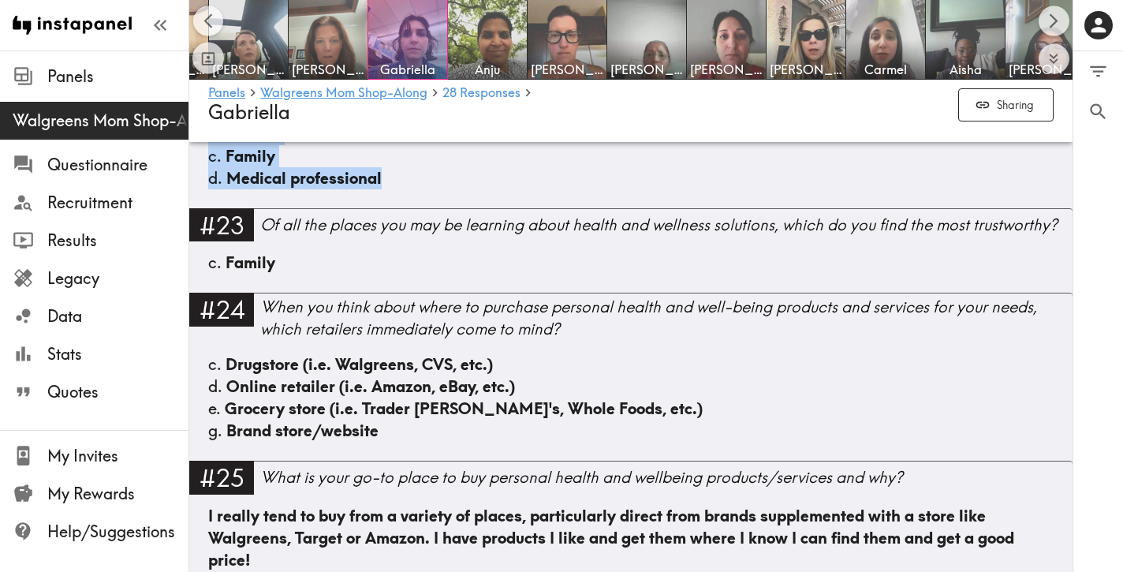
scroll to position [3843, 0]
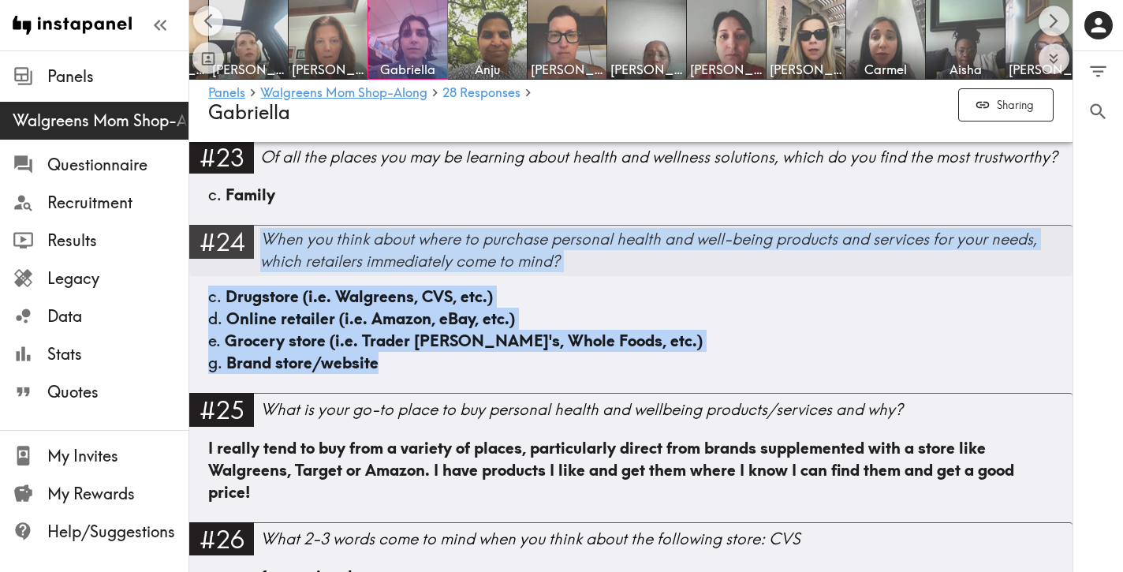
drag, startPoint x: 398, startPoint y: 433, endPoint x: 264, endPoint y: 309, distance: 182.5
click at [264, 309] on div "#24 When you think about where to purchase personal health and well-being produ…" at bounding box center [630, 309] width 883 height 168
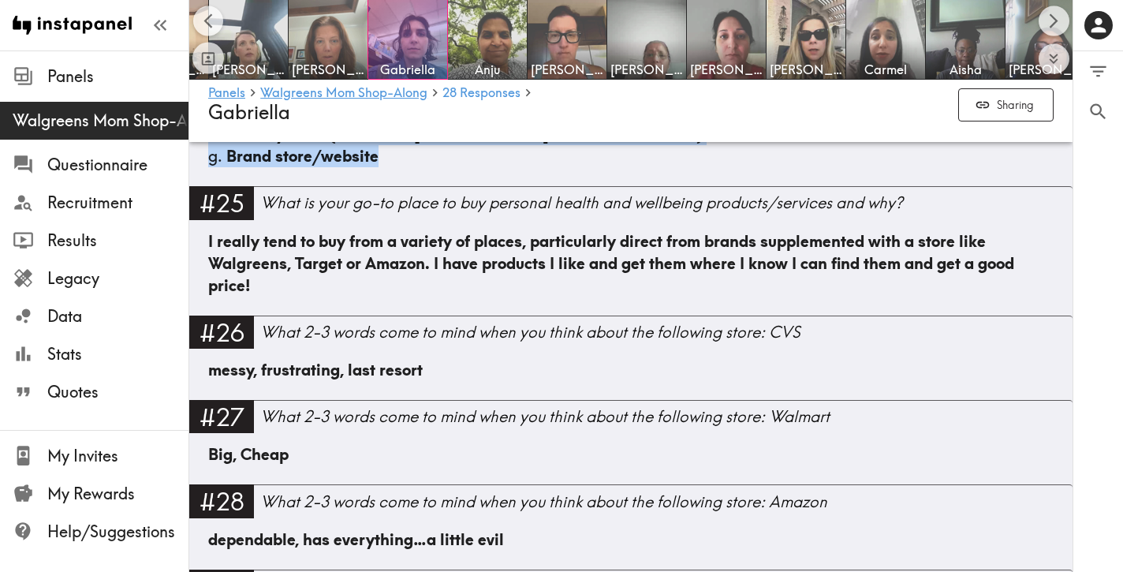
scroll to position [4053, 0]
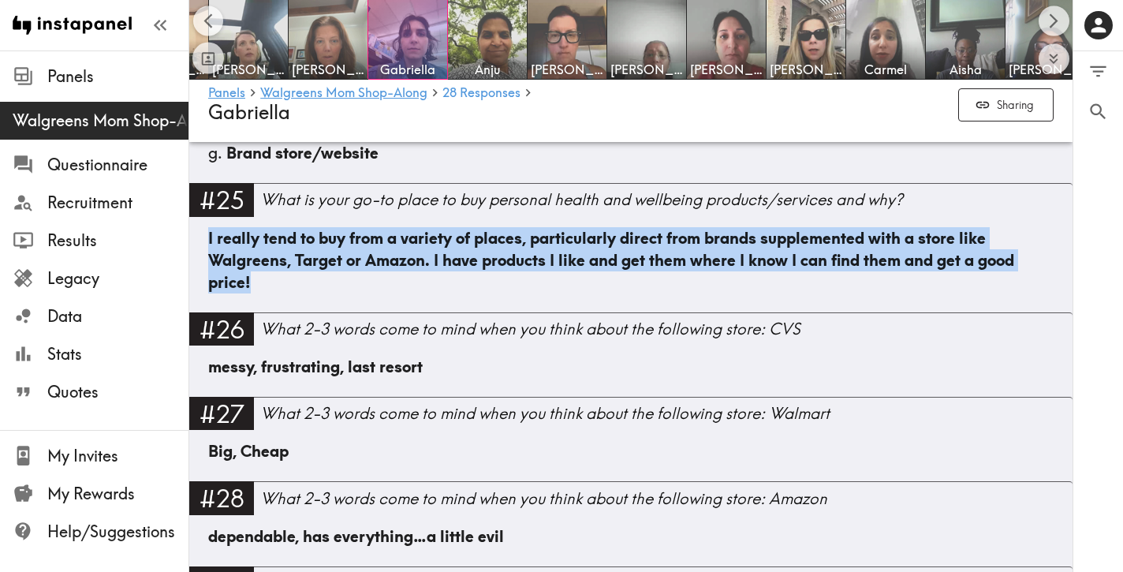
drag, startPoint x: 293, startPoint y: 342, endPoint x: 197, endPoint y: 310, distance: 101.5
click at [197, 310] on div "I really tend to buy from a variety of places, particularly direct from brands …" at bounding box center [630, 269] width 883 height 85
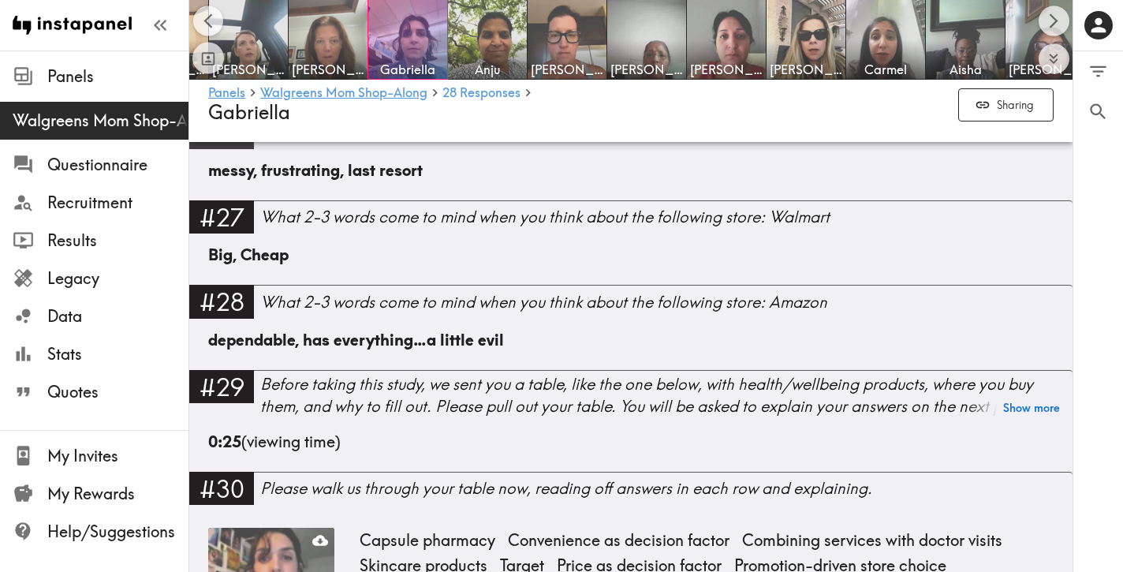
scroll to position [4252, 0]
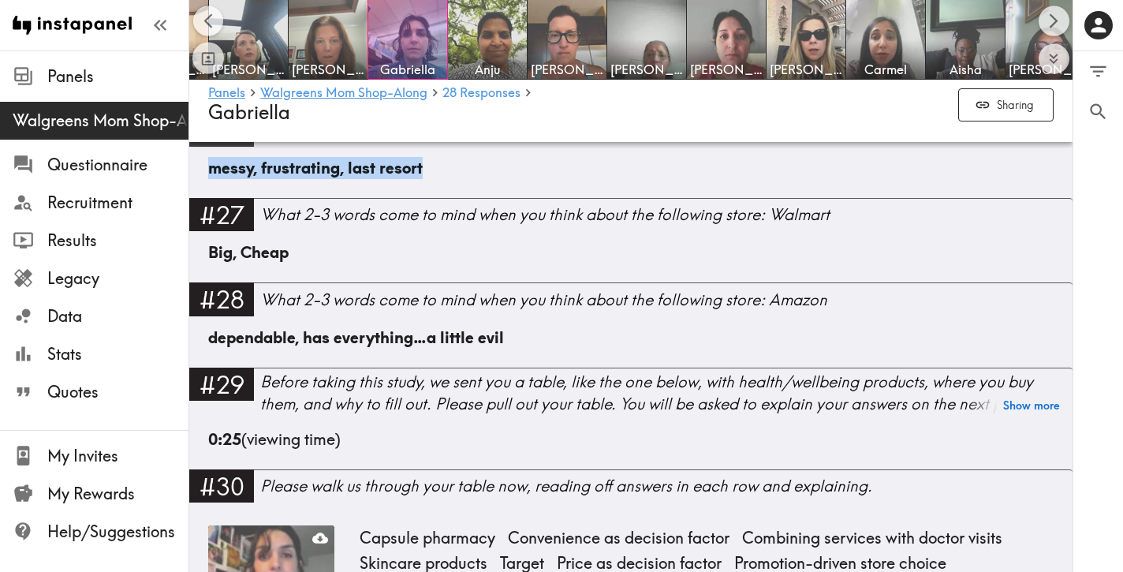
drag, startPoint x: 438, startPoint y: 231, endPoint x: 260, endPoint y: 189, distance: 182.3
click at [261, 189] on div "#26 What 2-3 words come to mind when you think about the following store: CVS m…" at bounding box center [630, 156] width 883 height 84
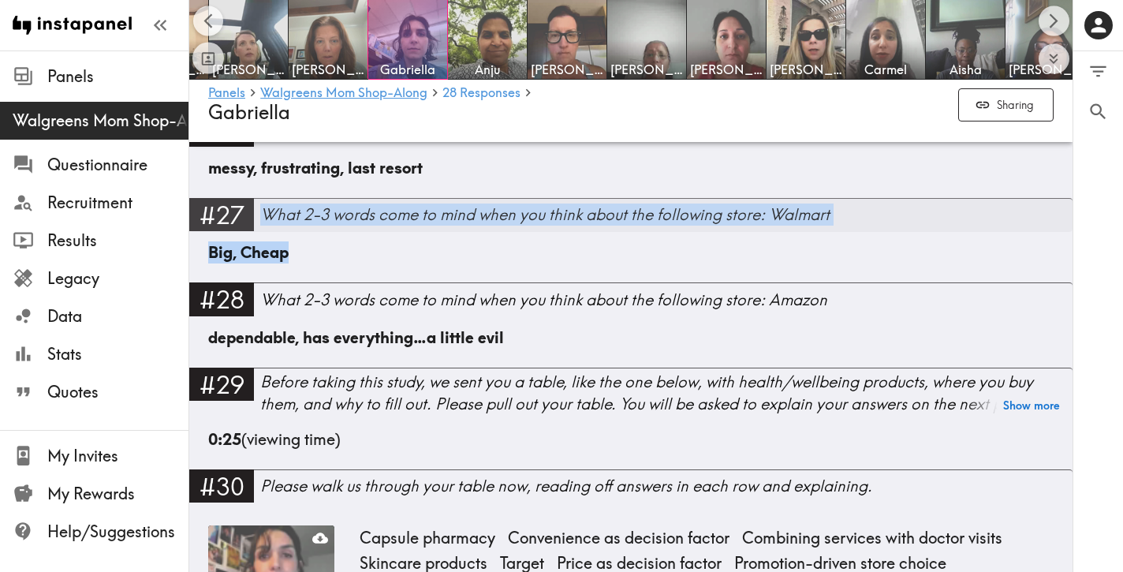
drag, startPoint x: 313, startPoint y: 313, endPoint x: 264, endPoint y: 281, distance: 58.6
click at [265, 281] on div "#27 What 2-3 words come to mind when you think about the following store: Walma…" at bounding box center [630, 240] width 883 height 84
click at [300, 358] on div "#28 What 2-3 words come to mind when you think about the following store: Amazo…" at bounding box center [630, 324] width 883 height 84
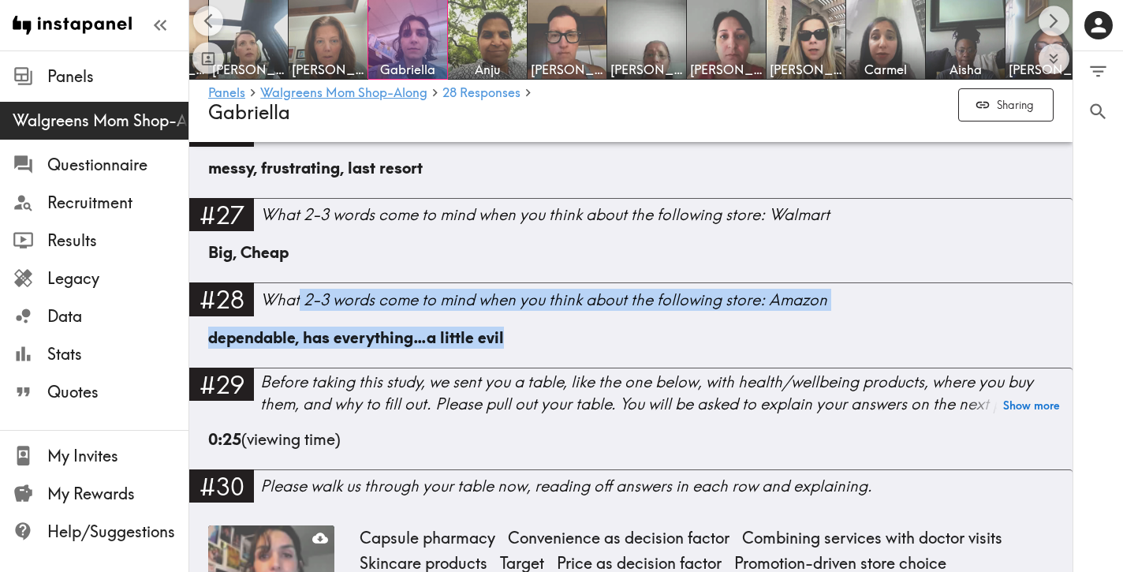
click at [520, 367] on div "dependable, has everything…a little evil" at bounding box center [630, 346] width 845 height 41
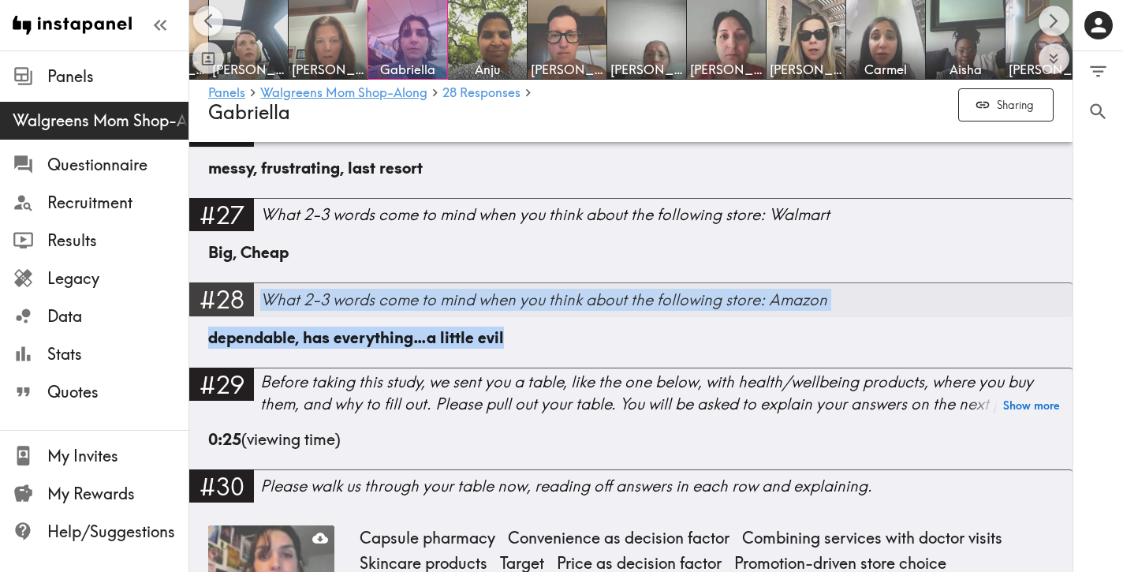
drag, startPoint x: 524, startPoint y: 402, endPoint x: 264, endPoint y: 371, distance: 262.1
click at [267, 367] on div "#28 What 2-3 words come to mind when you think about the following store: Amazo…" at bounding box center [630, 324] width 883 height 84
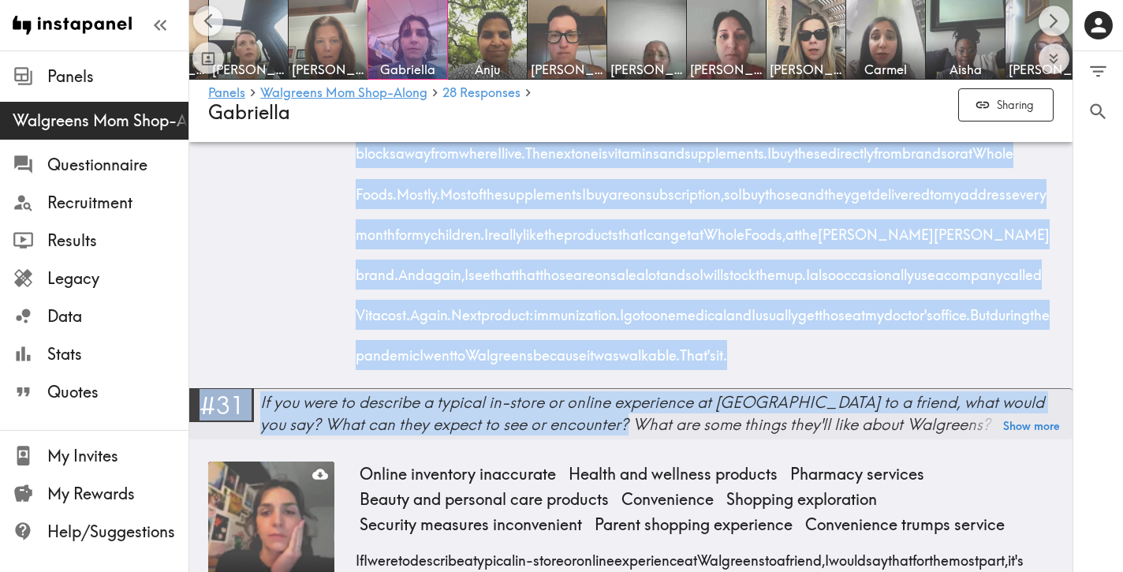
scroll to position [5212, 0]
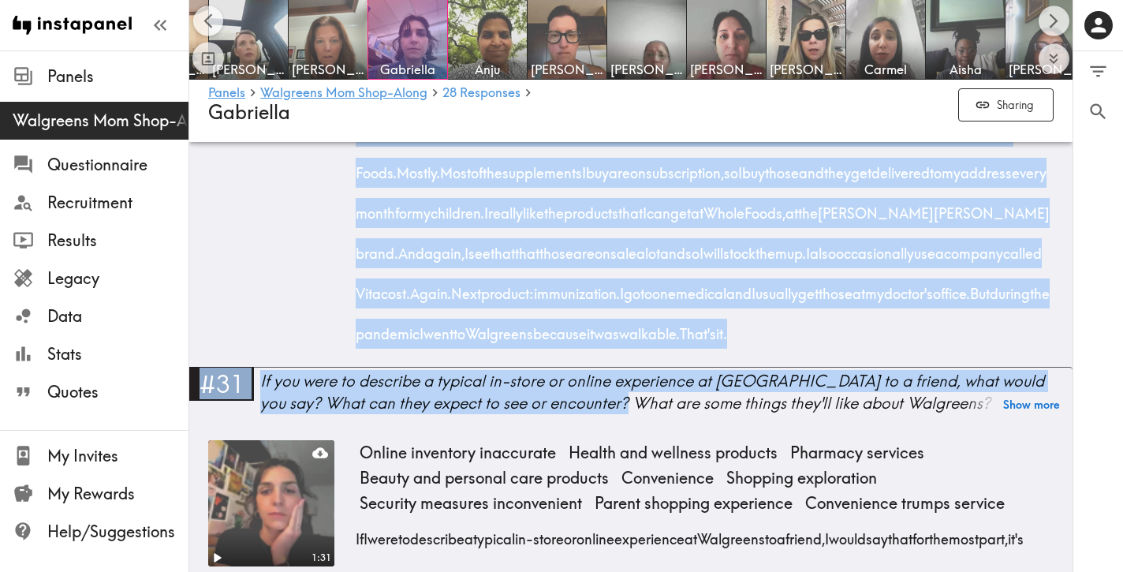
drag, startPoint x: 355, startPoint y: 173, endPoint x: 572, endPoint y: 475, distance: 372.4
click at [572, 349] on div "Okay. I'm going to go through my chart now. So the first type is where do I get…" at bounding box center [707, 6] width 694 height 686
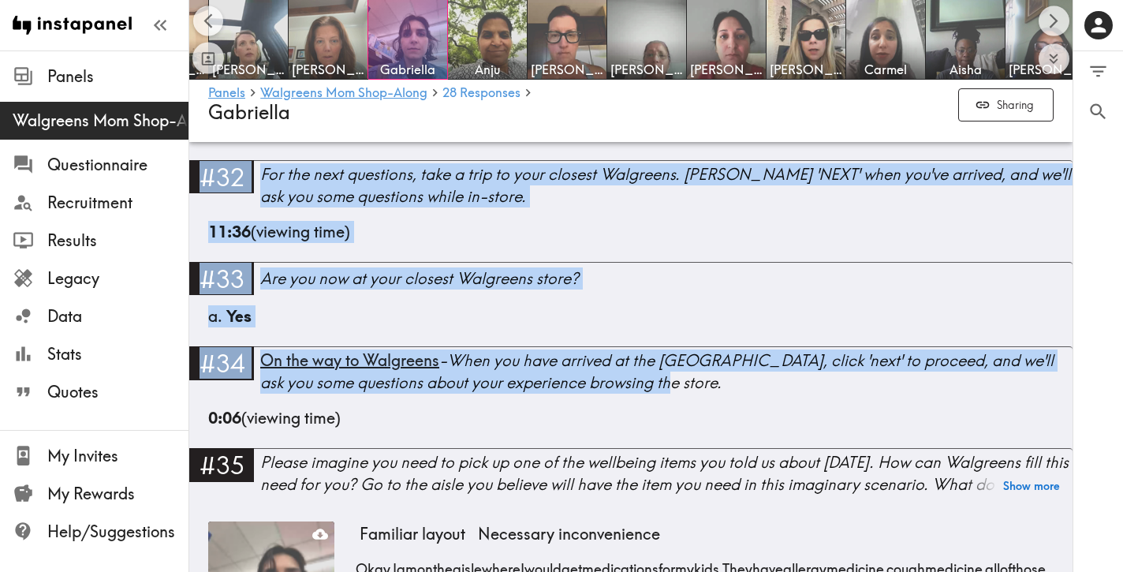
scroll to position [6188, 0]
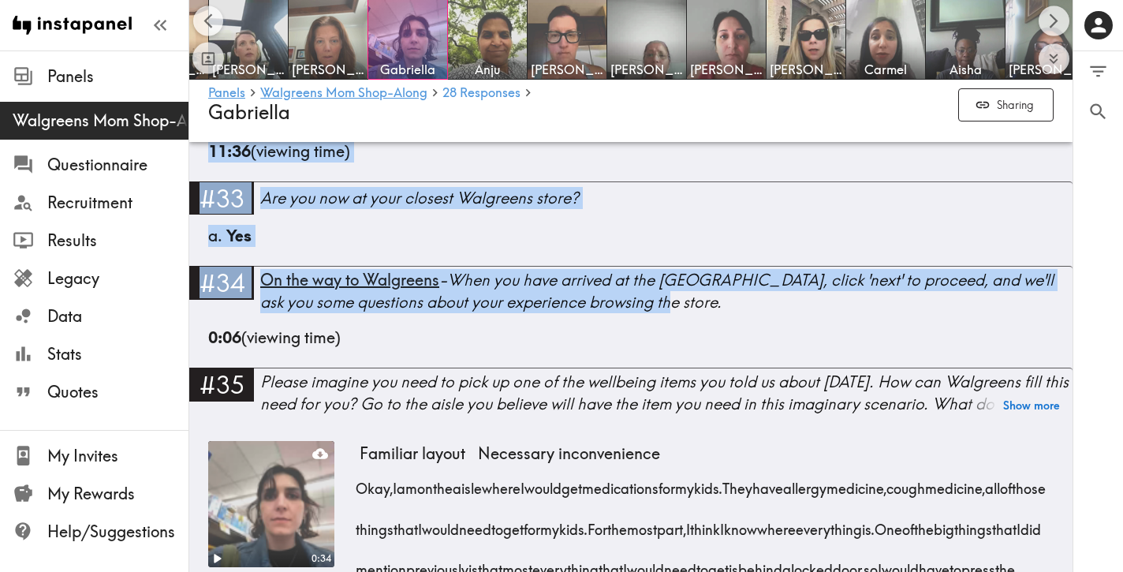
drag, startPoint x: 353, startPoint y: 292, endPoint x: 1011, endPoint y: 230, distance: 660.5
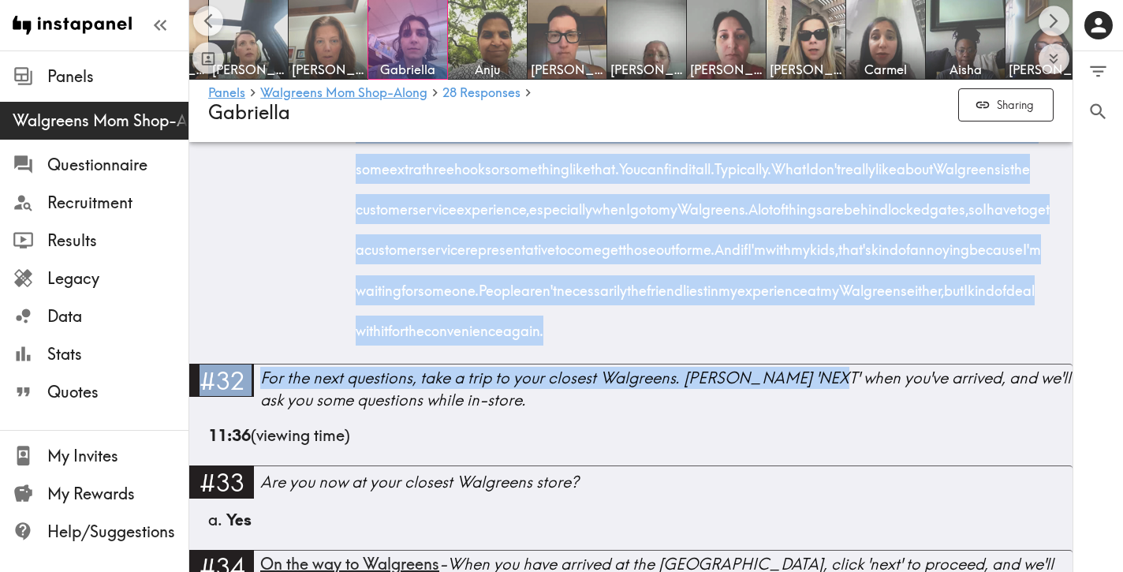
scroll to position [6052, 0]
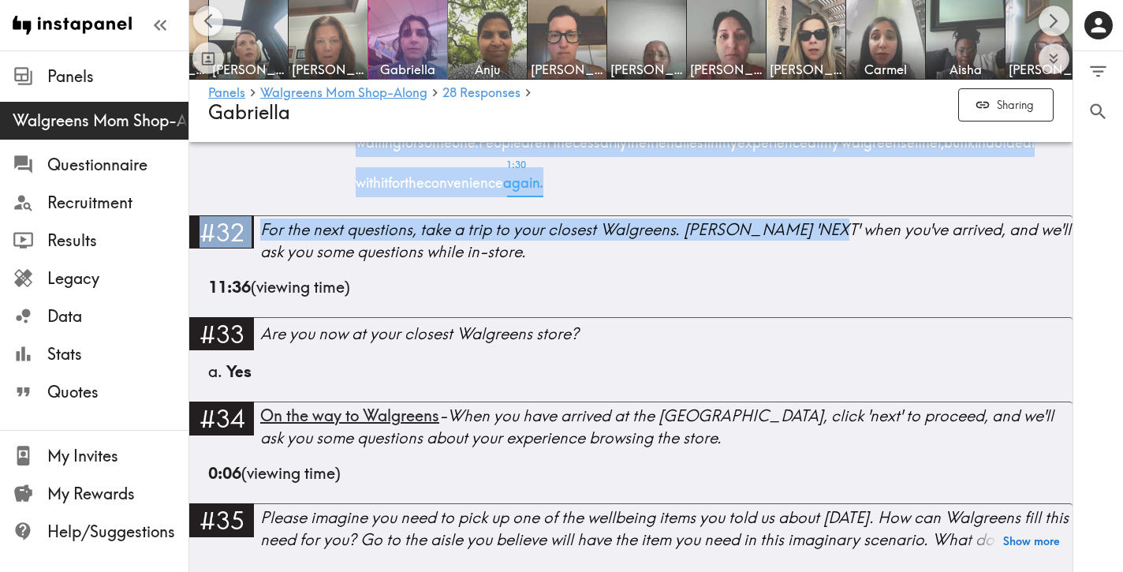
drag, startPoint x: 353, startPoint y: 267, endPoint x: 1007, endPoint y: 368, distance: 661.4
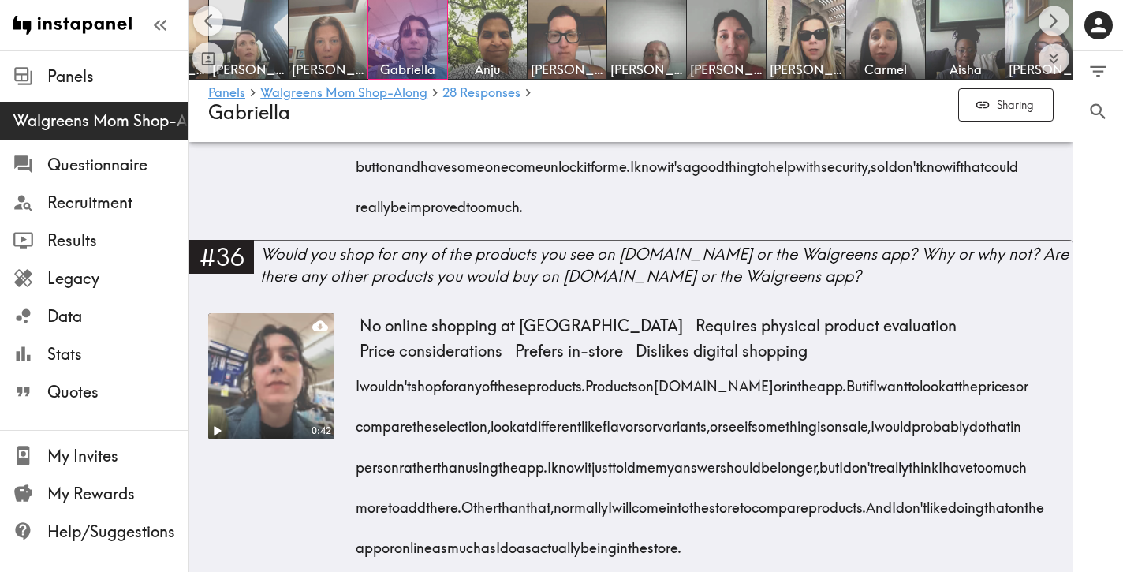
scroll to position [6633, 0]
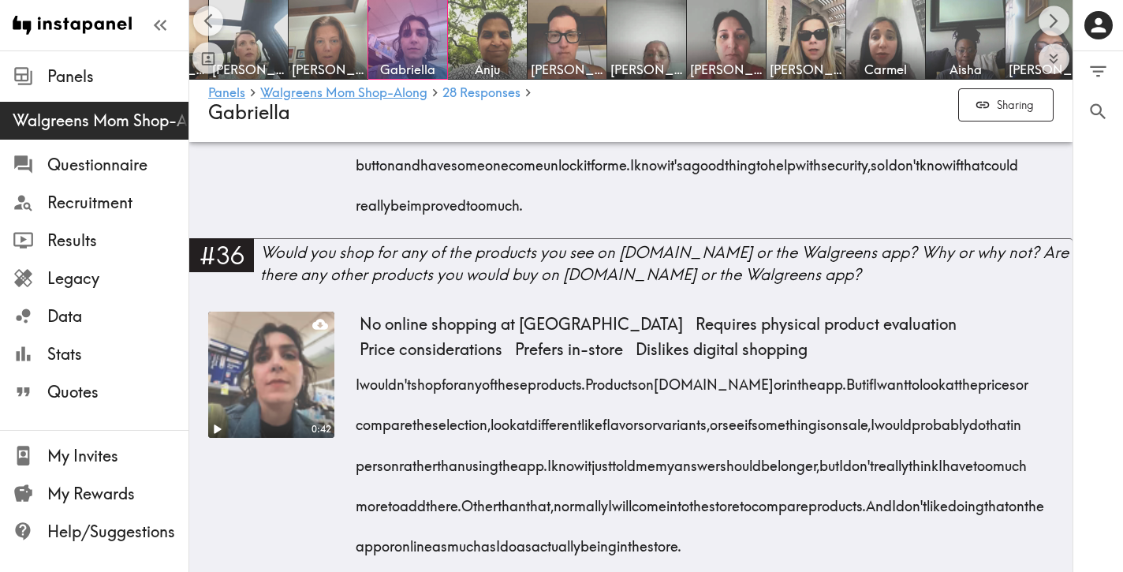
drag, startPoint x: 997, startPoint y: 393, endPoint x: 356, endPoint y: 240, distance: 659.6
click at [360, 220] on div "Okay, I am on the aisle where I would get medications for my kids. They have al…" at bounding box center [707, 119] width 694 height 202
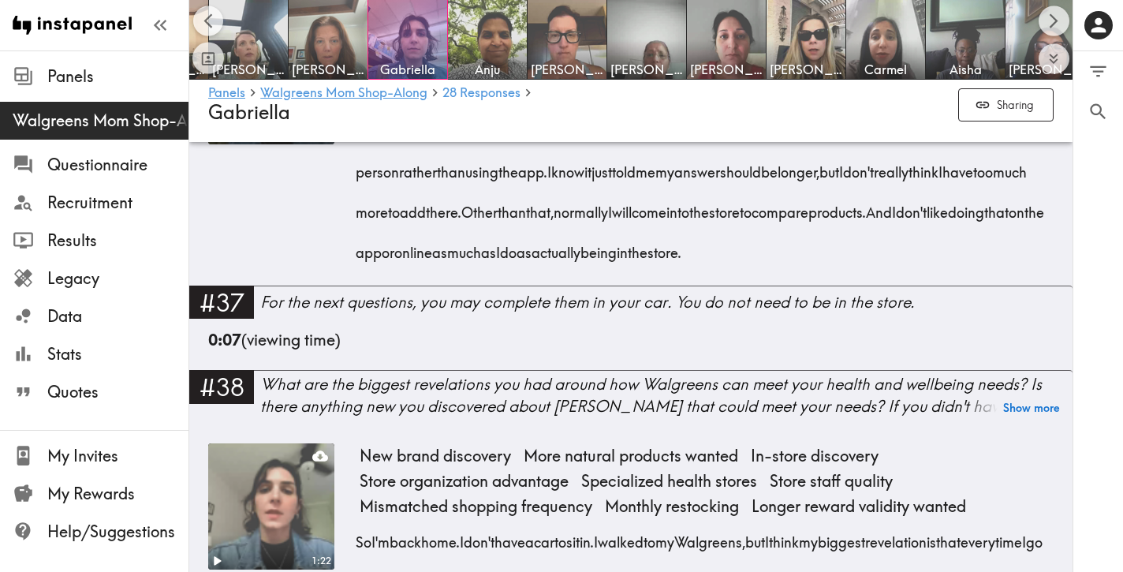
scroll to position [6930, 0]
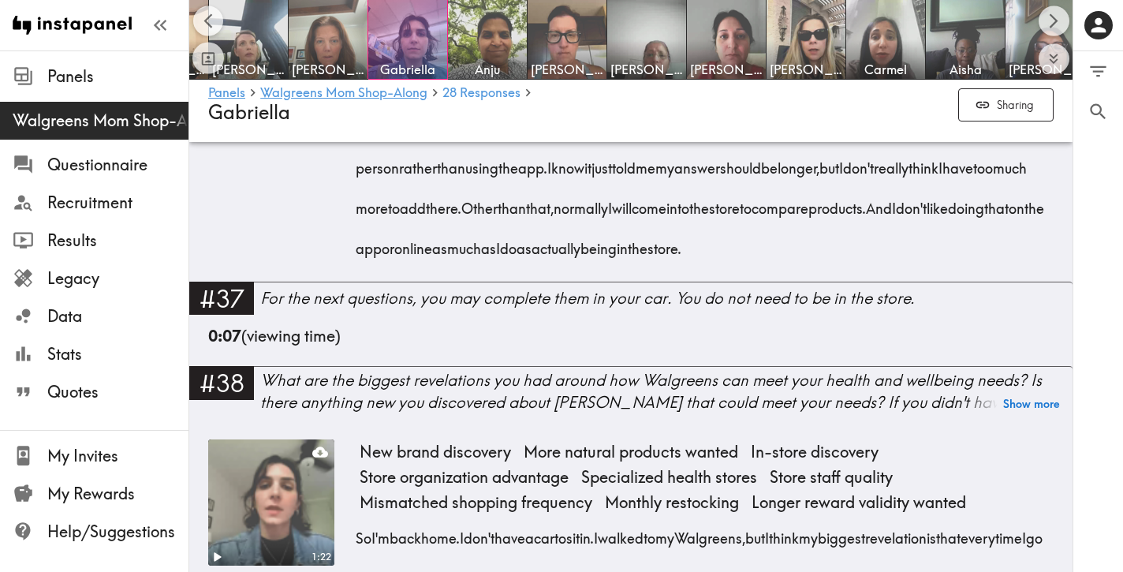
drag, startPoint x: 442, startPoint y: 468, endPoint x: 348, endPoint y: 272, distance: 216.9
click at [348, 272] on div "0:42 No online shopping at Walgreens Requires physical product evaluation Price…" at bounding box center [630, 147] width 845 height 267
drag, startPoint x: 416, startPoint y: 479, endPoint x: 358, endPoint y: 283, distance: 204.6
click at [360, 263] on div "I wouldn't shop for any of these products. Products on [DOMAIN_NAME] or in the …" at bounding box center [707, 163] width 694 height 202
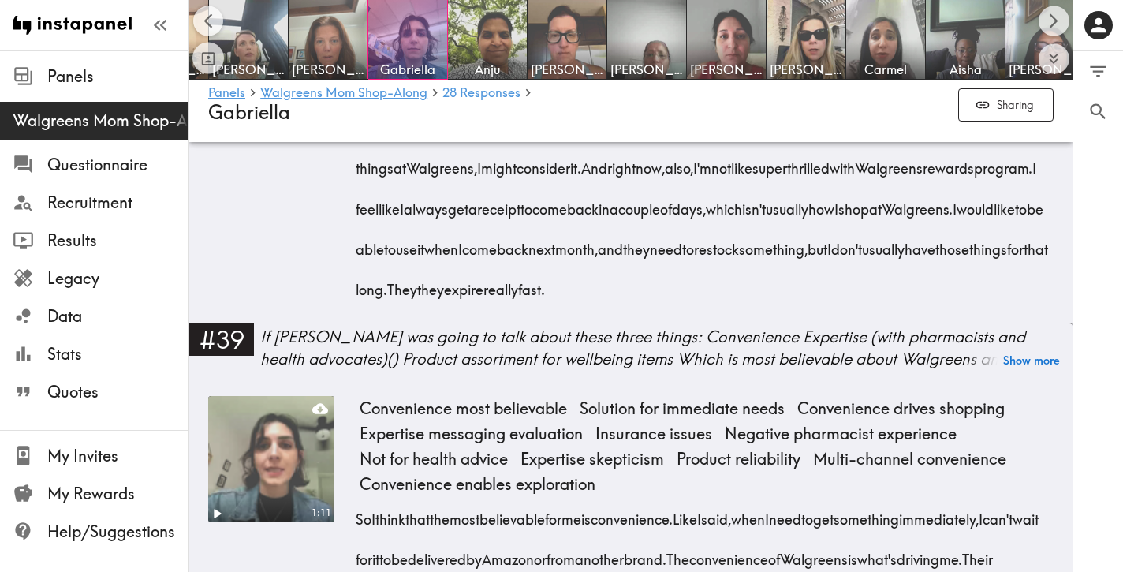
scroll to position [7744, 0]
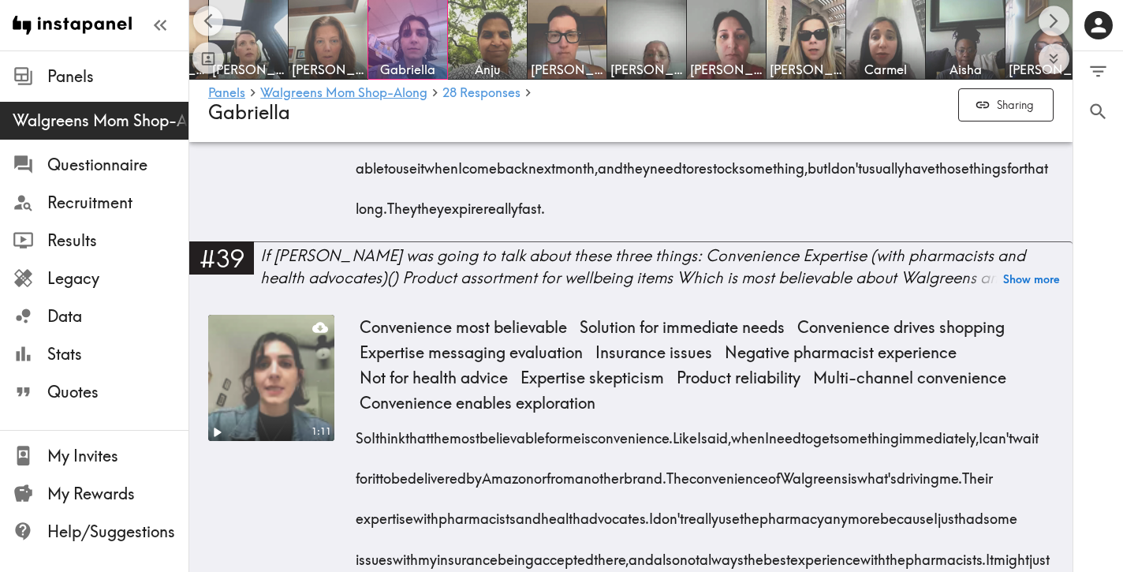
drag, startPoint x: 356, startPoint y: 248, endPoint x: 530, endPoint y: 512, distance: 316.4
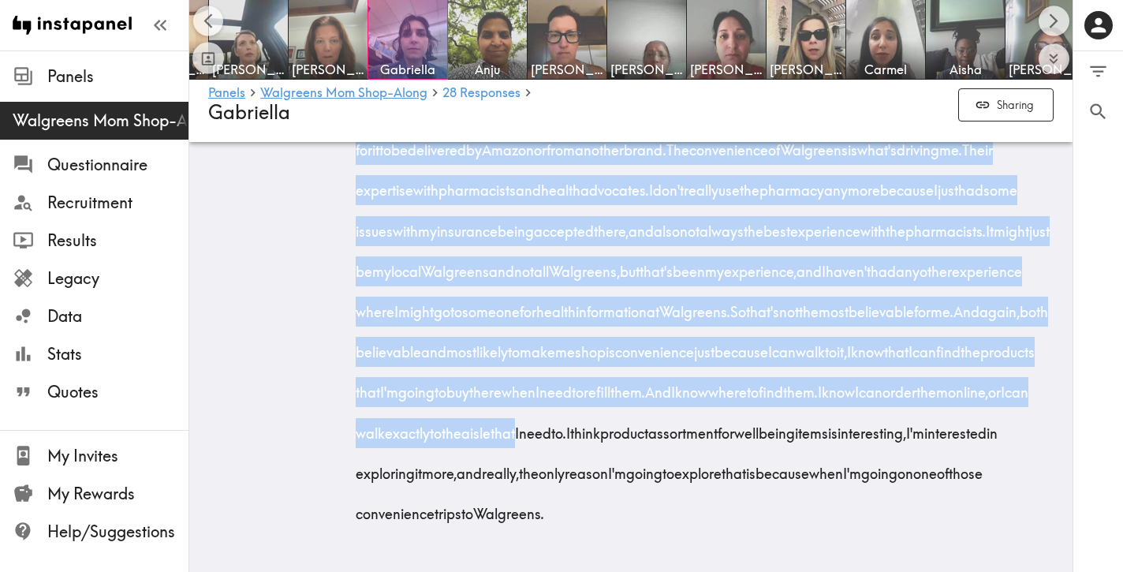
scroll to position [8419, 0]
drag, startPoint x: 356, startPoint y: 269, endPoint x: 784, endPoint y: 531, distance: 501.8
click at [784, 531] on div "Convenience most believable Solution for immediate needs Convenience drives sho…" at bounding box center [707, 267] width 694 height 560
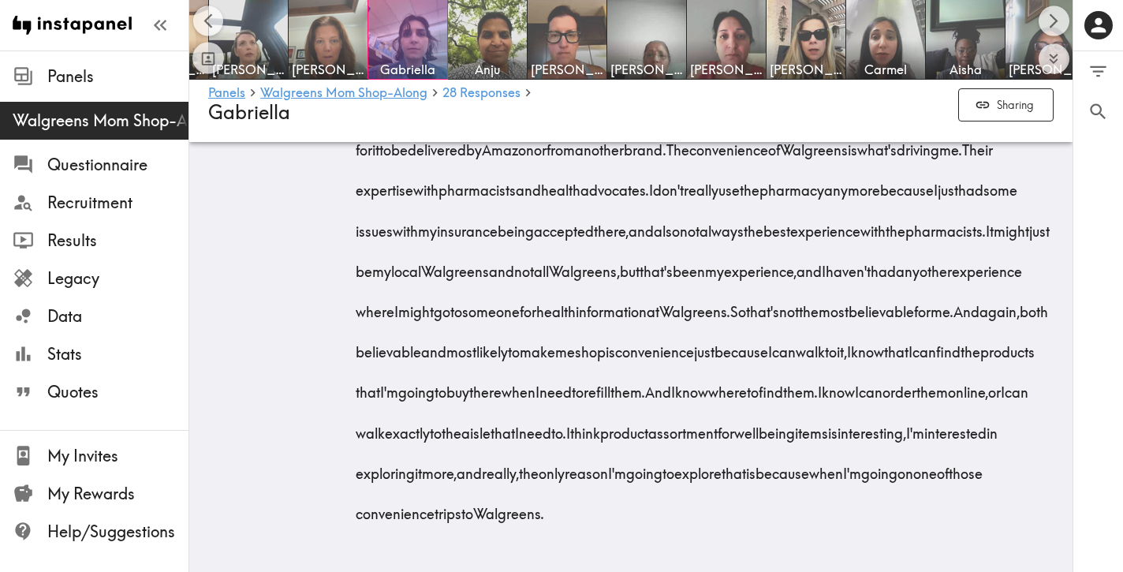
drag, startPoint x: 355, startPoint y: 242, endPoint x: 724, endPoint y: 606, distance: 518.0
click at [225, 12] on img at bounding box center [248, 39] width 83 height 83
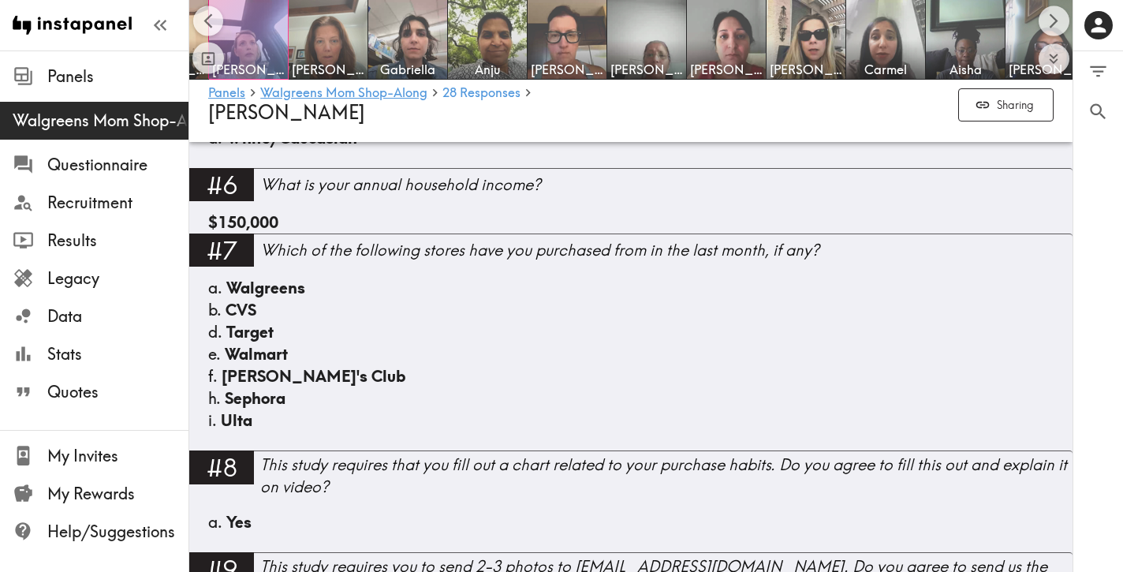
scroll to position [1217, 0]
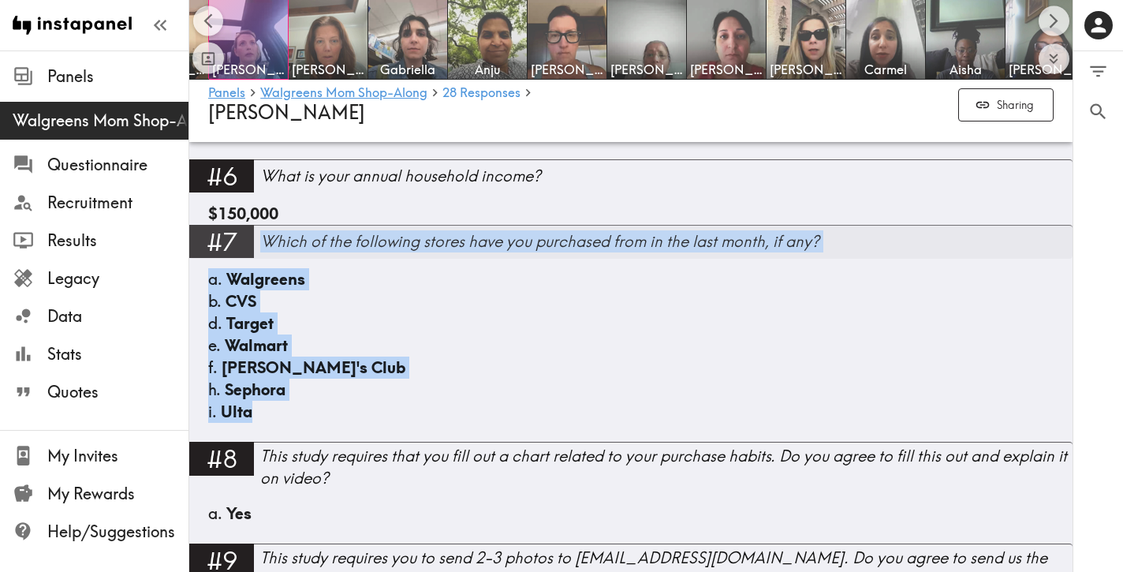
drag, startPoint x: 266, startPoint y: 416, endPoint x: 264, endPoint y: 248, distance: 168.0
click at [264, 248] on div "#7 Which of the following stores have you purchased from in the last month, if …" at bounding box center [630, 333] width 883 height 217
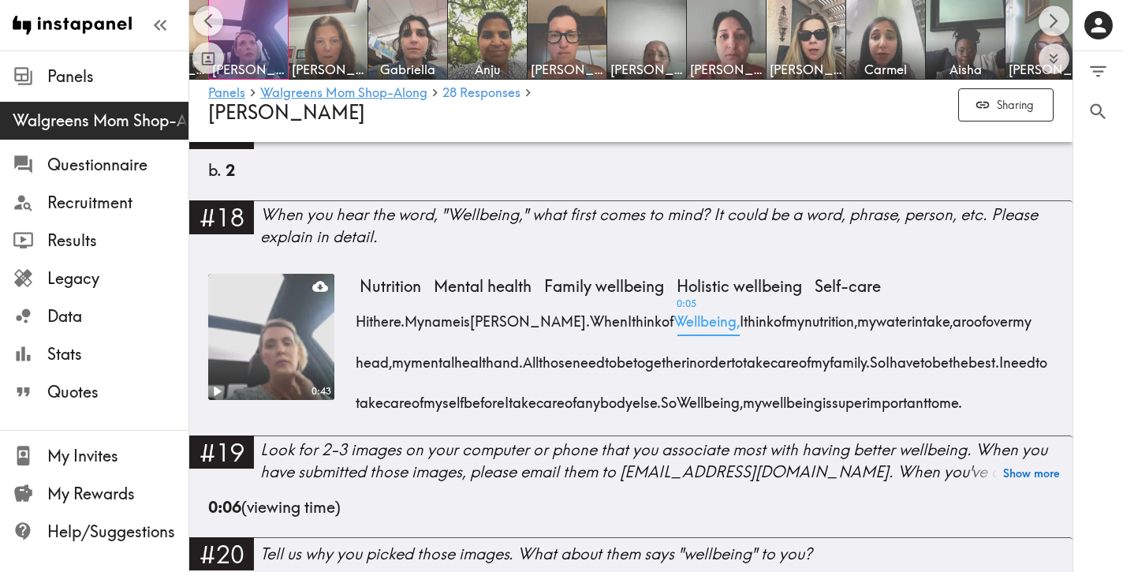
scroll to position [2399, 0]
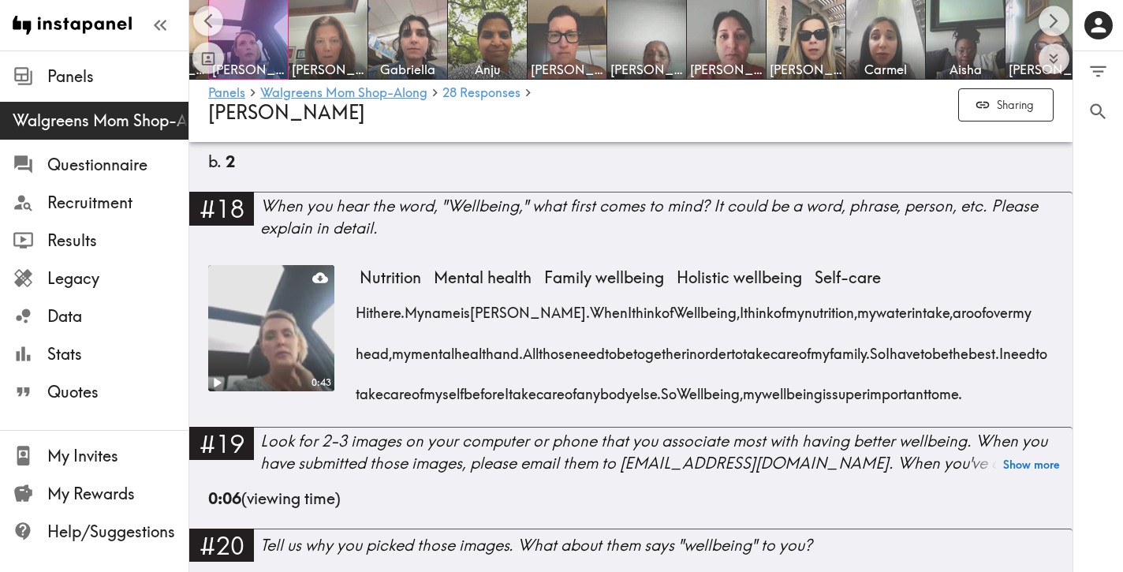
drag, startPoint x: 483, startPoint y: 420, endPoint x: 362, endPoint y: 302, distance: 169.5
click at [362, 302] on div "Hi there. My name is [PERSON_NAME]. When I think of Wellbeing, I think of my nu…" at bounding box center [707, 347] width 694 height 121
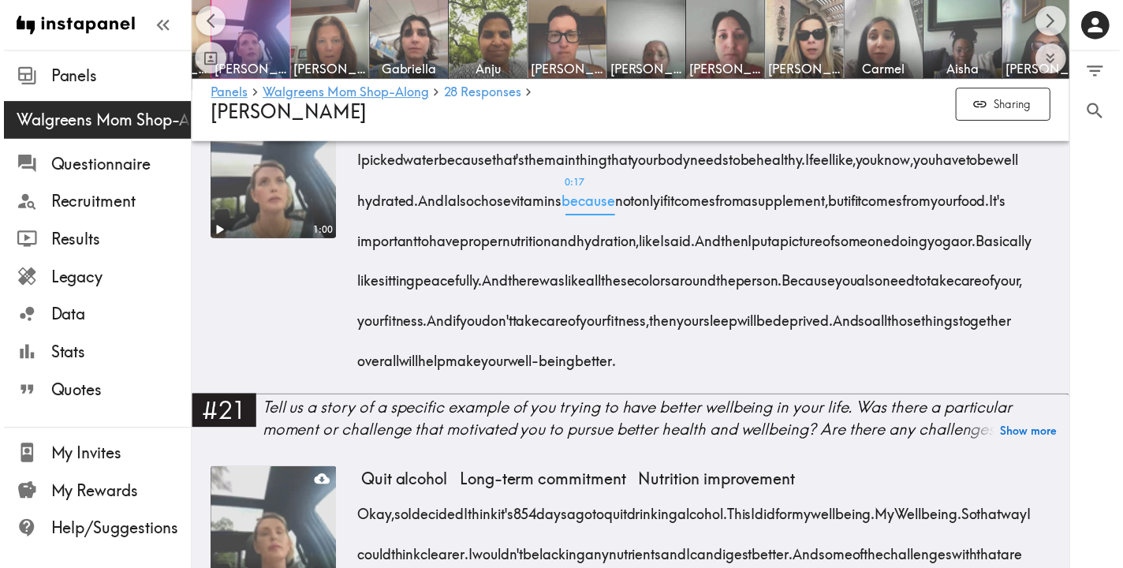
scroll to position [2870, 0]
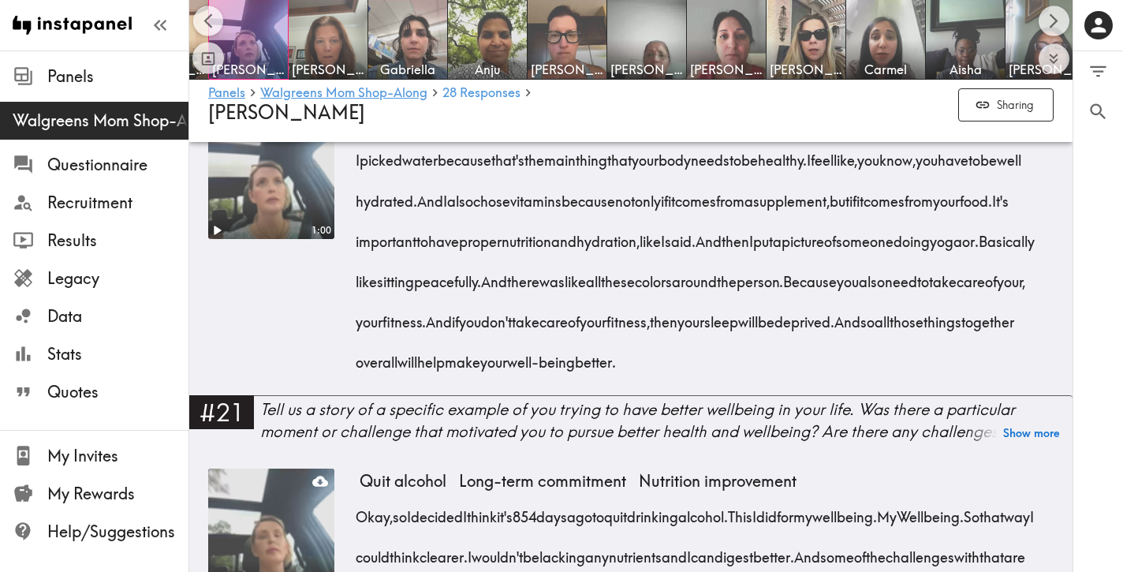
drag, startPoint x: 424, startPoint y: 427, endPoint x: 352, endPoint y: 182, distance: 255.5
click at [352, 182] on div "1:00 Physical wellbeing Exercise Interconnected elements I picked water because…" at bounding box center [630, 254] width 845 height 282
drag, startPoint x: 408, startPoint y: 423, endPoint x: 353, endPoint y: 184, distance: 245.2
click at [353, 184] on div "1:00 Physical wellbeing Exercise Interconnected elements I picked water because…" at bounding box center [630, 254] width 845 height 282
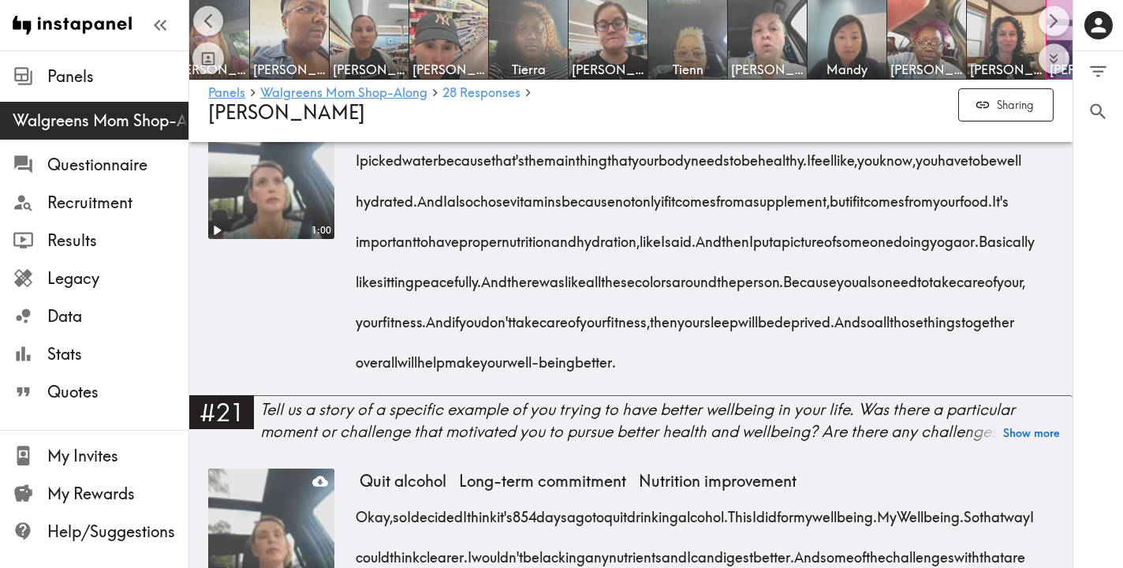
scroll to position [0, 252]
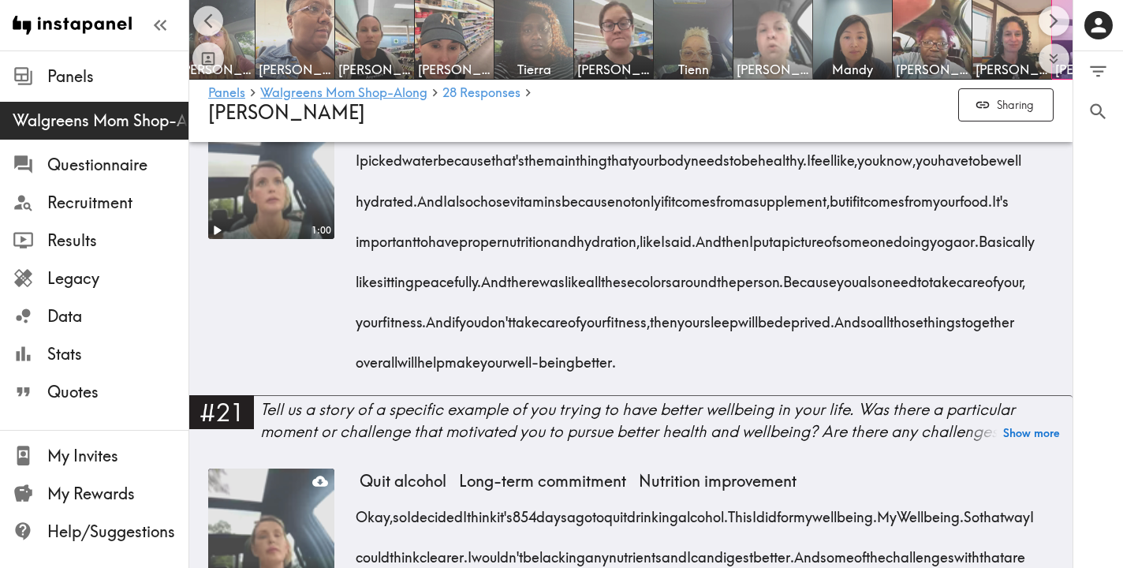
click at [800, 36] on img at bounding box center [773, 39] width 83 height 83
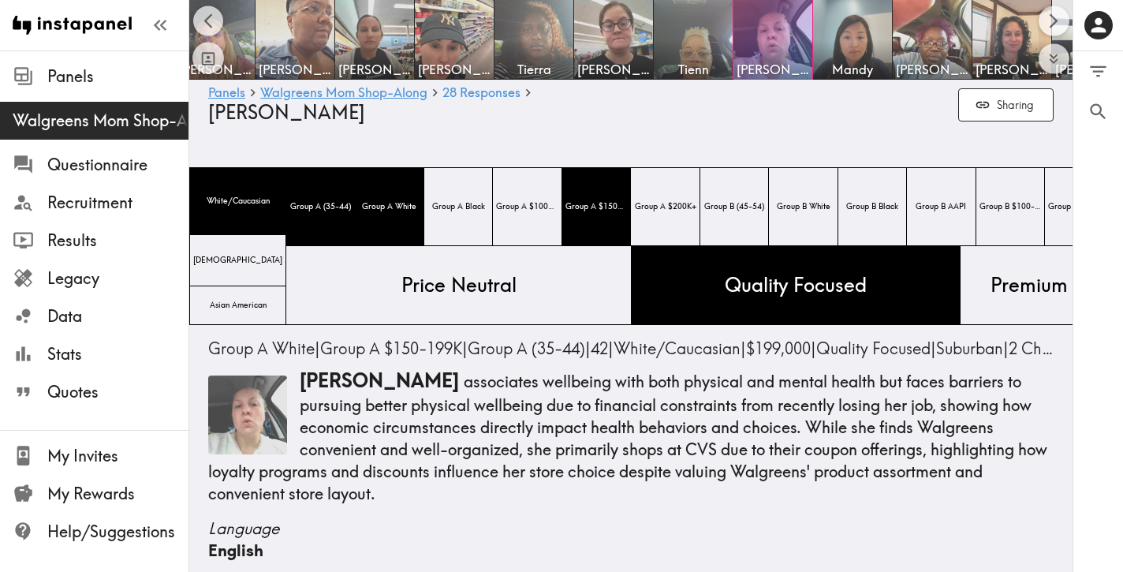
scroll to position [0, 4]
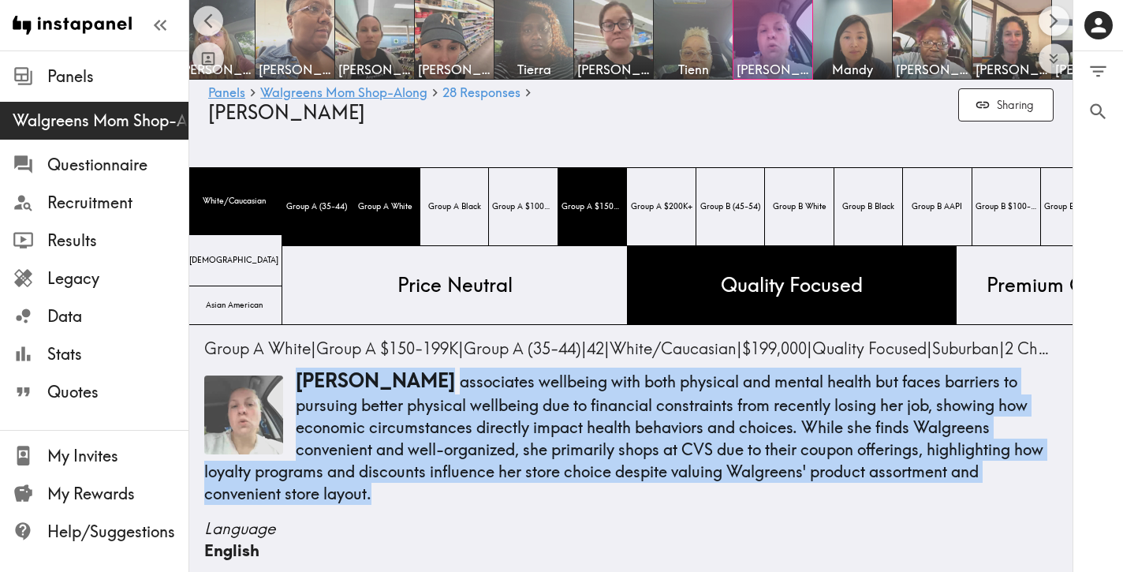
drag, startPoint x: 324, startPoint y: 485, endPoint x: 300, endPoint y: 387, distance: 100.8
click at [300, 387] on p "[PERSON_NAME] associates wellbeing with both physical and mental health but fac…" at bounding box center [626, 435] width 845 height 137
